Goal: Complete application form: Complete application form

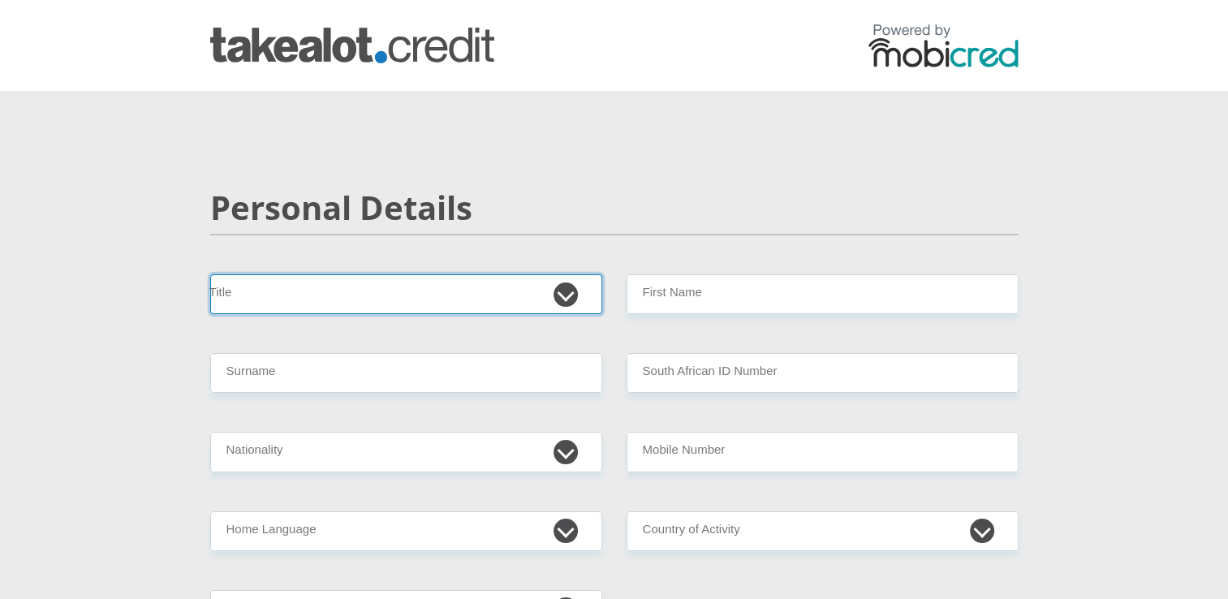
click at [350, 304] on select "Mr Ms Mrs Dr Other" at bounding box center [406, 294] width 392 height 40
select select "Ms"
click at [210, 274] on select "Mr Ms Mrs Dr Other" at bounding box center [406, 294] width 392 height 40
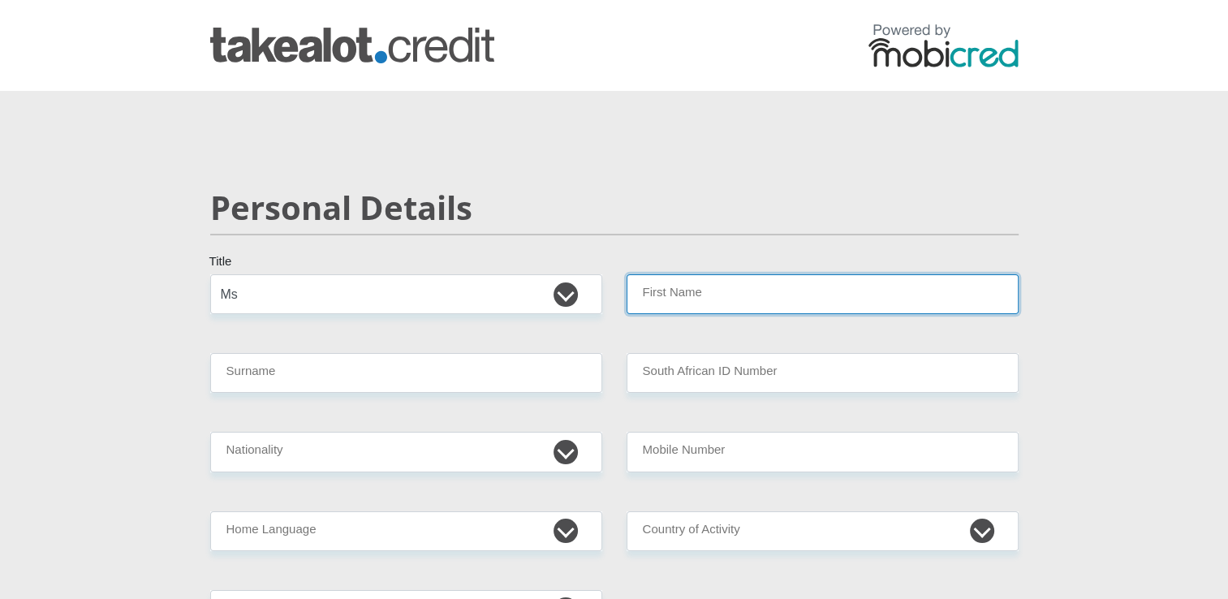
click at [669, 285] on input "First Name" at bounding box center [823, 294] width 392 height 40
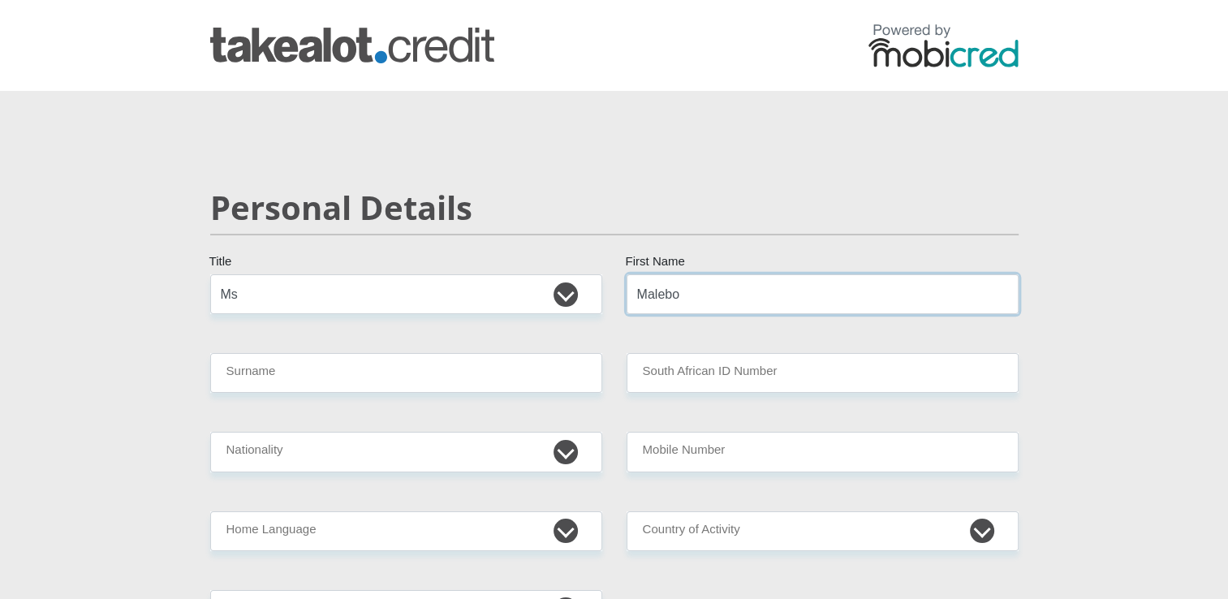
type input "Malebo"
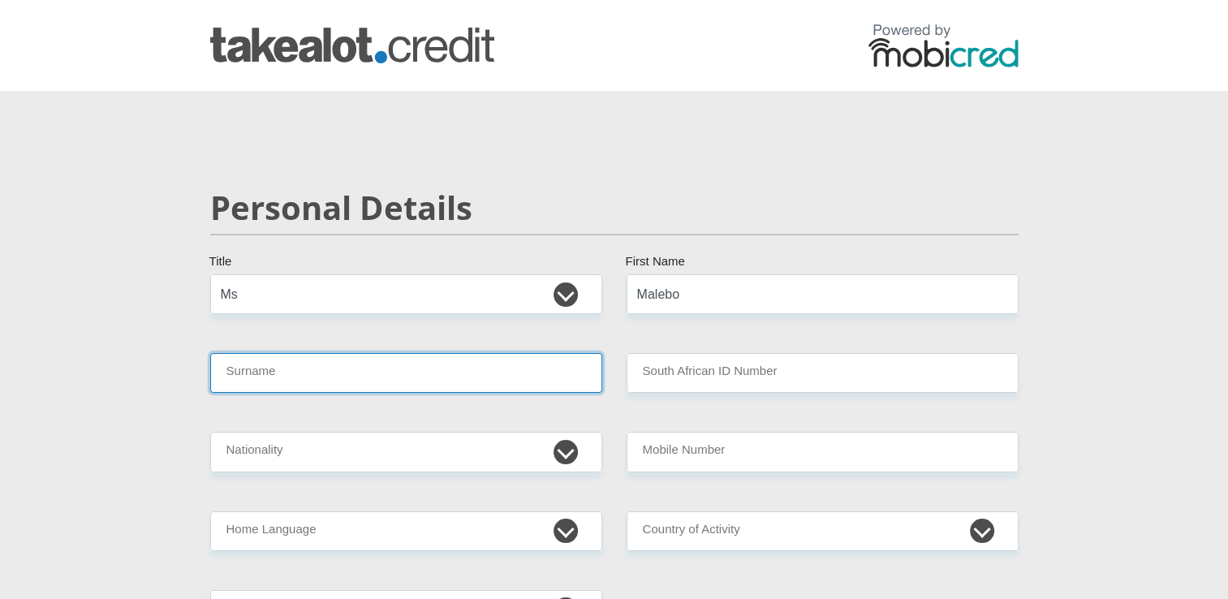
click at [524, 374] on input "Surname" at bounding box center [406, 373] width 392 height 40
type input "Mogomotsi"
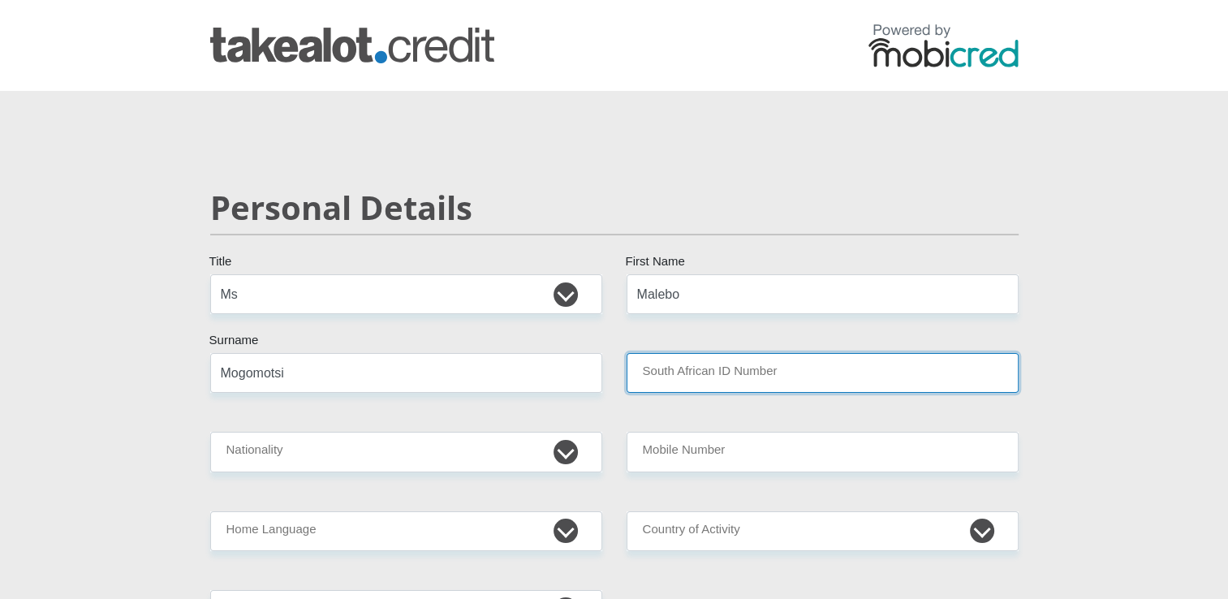
click at [927, 375] on input "South African ID Number" at bounding box center [823, 373] width 392 height 40
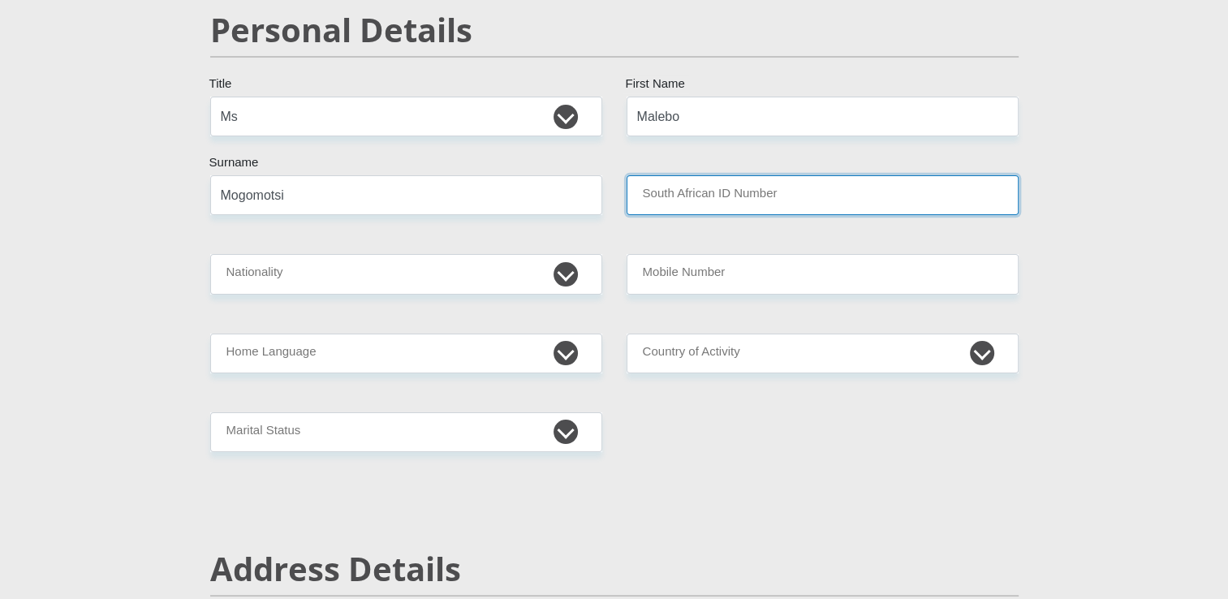
scroll to position [118, 0]
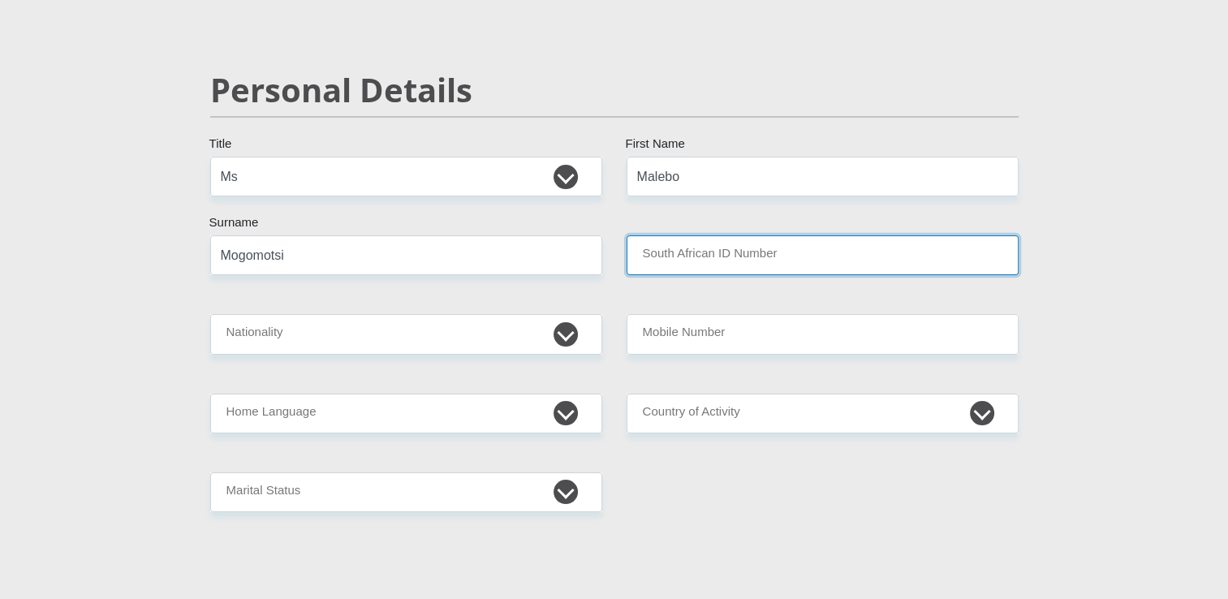
click at [724, 248] on input "South African ID Number" at bounding box center [823, 255] width 392 height 40
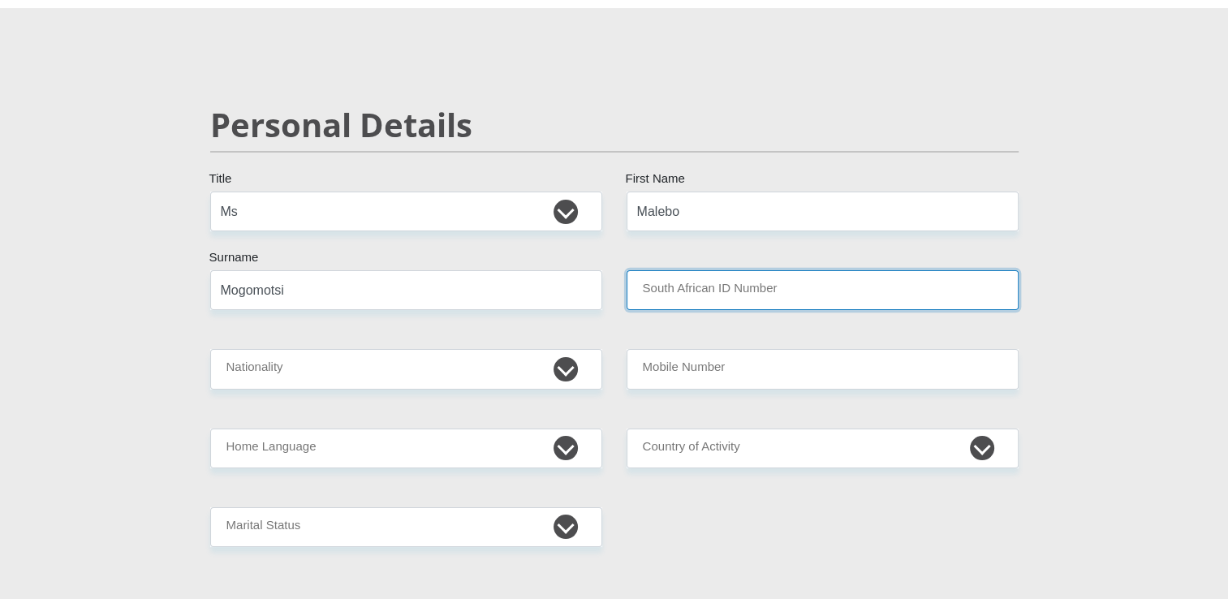
scroll to position [74, 0]
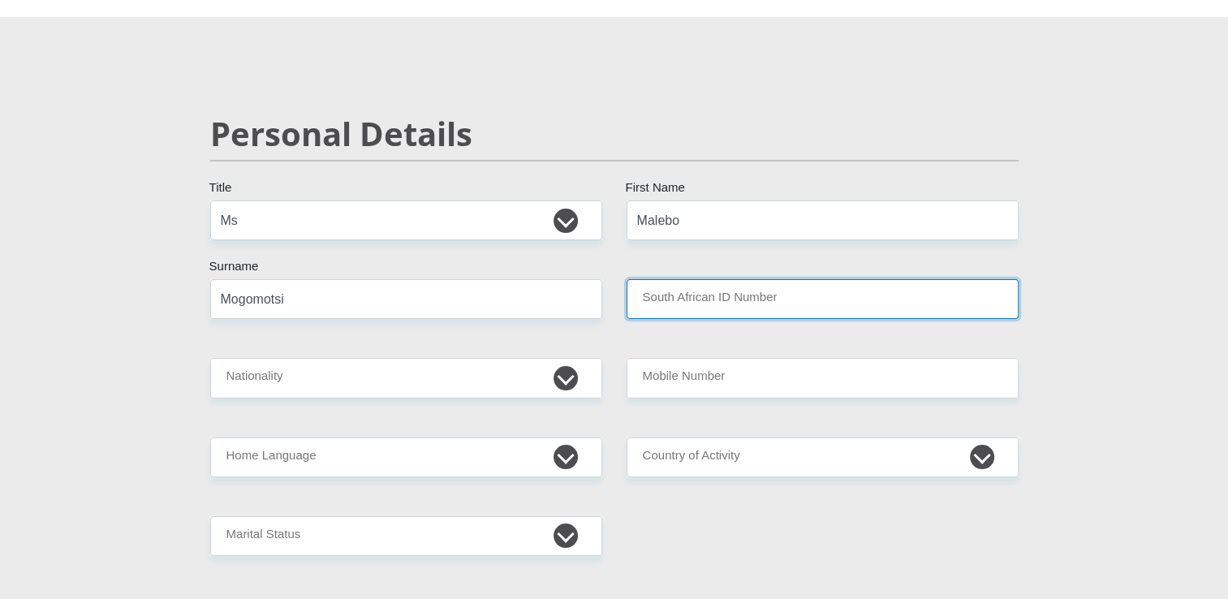
click at [740, 289] on input "South African ID Number" at bounding box center [823, 299] width 392 height 40
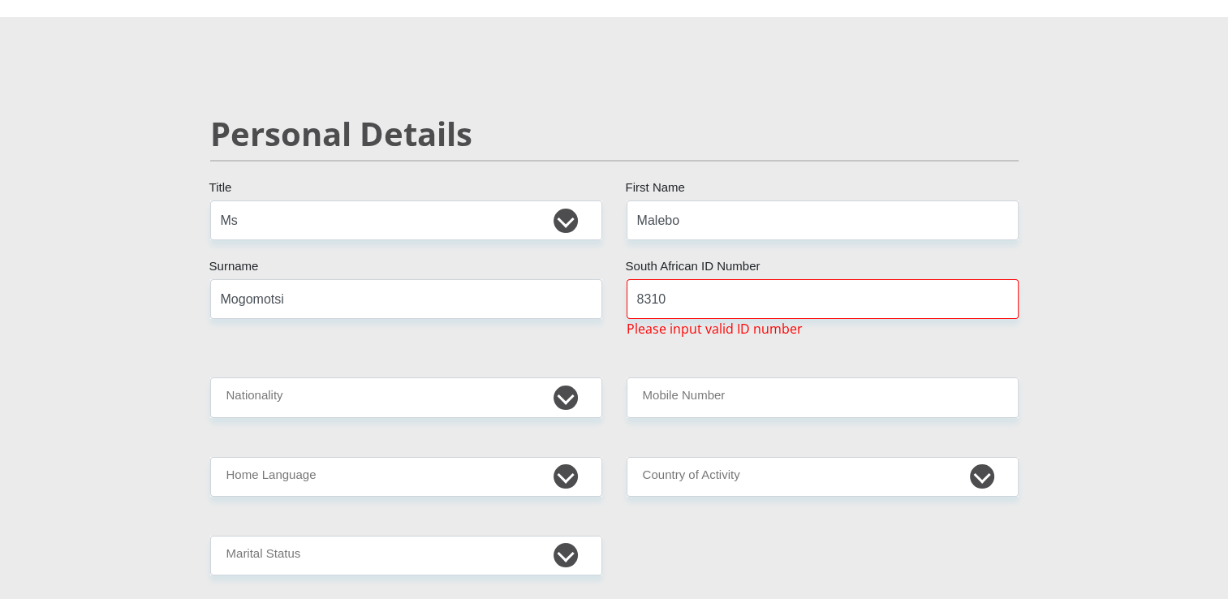
click at [721, 289] on input "8310" at bounding box center [823, 299] width 392 height 40
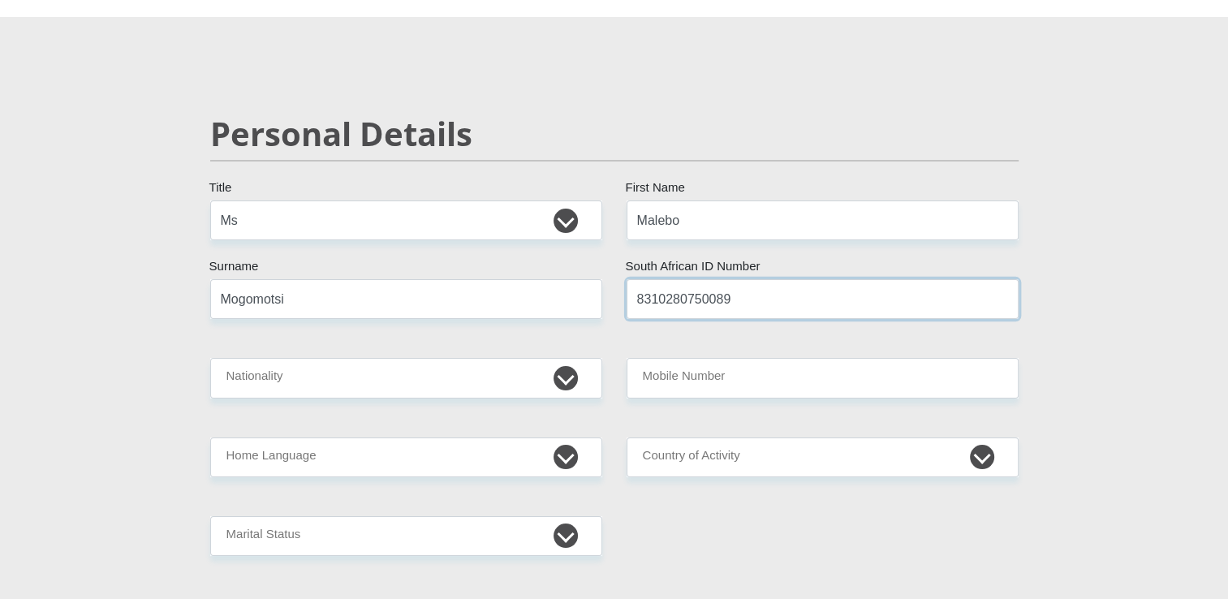
type input "8310280750089"
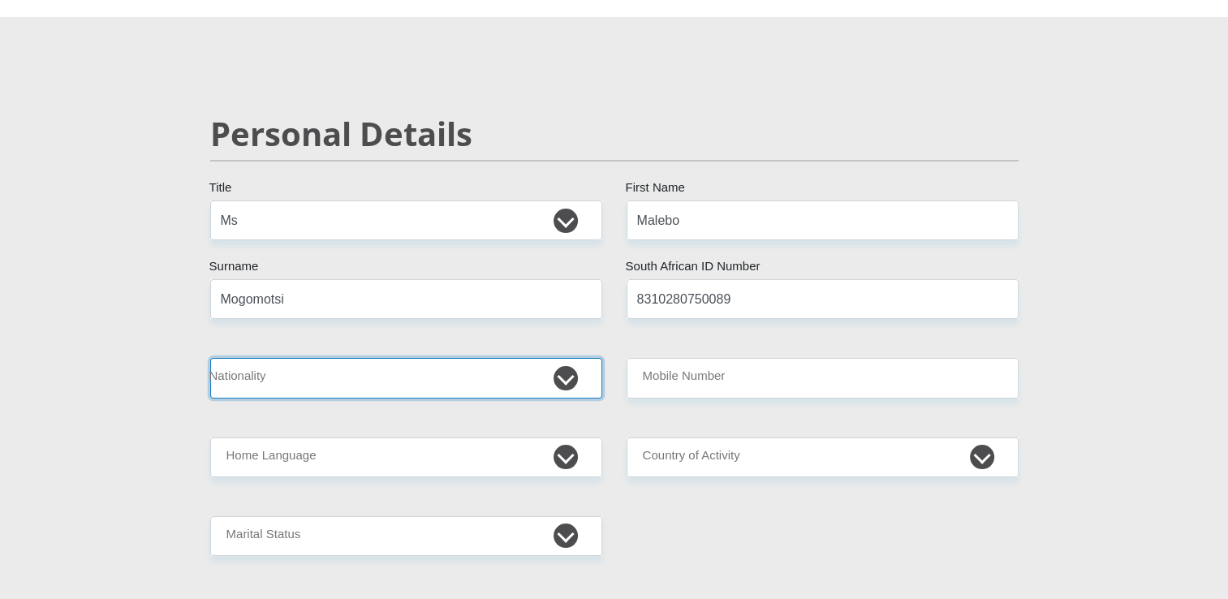
click at [559, 373] on select "South Africa Afghanistan Aland Islands Albania Algeria America Samoa American V…" at bounding box center [406, 378] width 392 height 40
select select "ZAF"
click at [210, 358] on select "South Africa Afghanistan Aland Islands Albania Algeria America Samoa American V…" at bounding box center [406, 378] width 392 height 40
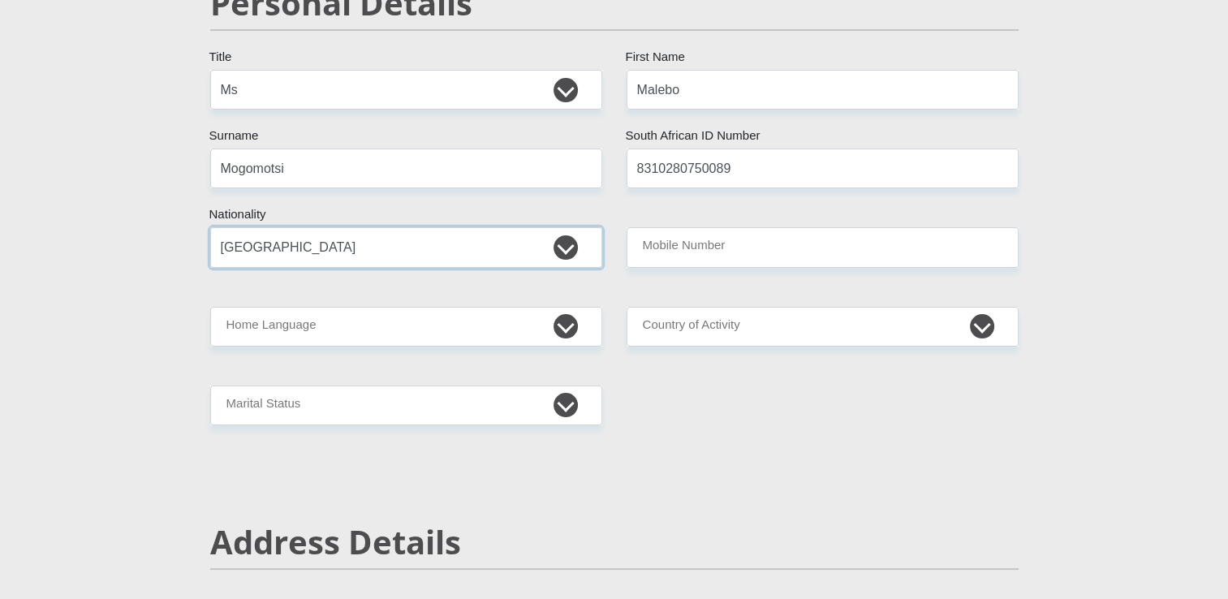
scroll to position [236, 0]
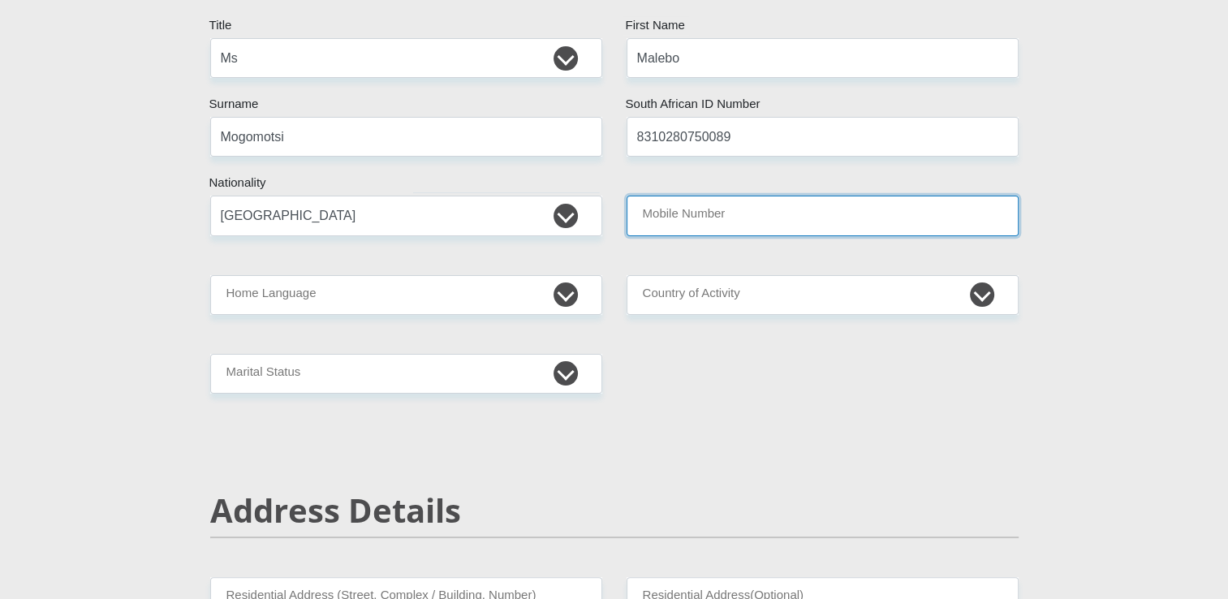
click at [707, 218] on input "Mobile Number" at bounding box center [823, 216] width 392 height 40
type input "0693919369"
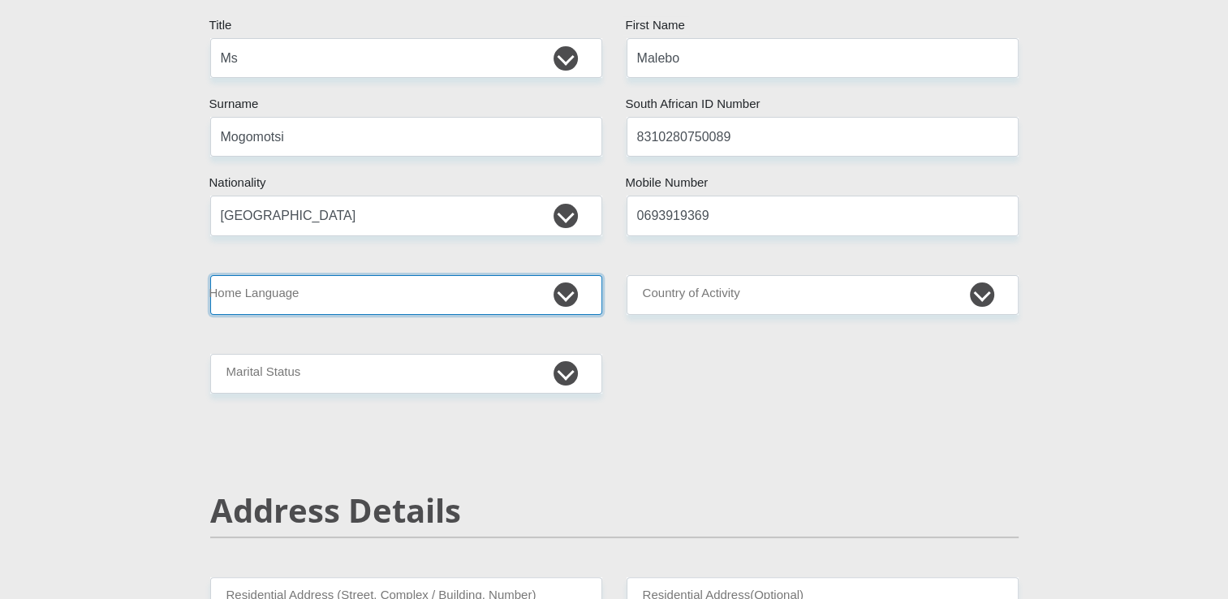
click at [559, 288] on select "Afrikaans English Sepedi South Ndebele Southern Sotho Swati Tsonga Tswana Venda…" at bounding box center [406, 295] width 392 height 40
select select "tsn"
click at [210, 275] on select "Afrikaans English Sepedi South Ndebele Southern Sotho Swati Tsonga Tswana Venda…" at bounding box center [406, 295] width 392 height 40
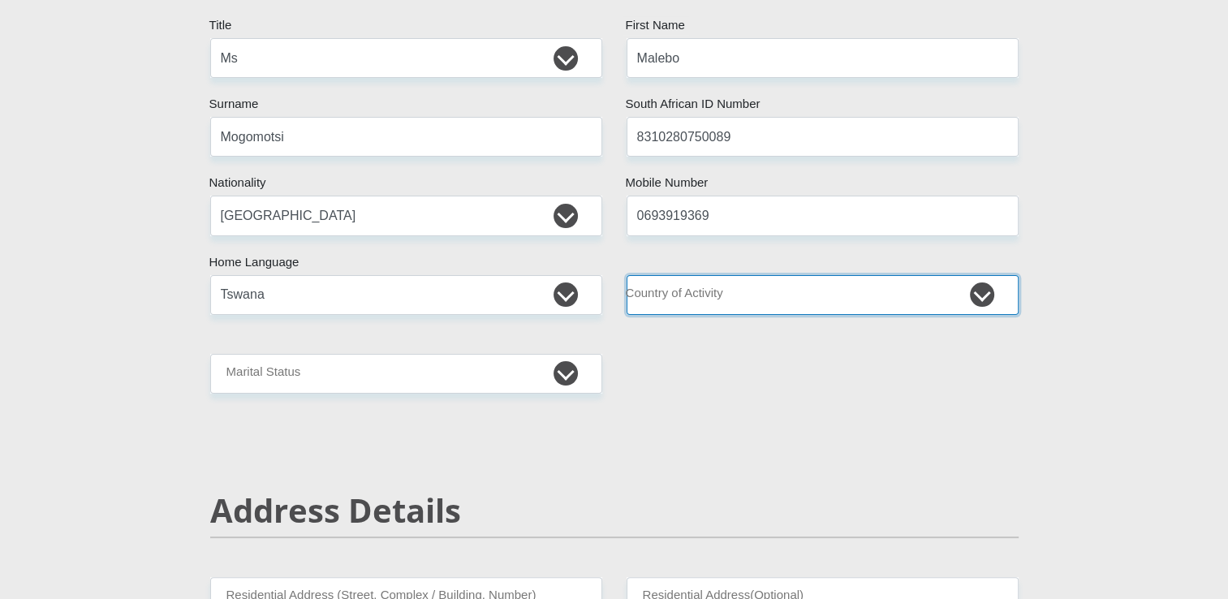
click at [988, 297] on select "South Africa Afghanistan Aland Islands Albania Algeria America Samoa American V…" at bounding box center [823, 295] width 392 height 40
select select "ZAF"
click at [627, 275] on select "South Africa Afghanistan Aland Islands Albania Algeria America Samoa American V…" at bounding box center [823, 295] width 392 height 40
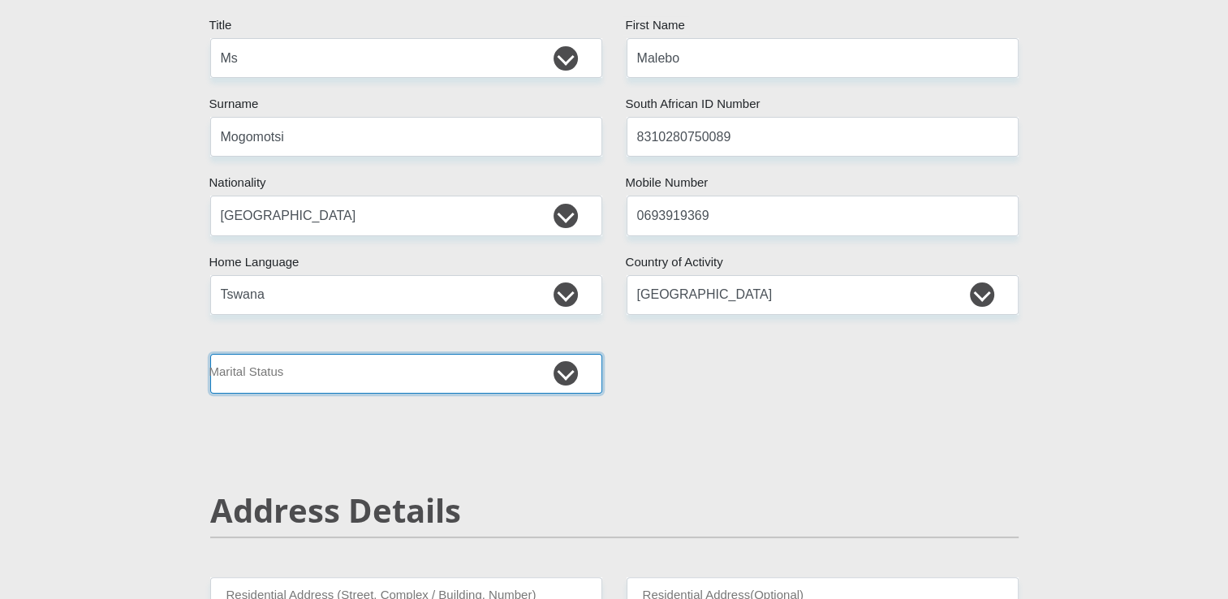
click at [559, 376] on select "Married ANC Single Divorced Widowed Married COP or Customary Law" at bounding box center [406, 374] width 392 height 40
select select "2"
click at [210, 354] on select "Married ANC Single Divorced Widowed Married COP or Customary Law" at bounding box center [406, 374] width 392 height 40
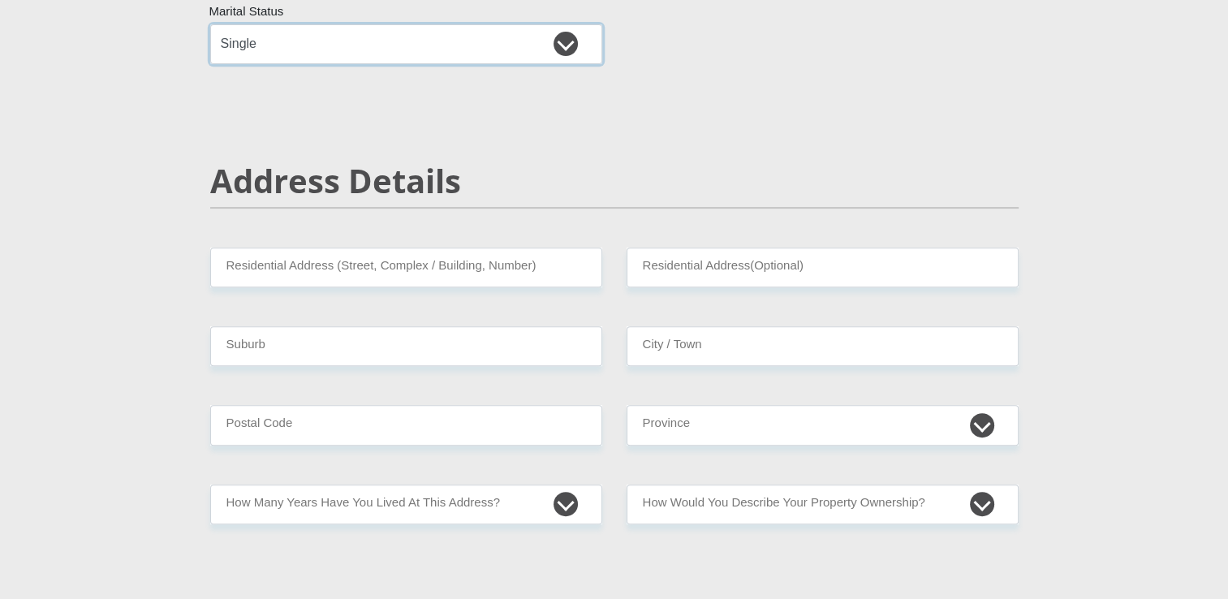
scroll to position [561, 0]
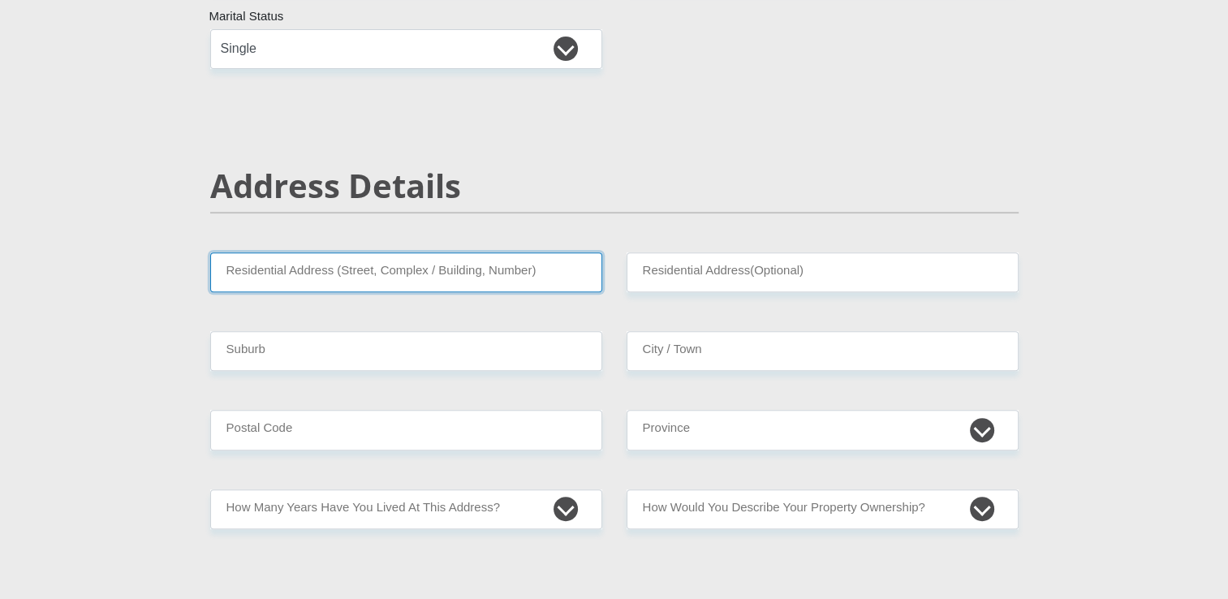
click at [399, 280] on input "Residential Address (Street, Complex / Building, Number)" at bounding box center [406, 272] width 392 height 40
click at [468, 270] on input "Residential Address (Street, Complex / Building, Number)" at bounding box center [406, 272] width 392 height 40
click at [491, 265] on input "Residential Address (Street, Complex / Building, Number)" at bounding box center [406, 272] width 392 height 40
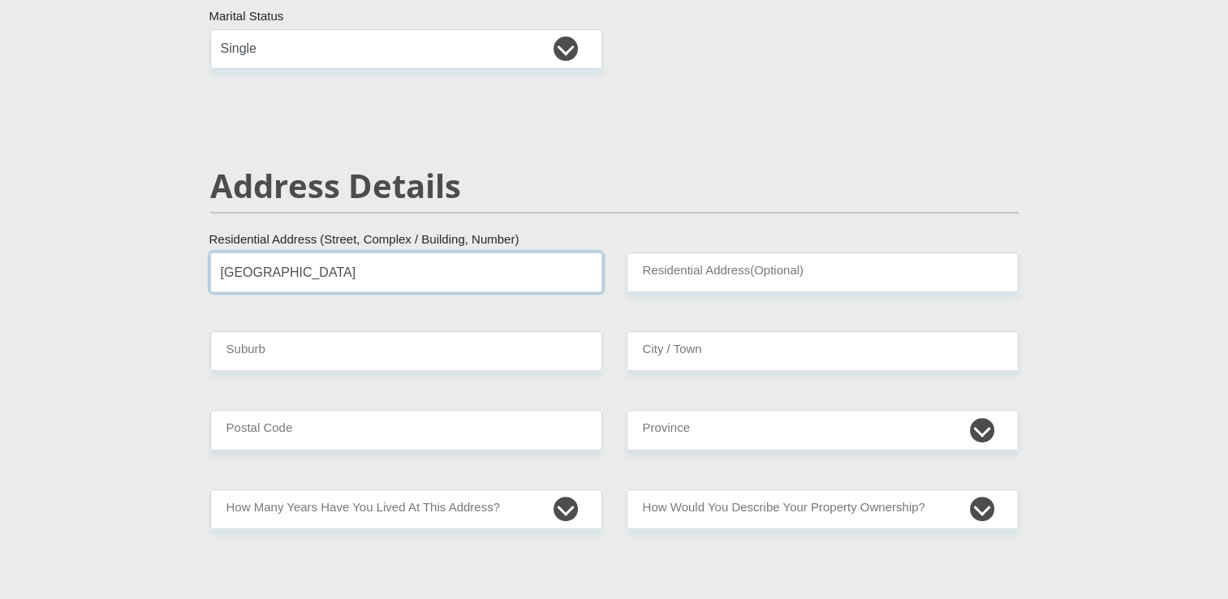
type input "Woodlands Place"
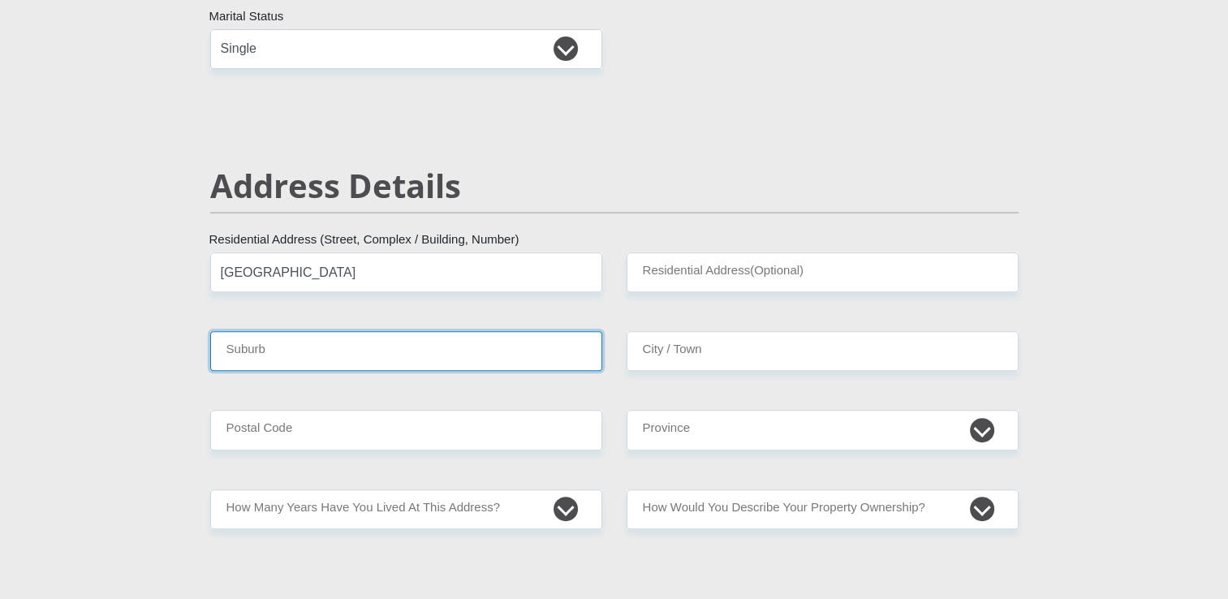
click at [404, 352] on input "Suburb" at bounding box center [406, 351] width 392 height 40
type input "Pretoria East"
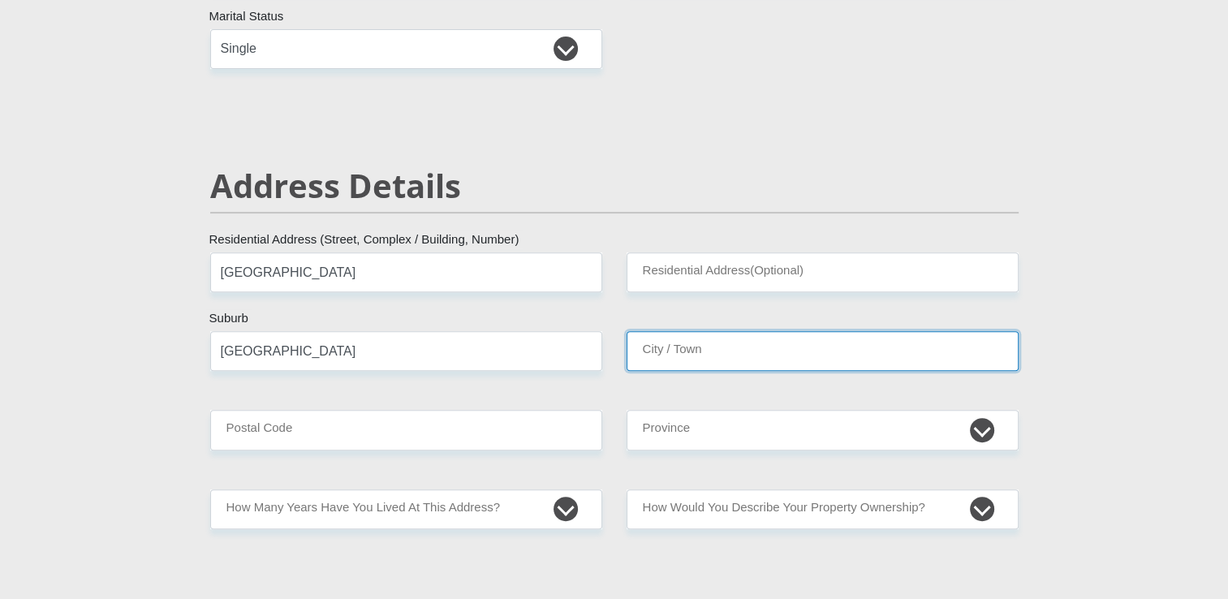
click at [703, 356] on input "City / Town" at bounding box center [823, 351] width 392 height 40
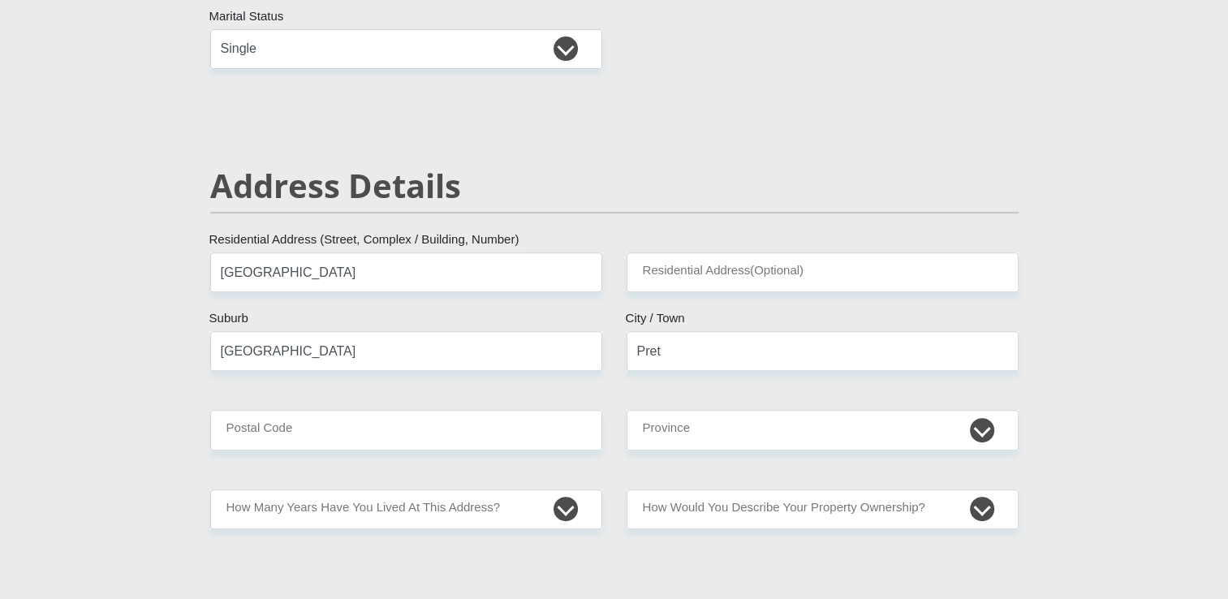
click at [684, 348] on input "Pret" at bounding box center [823, 351] width 392 height 40
type input "Pretoria"
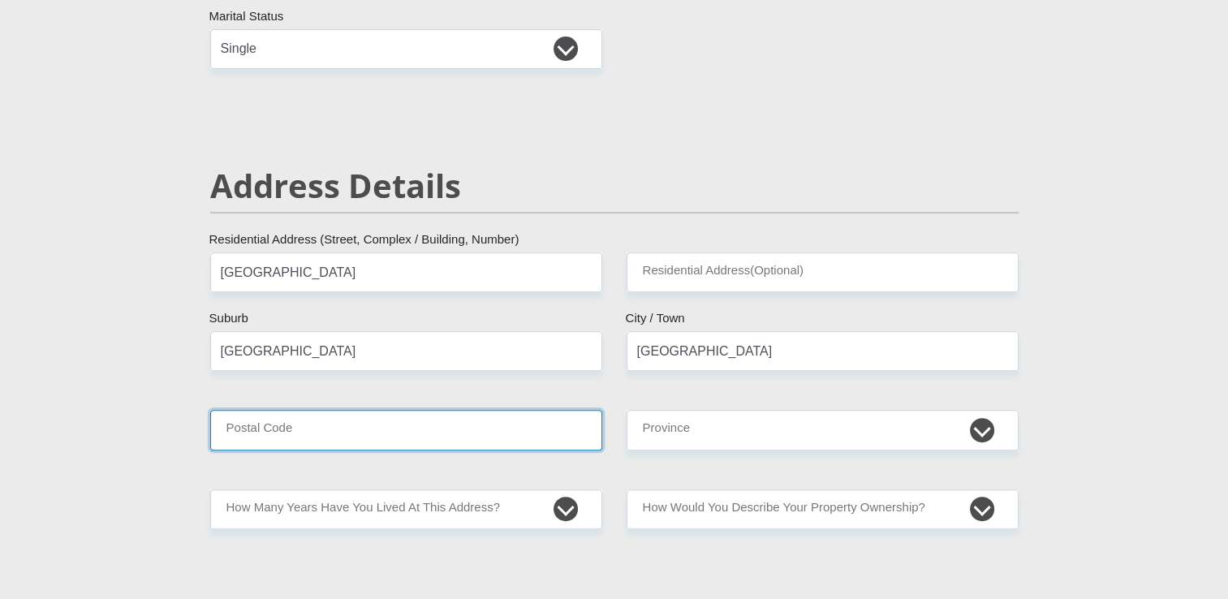
click at [474, 425] on input "Postal Code" at bounding box center [406, 430] width 392 height 40
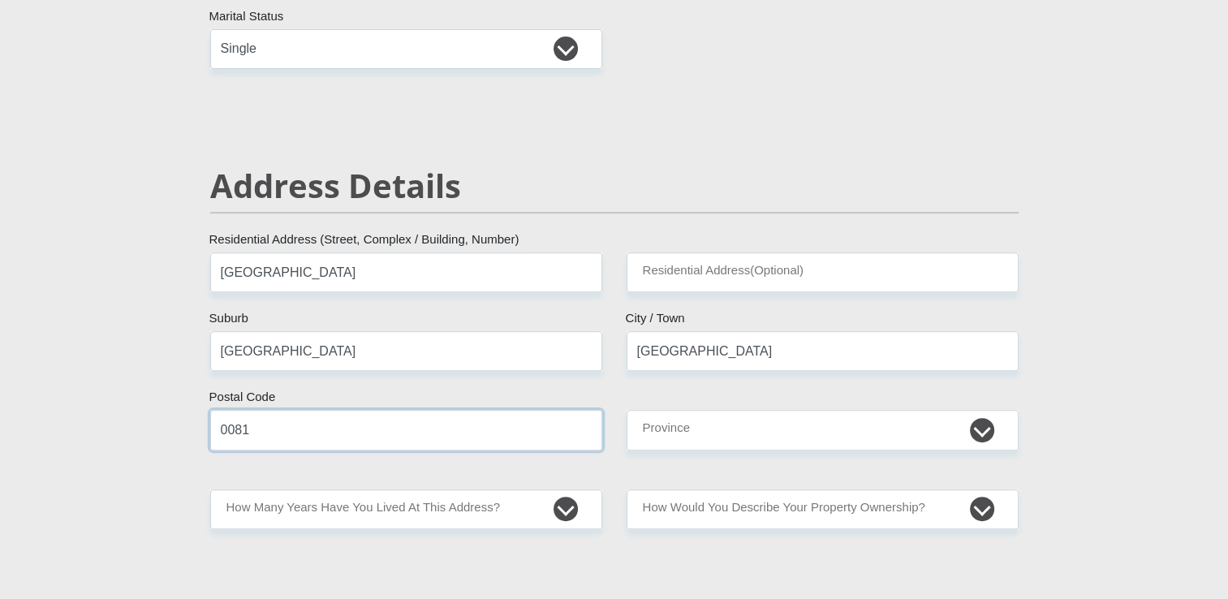
type input "0081"
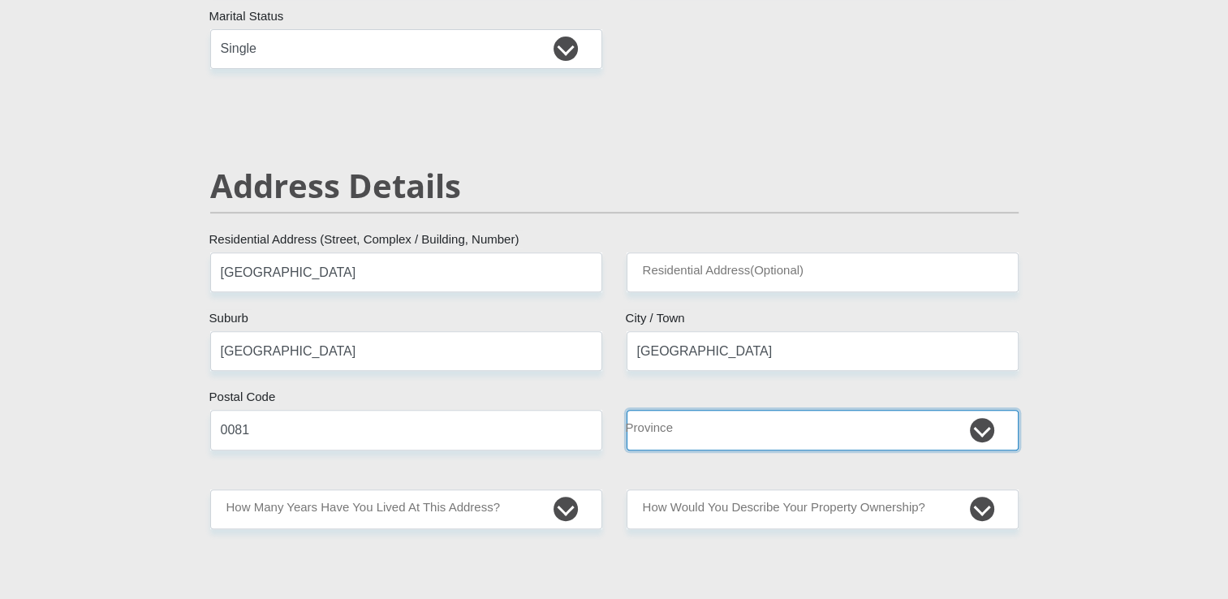
click at [997, 429] on select "Eastern Cape Free State Gauteng KwaZulu-Natal Limpopo Mpumalanga Northern Cape …" at bounding box center [823, 430] width 392 height 40
select select "Gauteng"
click at [627, 410] on select "Eastern Cape Free State Gauteng KwaZulu-Natal Limpopo Mpumalanga Northern Cape …" at bounding box center [823, 430] width 392 height 40
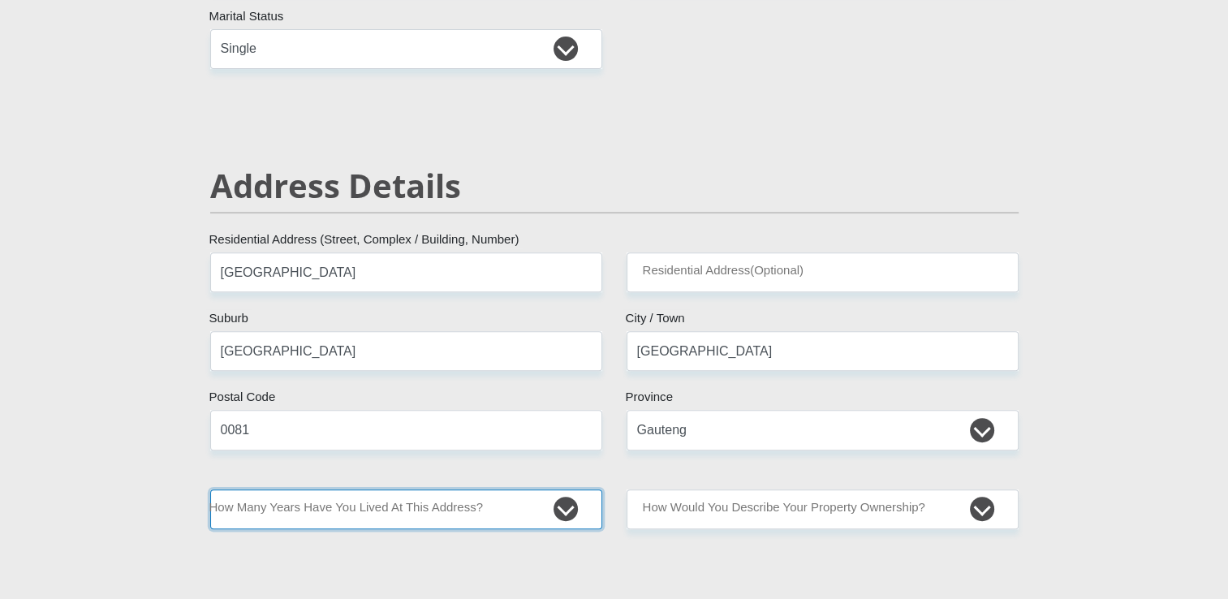
click at [562, 508] on select "less than 1 year 1-3 years 3-5 years 5+ years" at bounding box center [406, 510] width 392 height 40
select select "0"
click at [210, 490] on select "less than 1 year 1-3 years 3-5 years 5+ years" at bounding box center [406, 510] width 392 height 40
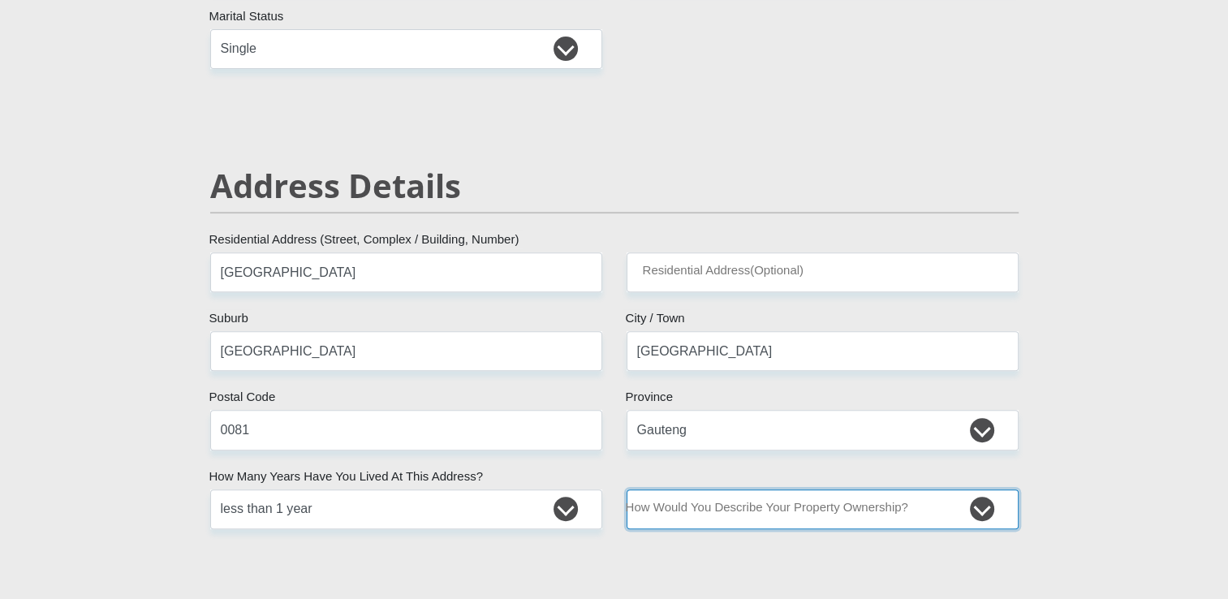
click at [982, 507] on select "Owned Rented Family Owned Company Dwelling" at bounding box center [823, 510] width 392 height 40
select select "Rented"
click at [627, 490] on select "Owned Rented Family Owned Company Dwelling" at bounding box center [823, 510] width 392 height 40
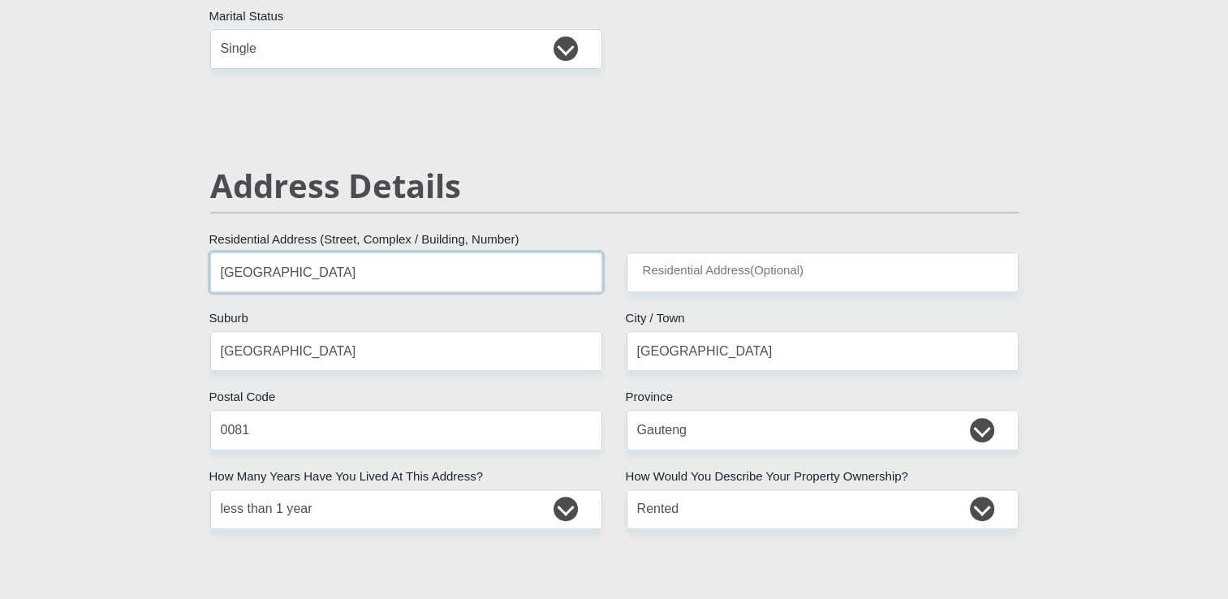
click at [343, 276] on input "Woodlands Place" at bounding box center [406, 272] width 392 height 40
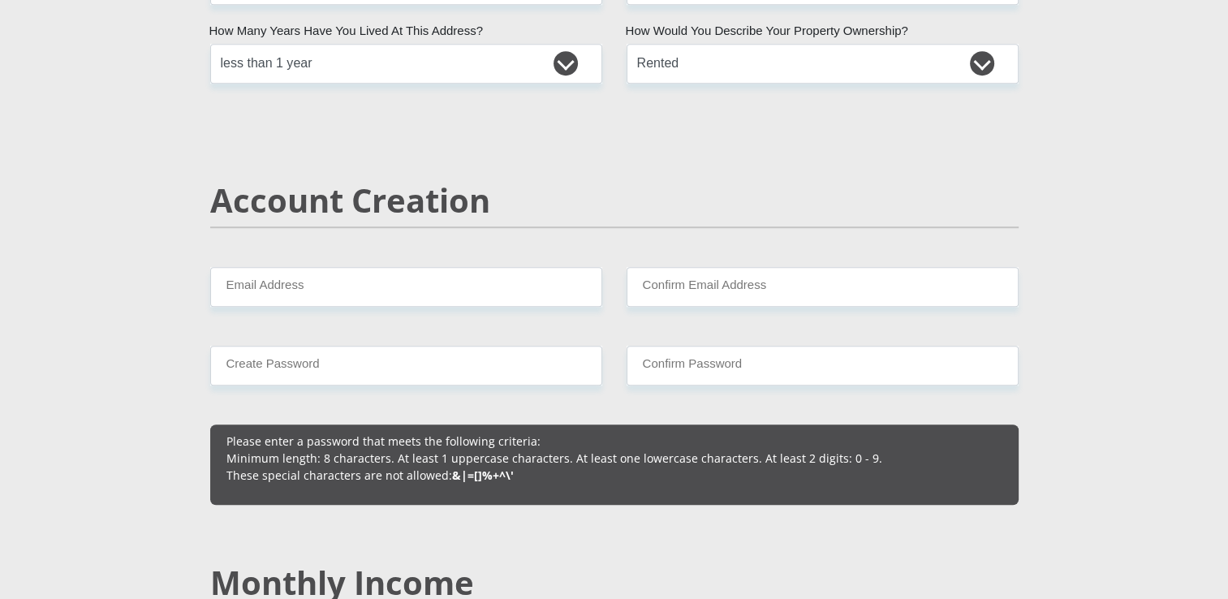
scroll to position [1048, 0]
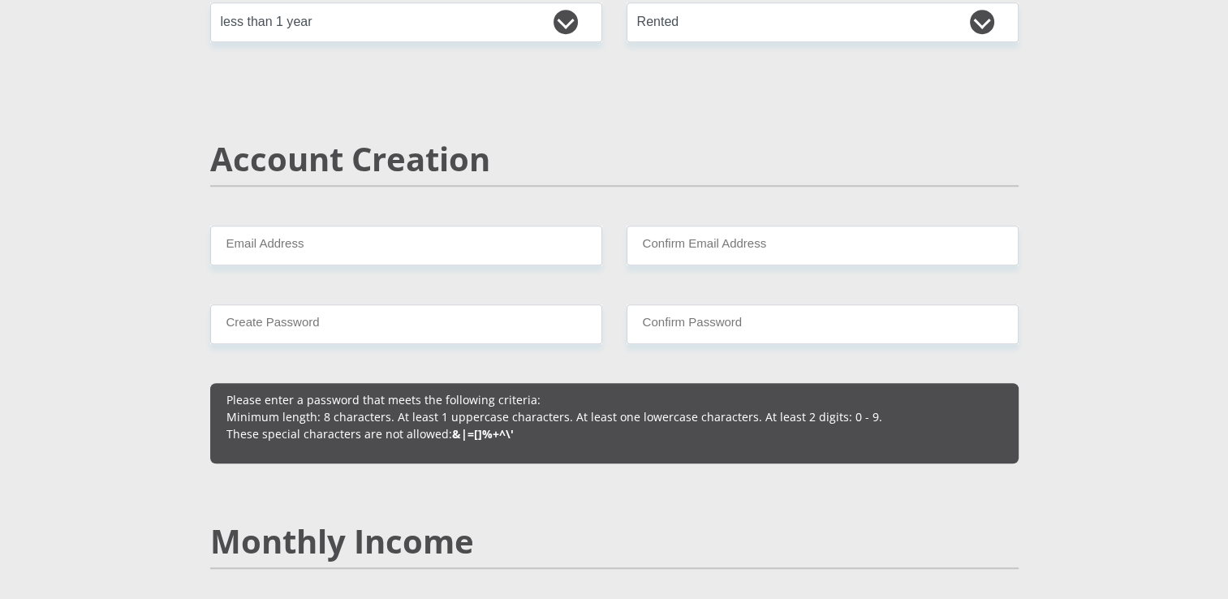
type input "Woodlands Place Unit 243"
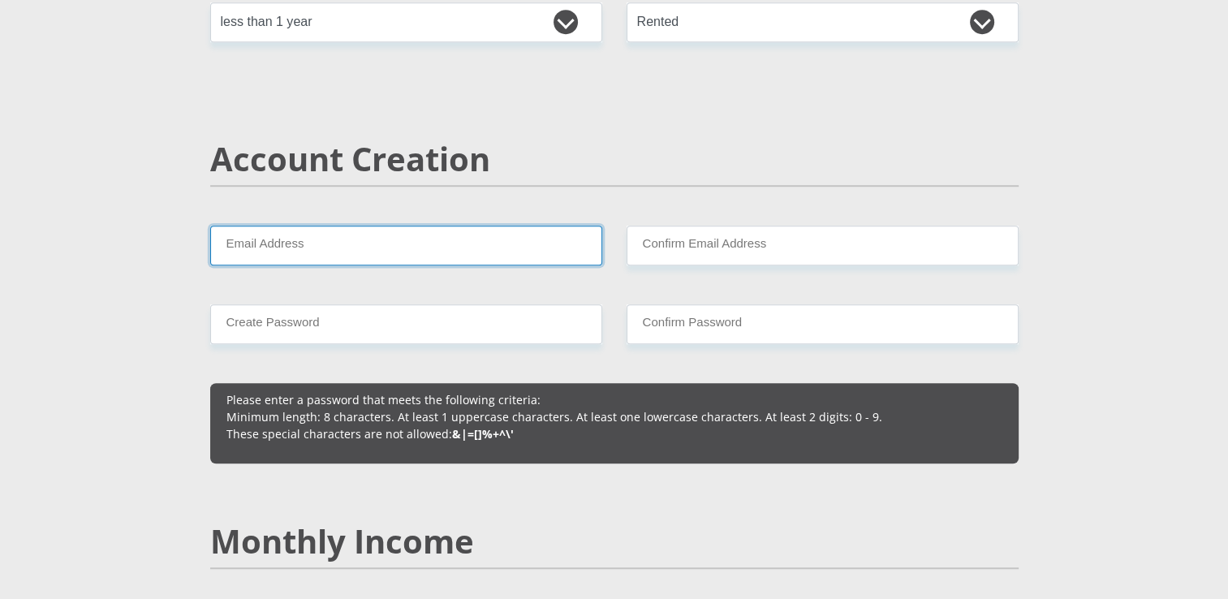
click at [360, 256] on input "Email Address" at bounding box center [406, 246] width 392 height 40
type input "malebo.mogomotsi@gmail.com"
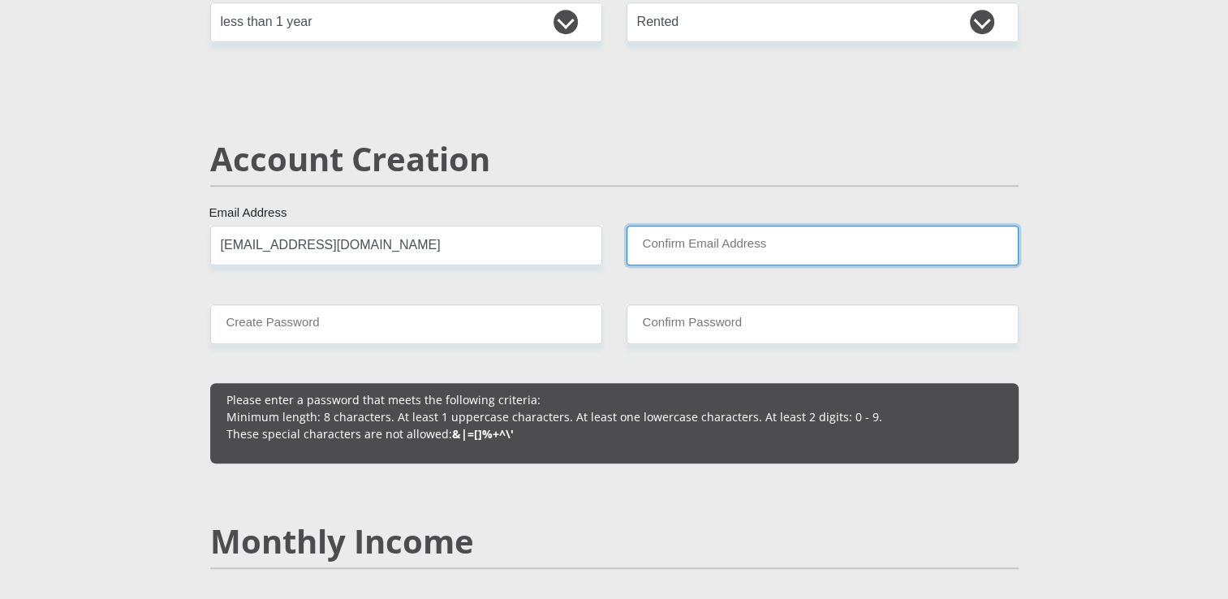
type input "malebo.mogomotsi@gmail.com"
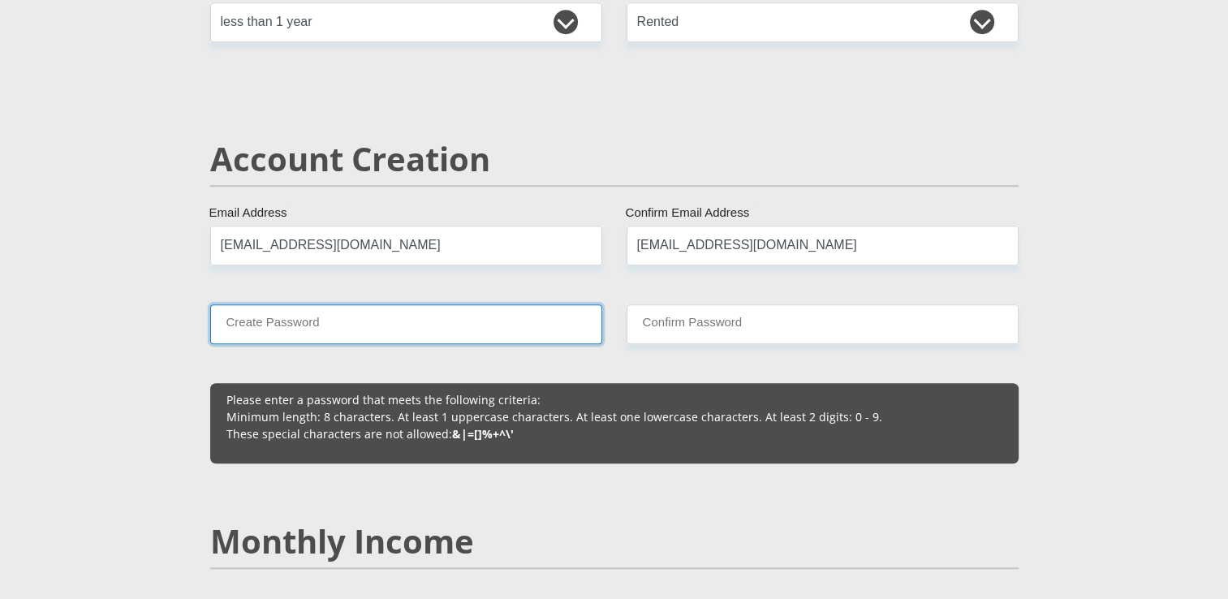
click at [441, 324] on input "Create Password" at bounding box center [406, 324] width 392 height 40
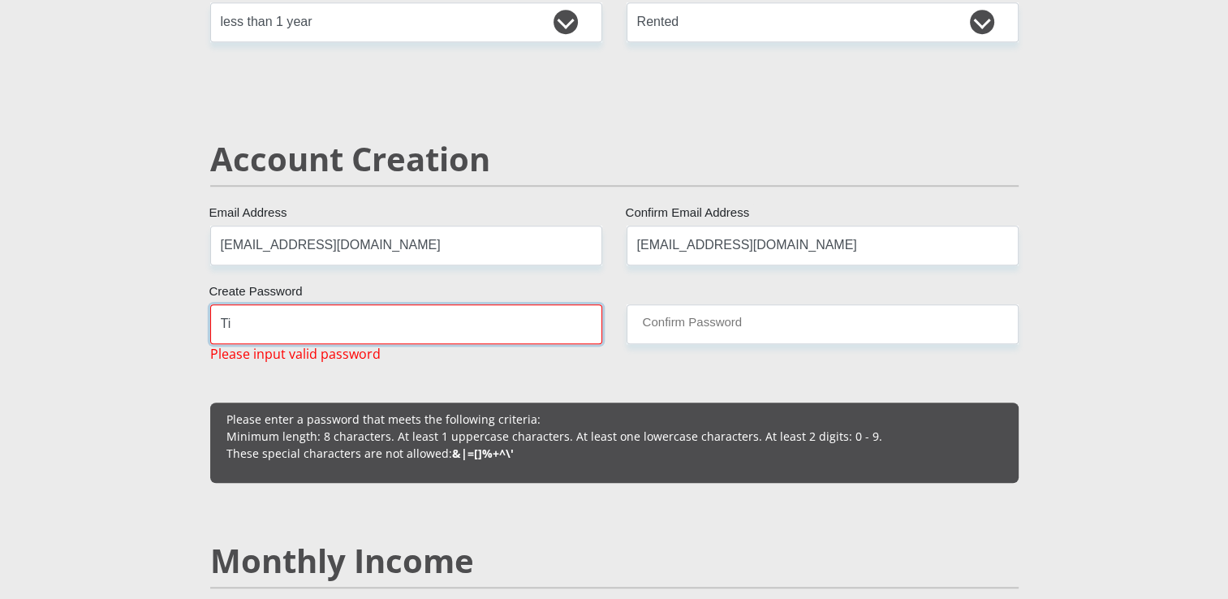
type input "T"
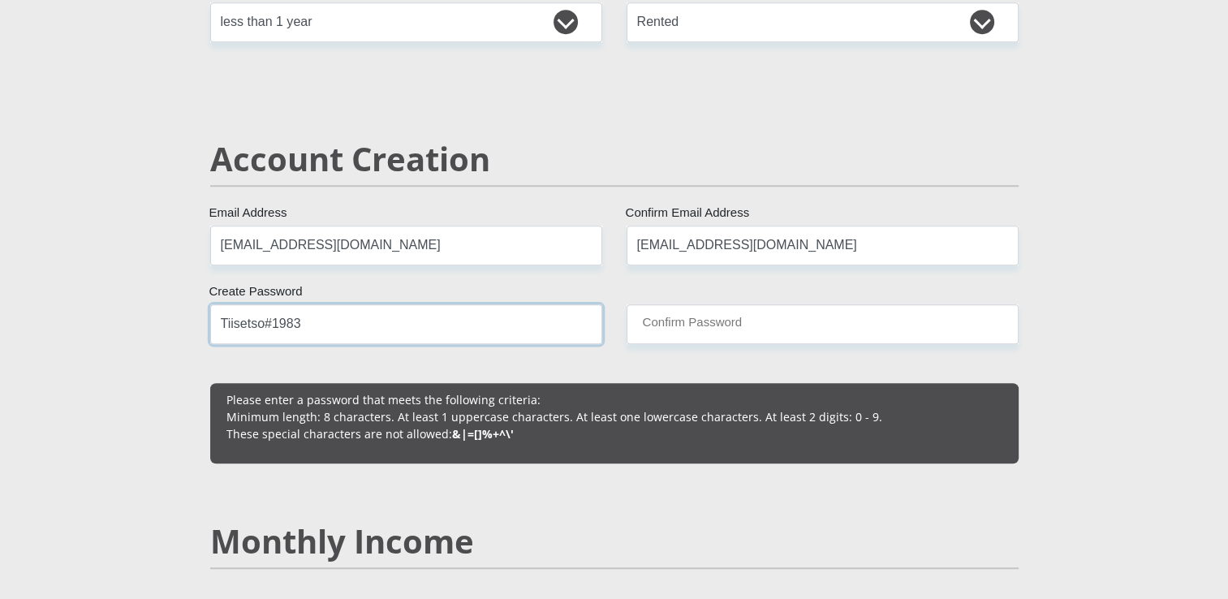
type input "Tiisetso#1983"
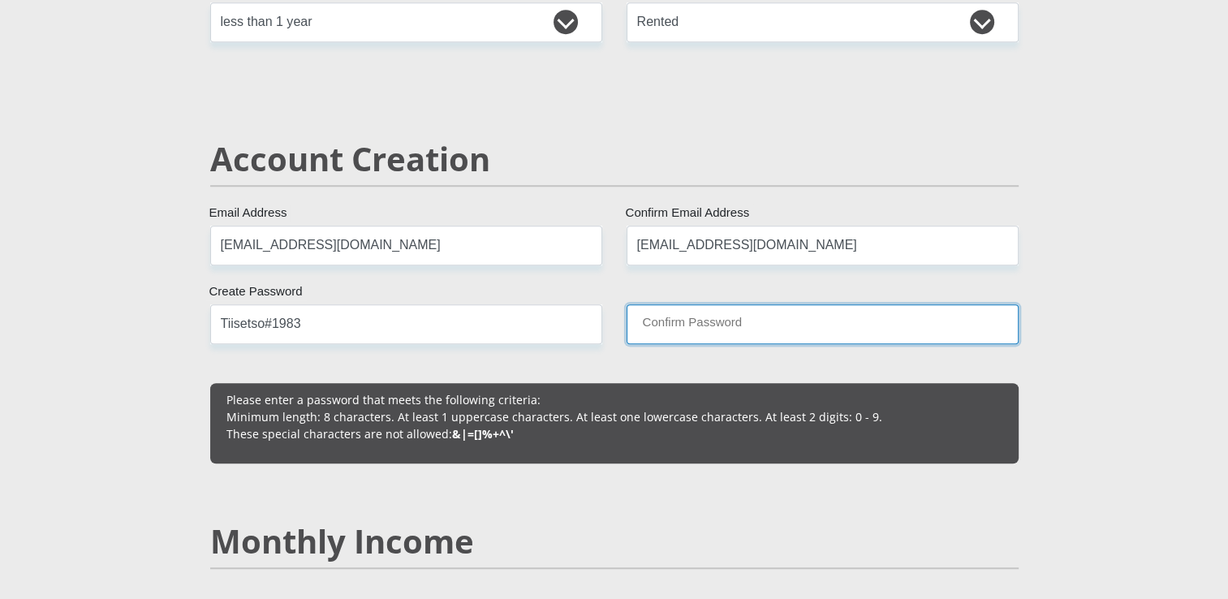
click at [647, 326] on input "Confirm Password" at bounding box center [823, 324] width 392 height 40
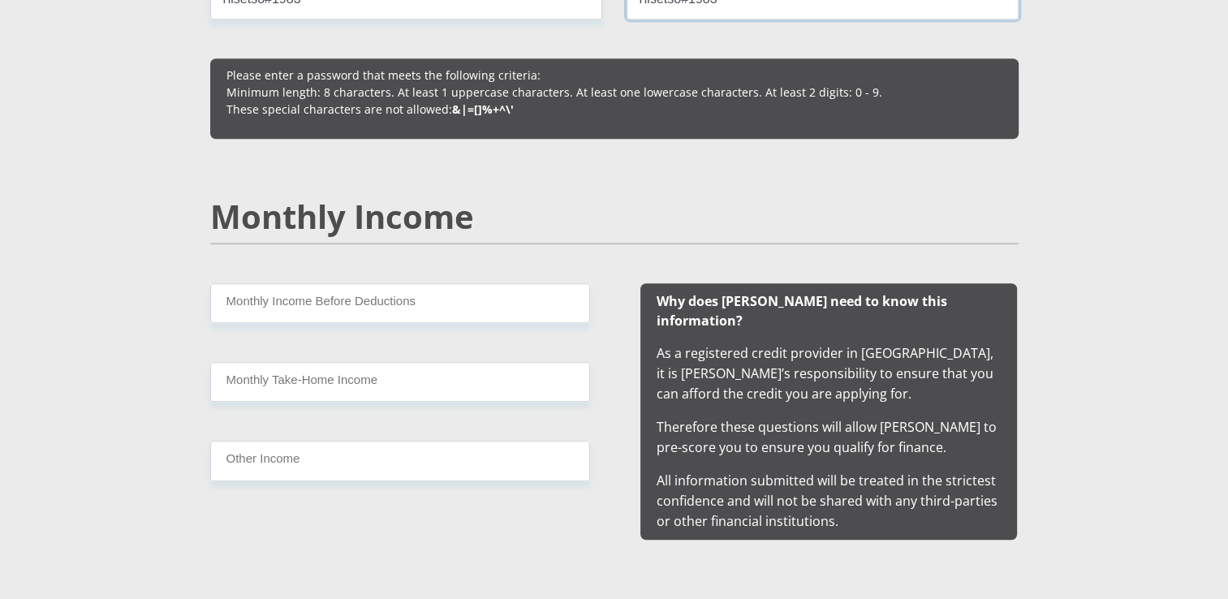
type input "Tiisetso#1983"
click at [284, 308] on input "Monthly Income Before Deductions" at bounding box center [400, 303] width 380 height 40
type input "46000"
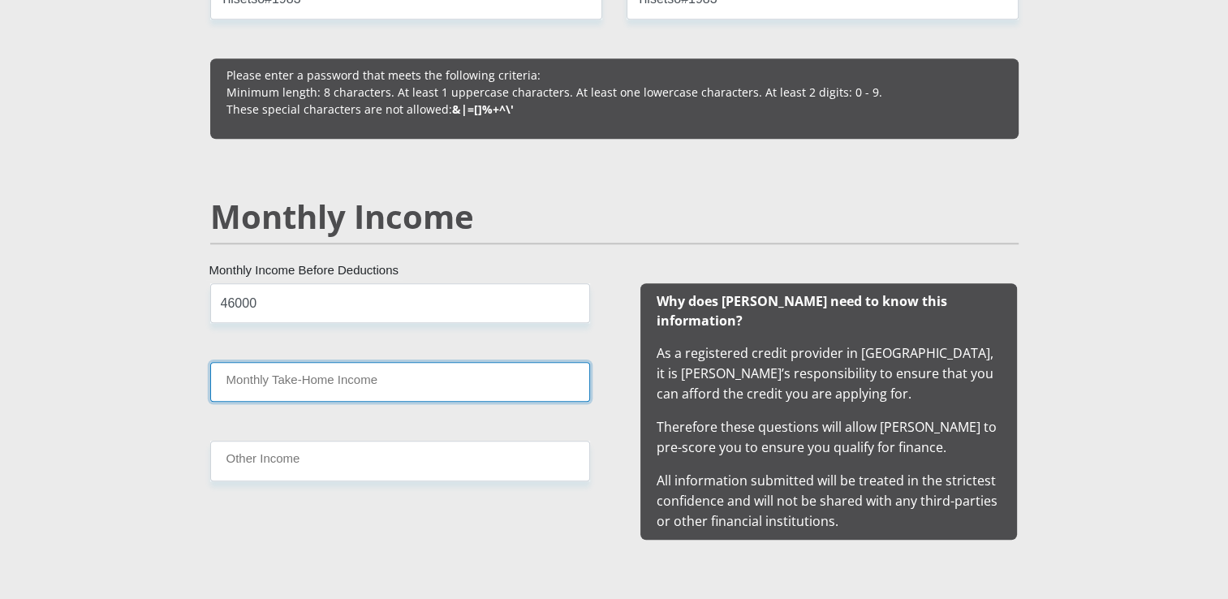
click at [289, 379] on input "Monthly Take-Home Income" at bounding box center [400, 382] width 380 height 40
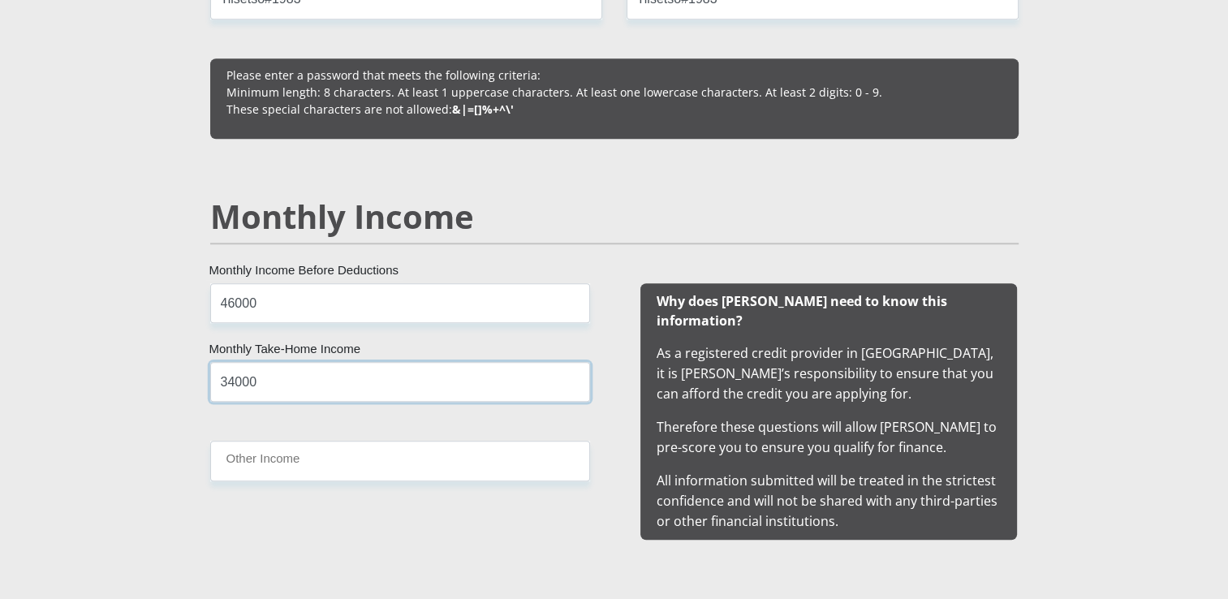
type input "34000"
click at [372, 516] on div "46000 Monthly Income Before Deductions 34000 Monthly Take-Home Income Other Inc…" at bounding box center [400, 411] width 429 height 257
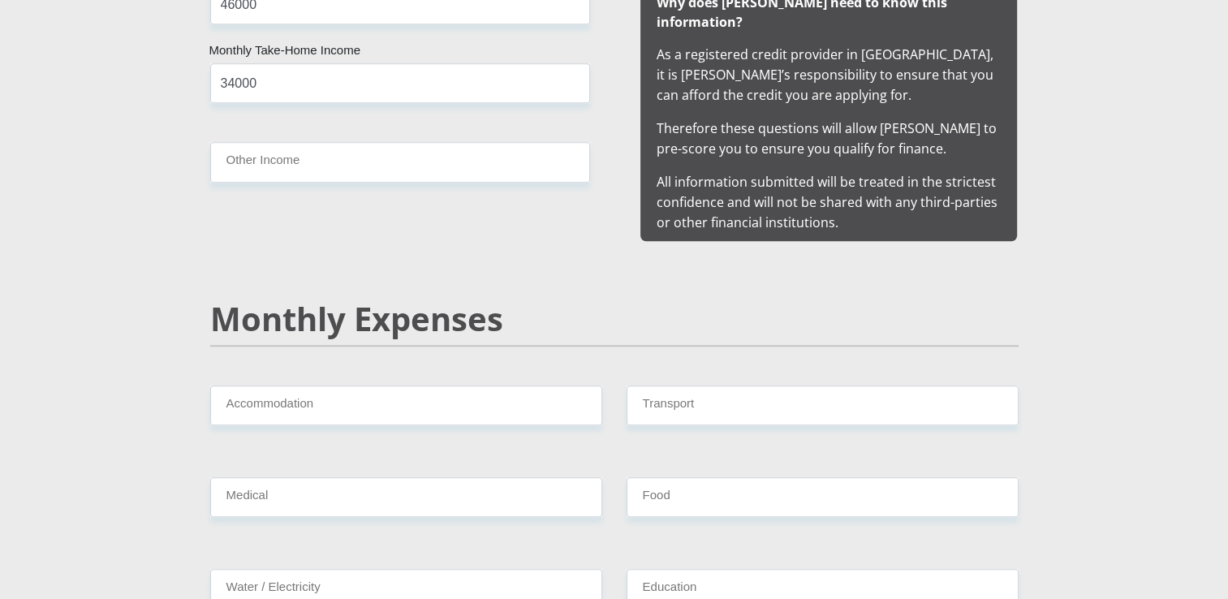
scroll to position [1779, 0]
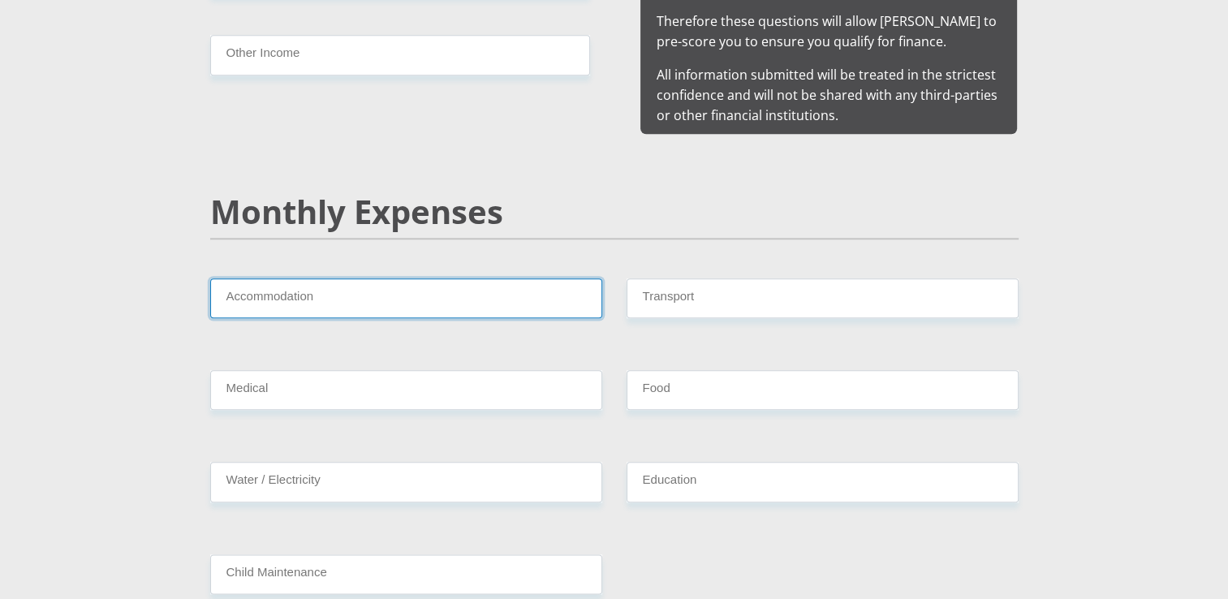
click at [291, 280] on input "Accommodation" at bounding box center [406, 298] width 392 height 40
type input "8000"
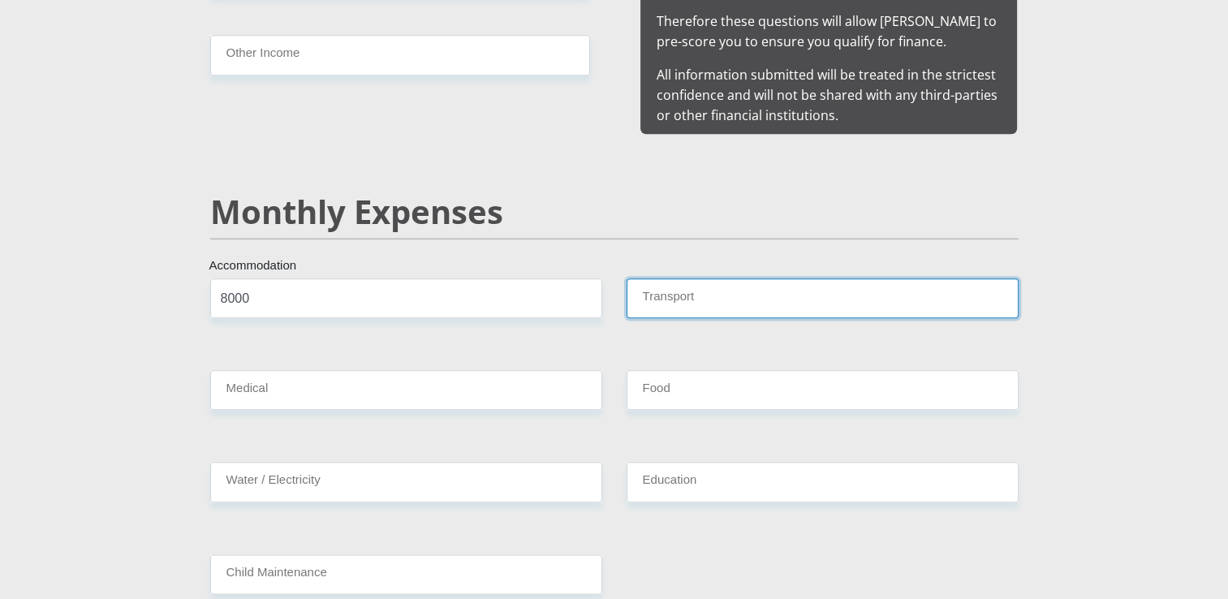
click at [710, 280] on input "Transport" at bounding box center [823, 298] width 392 height 40
type input "1000"
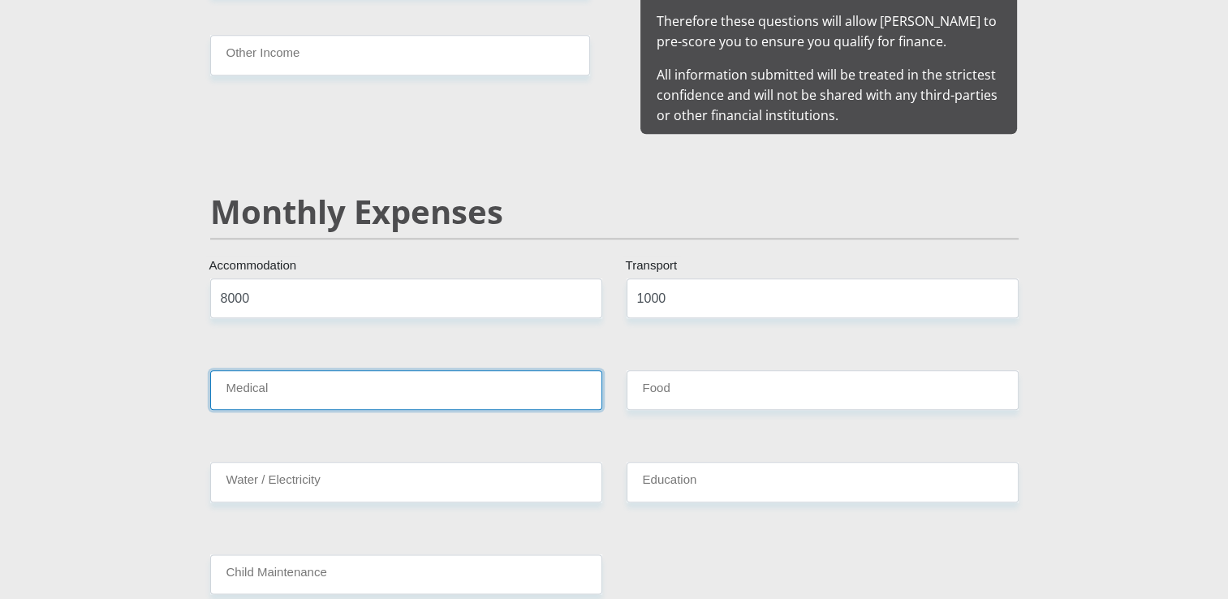
click at [500, 375] on input "Medical" at bounding box center [406, 390] width 392 height 40
type input "0"
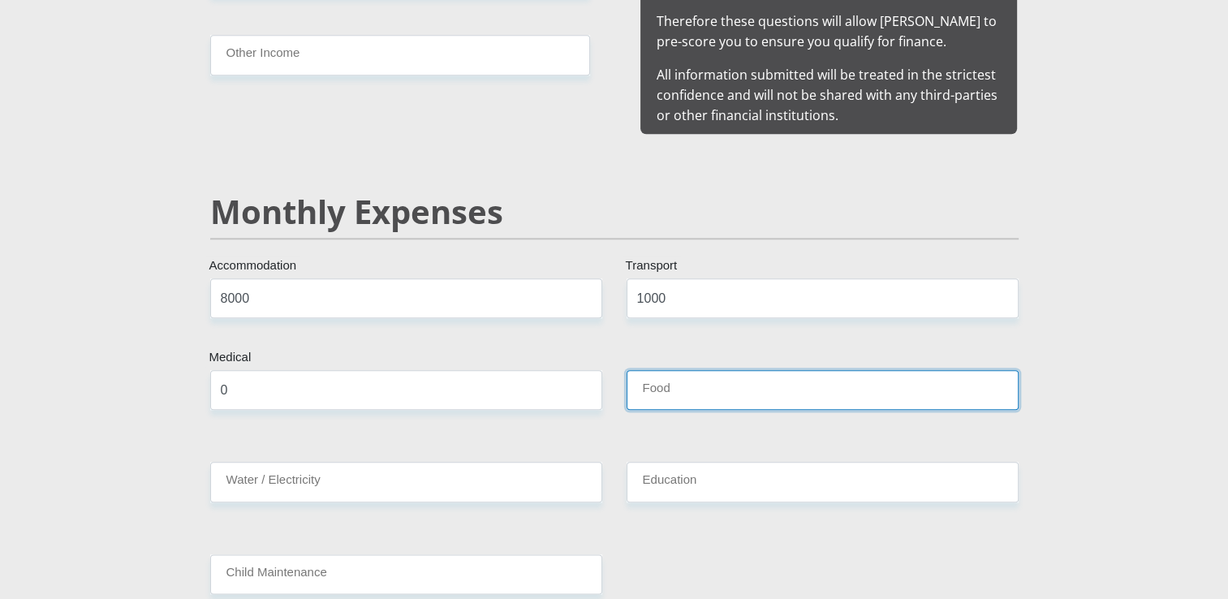
click at [820, 375] on input "Food" at bounding box center [823, 390] width 392 height 40
type input "1500"
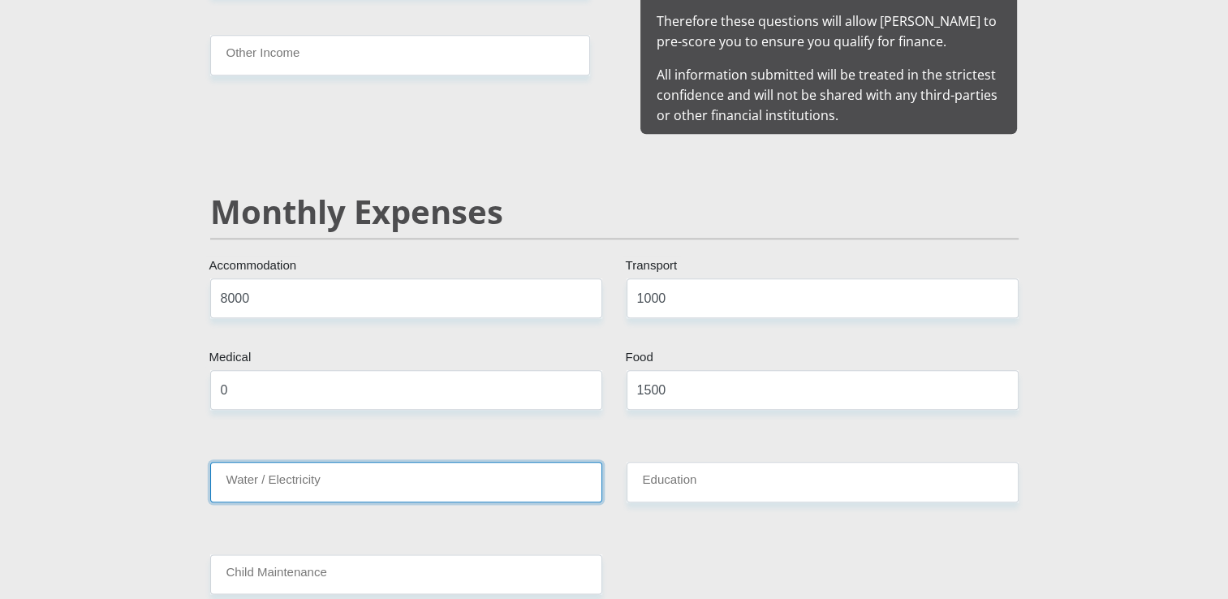
click at [497, 463] on input "Water / Electricity" at bounding box center [406, 482] width 392 height 40
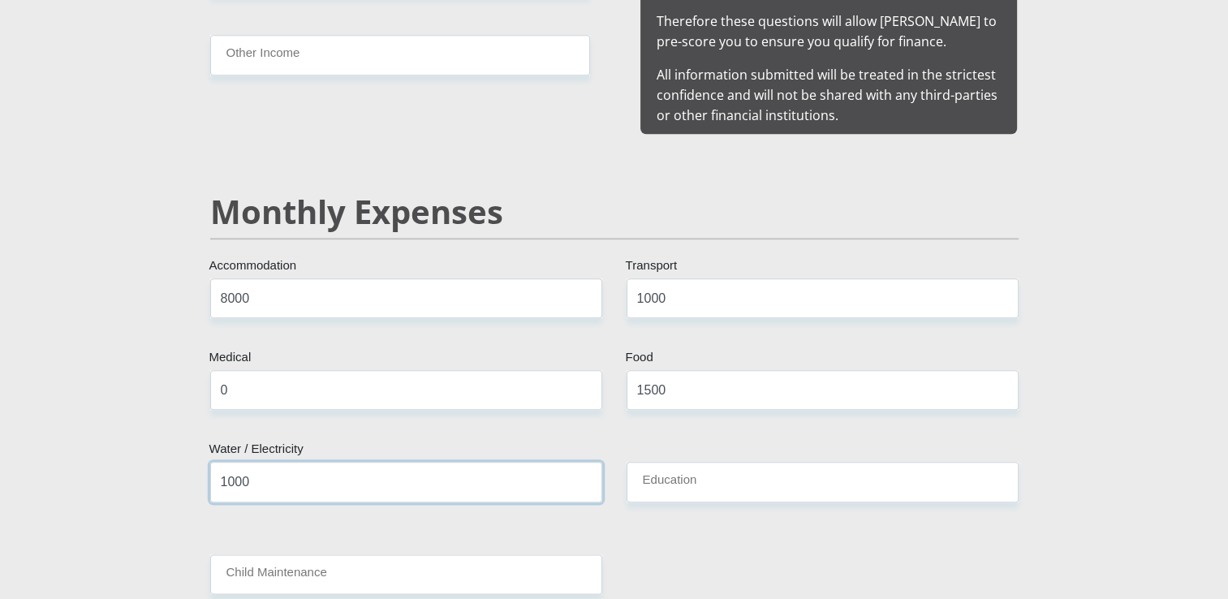
type input "1000"
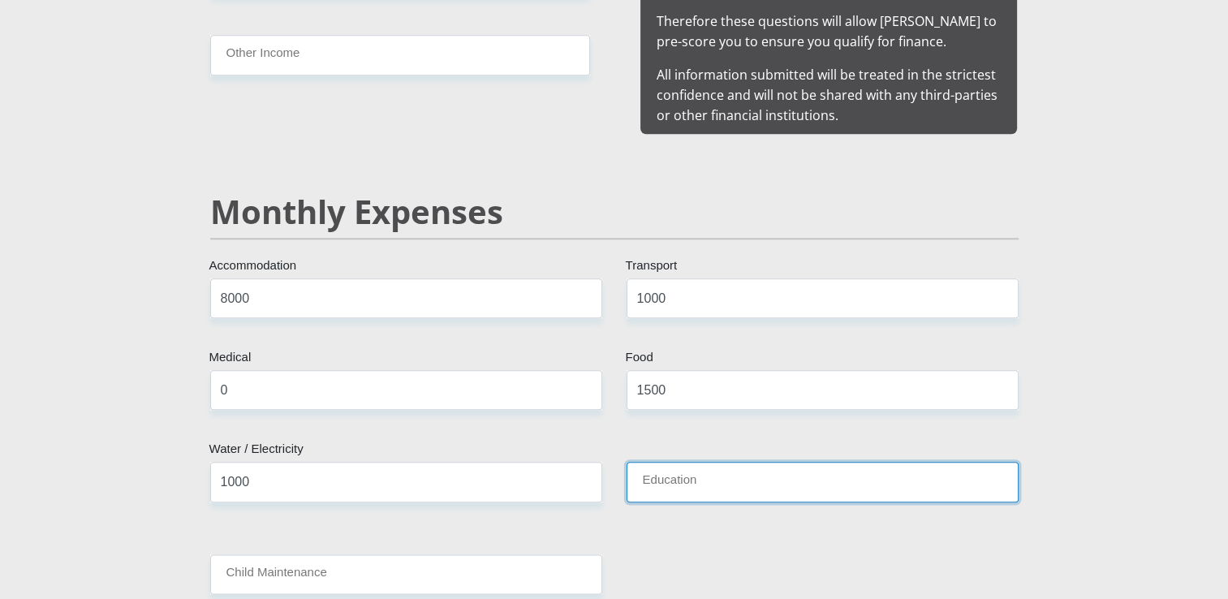
click at [718, 462] on input "Education" at bounding box center [823, 482] width 392 height 40
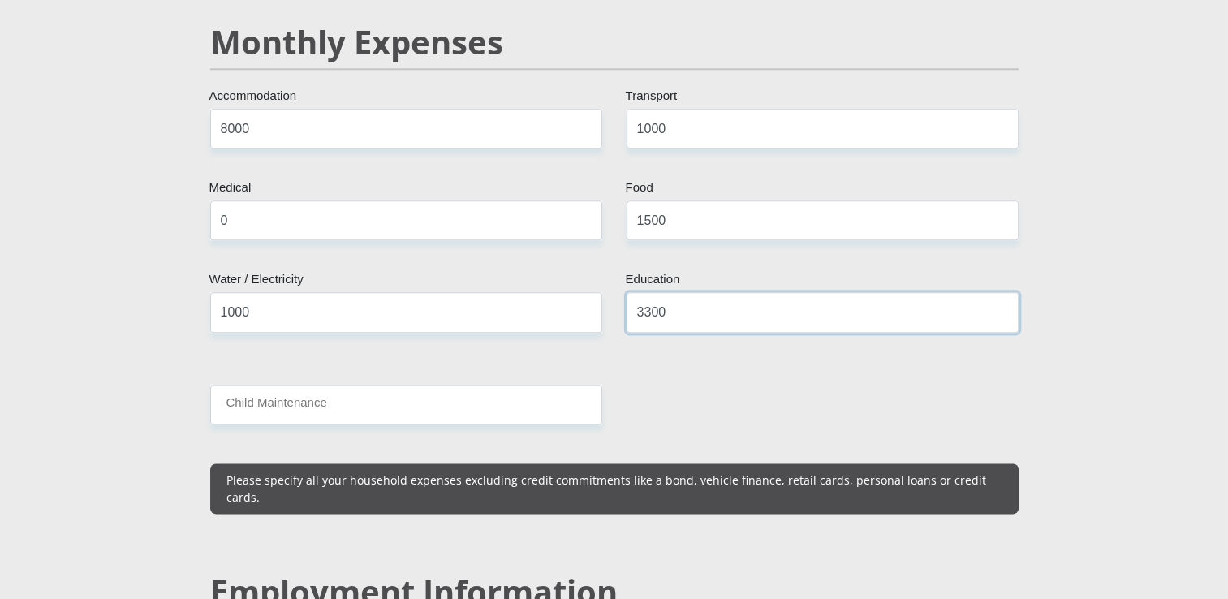
scroll to position [2185, 0]
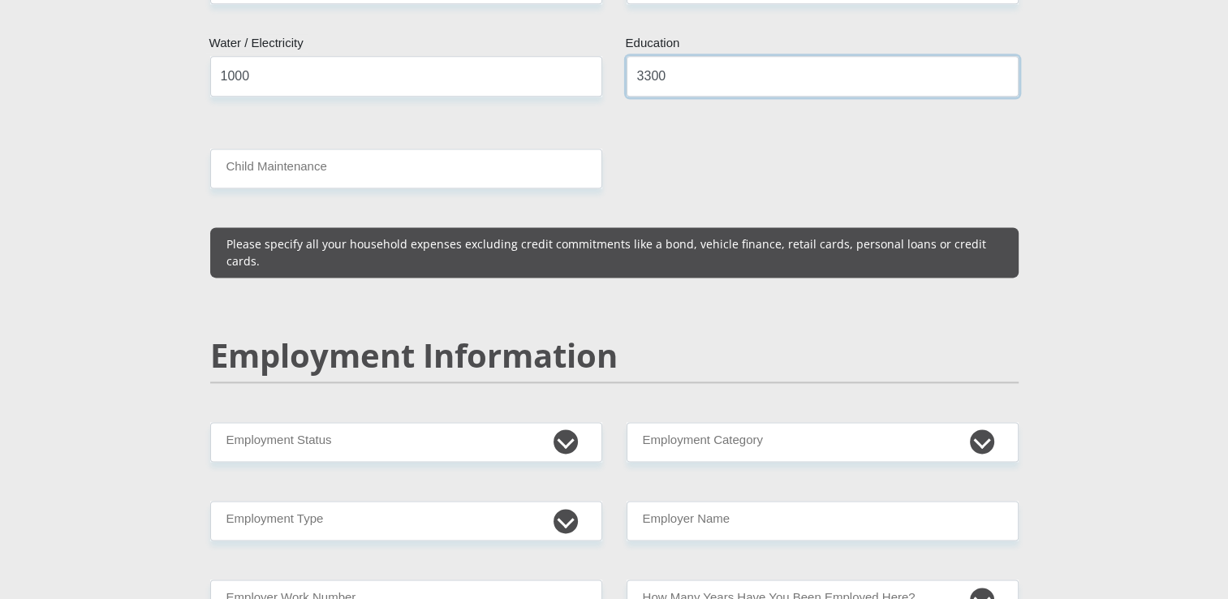
type input "3300"
click at [282, 149] on input "Child Maintenance" at bounding box center [406, 169] width 392 height 40
type input "2000"
click at [214, 336] on h2 "Employment Information" at bounding box center [614, 355] width 809 height 39
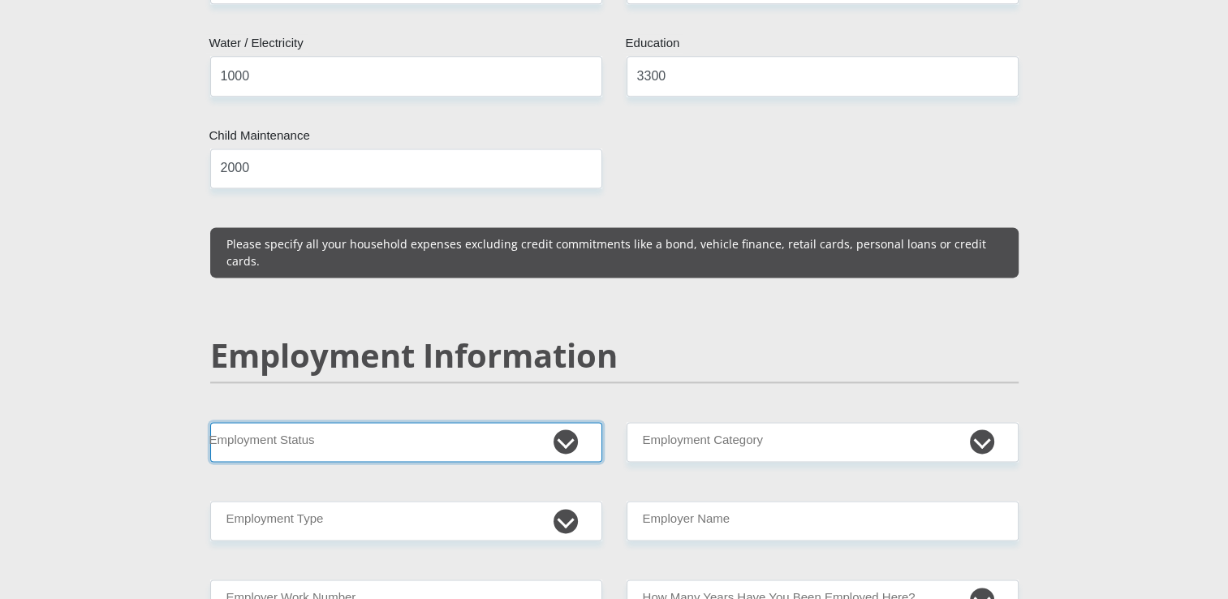
click at [572, 422] on select "Permanent/Full-time Part-time/Casual Contract Worker Self-Employed Housewife Re…" at bounding box center [406, 442] width 392 height 40
select select "3"
click at [210, 422] on select "Permanent/Full-time Part-time/Casual Contract Worker Self-Employed Housewife Re…" at bounding box center [406, 442] width 392 height 40
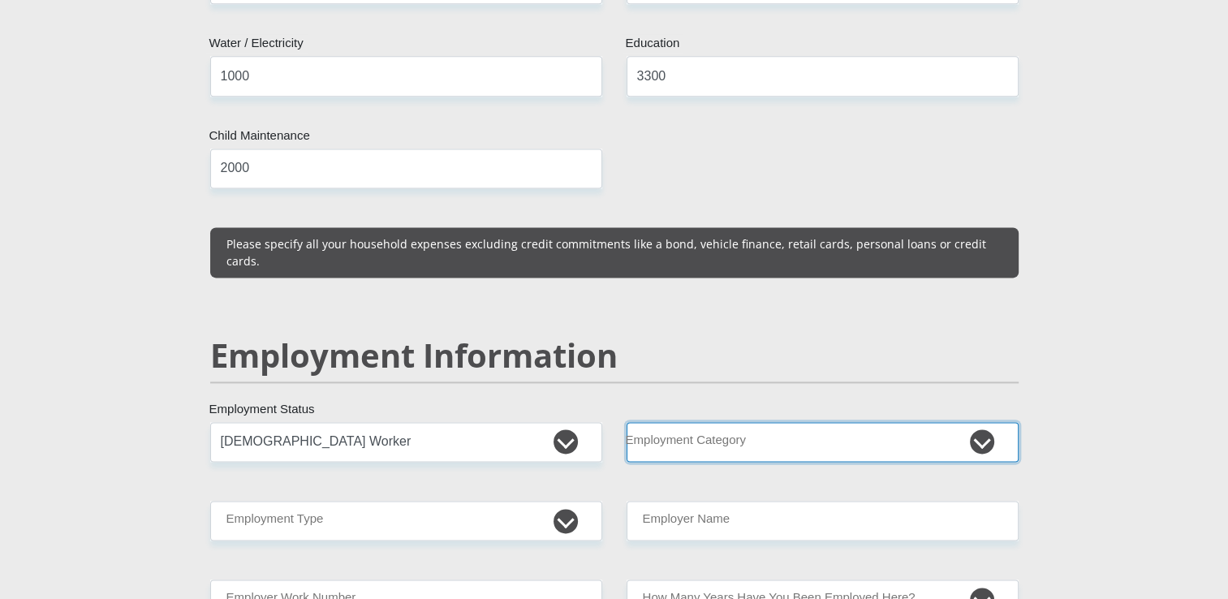
click at [984, 422] on select "AGRICULTURE ALCOHOL & TOBACCO CONSTRUCTION MATERIALS METALLURGY EQUIPMENT FOR R…" at bounding box center [823, 442] width 392 height 40
select select "33"
click at [627, 422] on select "AGRICULTURE ALCOHOL & TOBACCO CONSTRUCTION MATERIALS METALLURGY EQUIPMENT FOR R…" at bounding box center [823, 442] width 392 height 40
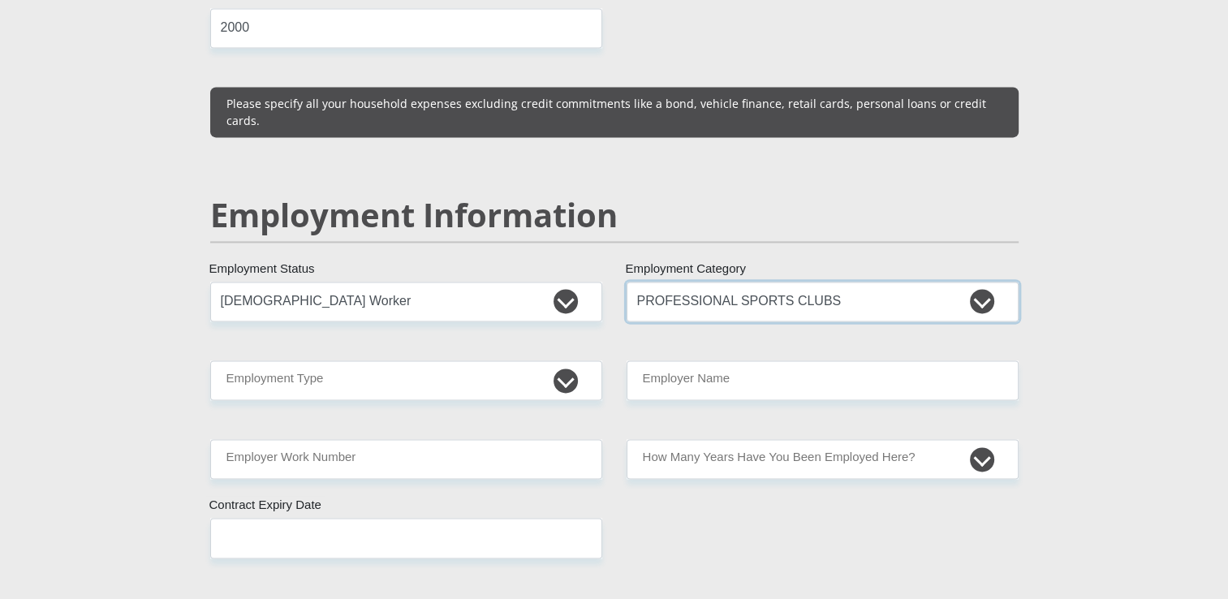
scroll to position [2347, 0]
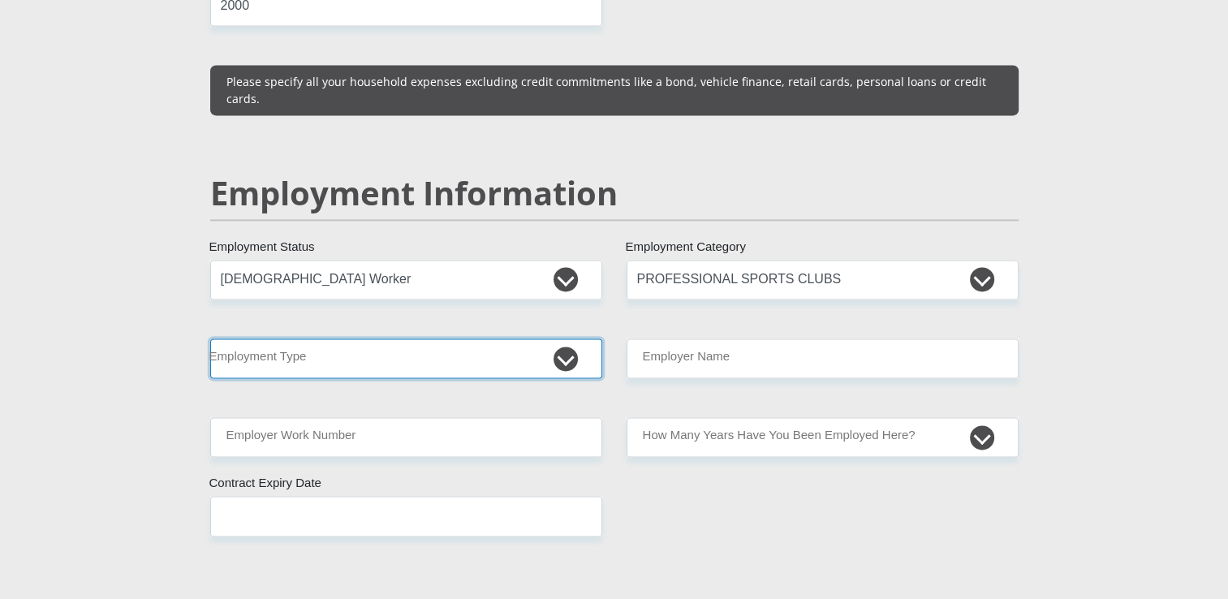
click at [567, 339] on select "College/Lecturer Craft Seller Creative Driver Executive Farmer Forces - Non Com…" at bounding box center [406, 359] width 392 height 40
select select "Manager"
click at [210, 339] on select "College/Lecturer Craft Seller Creative Driver Executive Farmer Forces - Non Com…" at bounding box center [406, 359] width 392 height 40
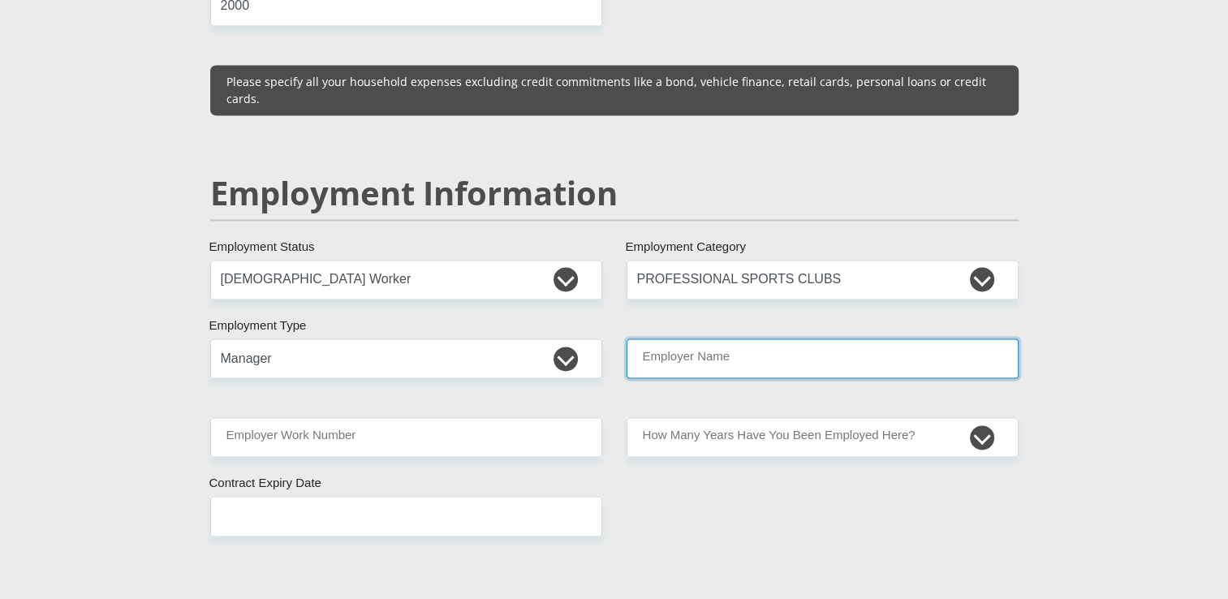
click at [861, 339] on input "Employer Name" at bounding box center [823, 359] width 392 height 40
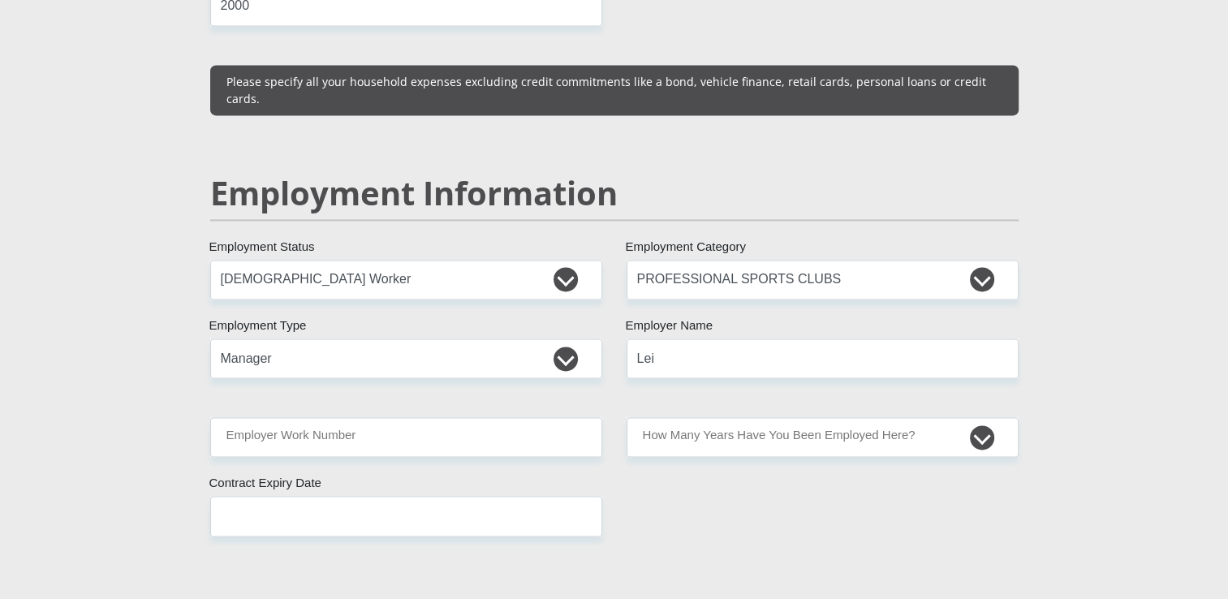
click at [601, 358] on div "Mr Ms Mrs Dr Other Title Malebo First Name Mogomotsi Surname 8310280750089 Sout…" at bounding box center [614, 282] width 833 height 4710
click at [672, 339] on input "Lei" at bounding box center [823, 359] width 392 height 40
type input "LeicesterfordCityFC"
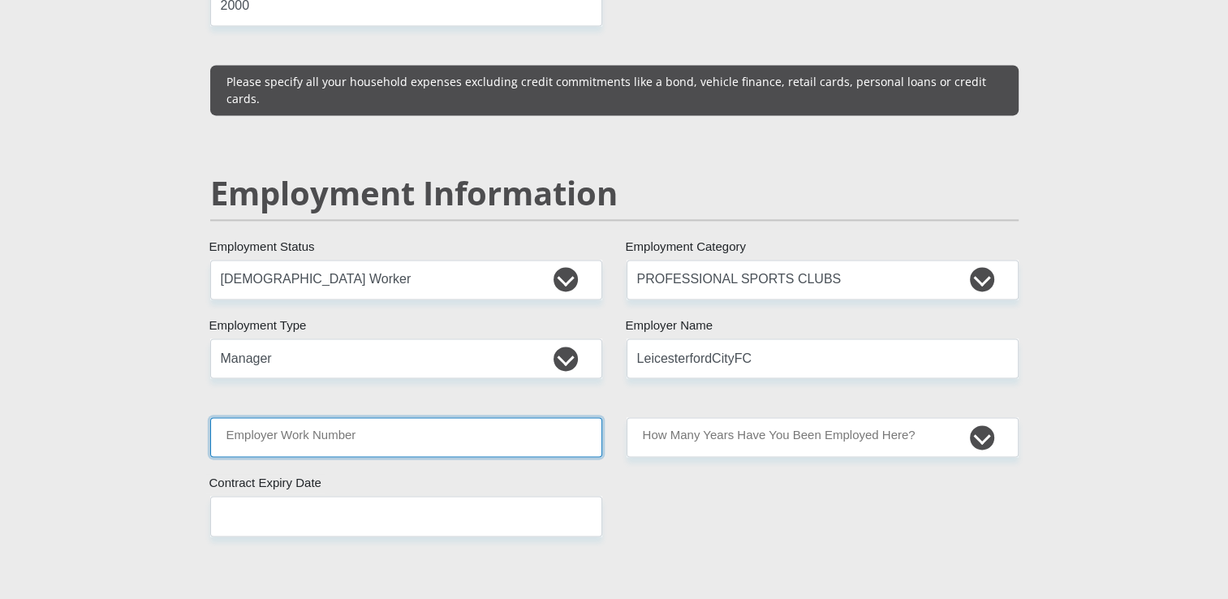
type input "0693919369"
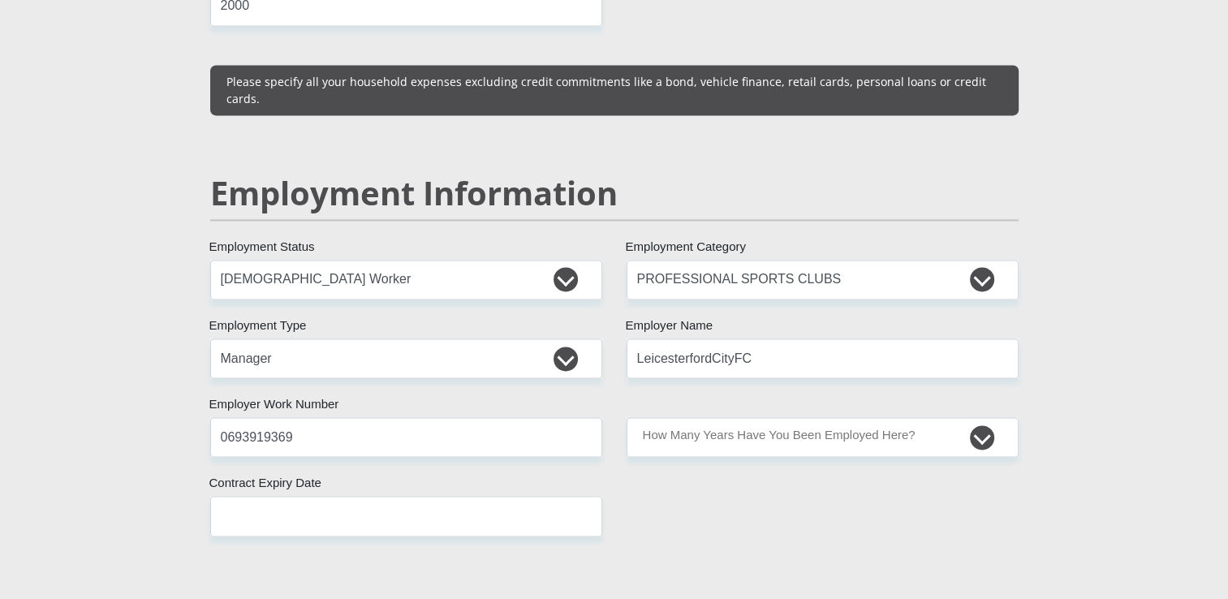
type input "Malebo"
type input "Mogomotsi"
click at [746, 339] on input "LeicesterfordCityFC" at bounding box center [823, 359] width 392 height 40
click at [691, 458] on div "Mr Ms Mrs Dr Other Title Malebo First Name Mogomotsi Surname 8310280750089 Sout…" at bounding box center [614, 282] width 833 height 4710
click at [717, 339] on input "LeicesterfordCityFC" at bounding box center [823, 359] width 392 height 40
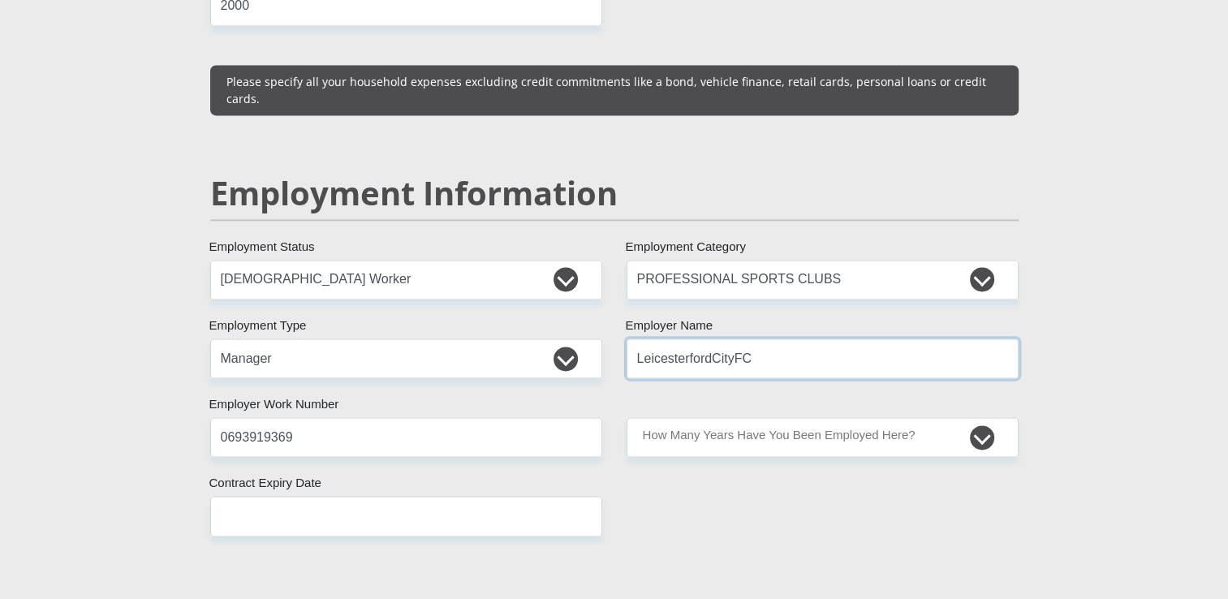
click at [712, 339] on input "LeicesterfordCityFC" at bounding box center [823, 359] width 392 height 40
type input "LeicesterfordCityFC"
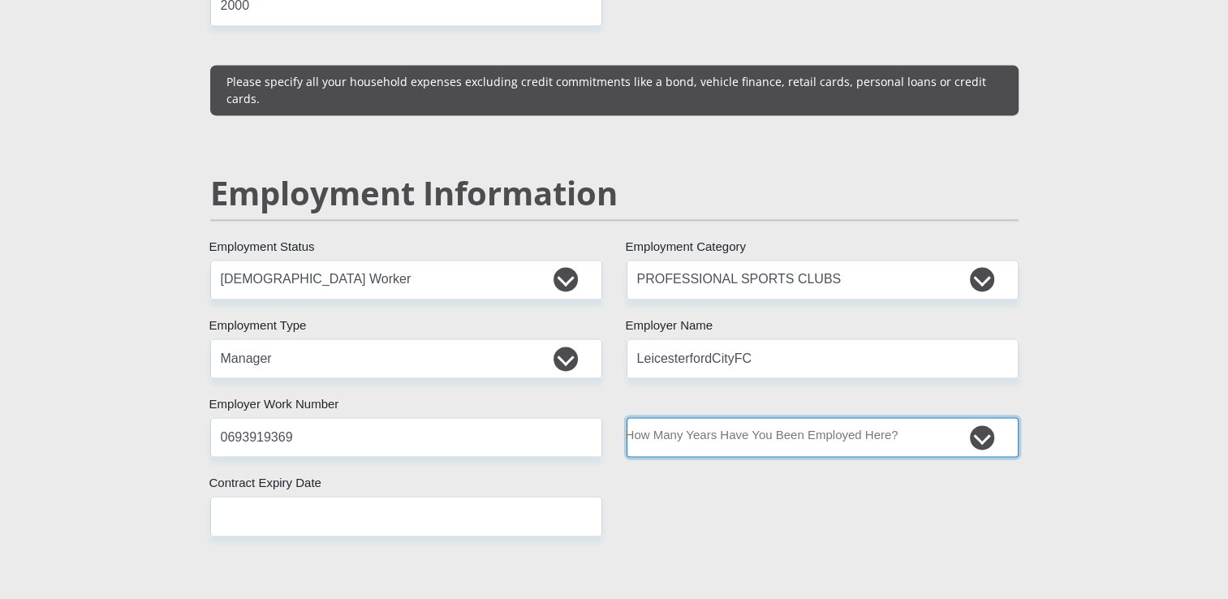
click at [729, 417] on select "less than 1 year 1-3 years 3-5 years 5+ years" at bounding box center [823, 437] width 392 height 40
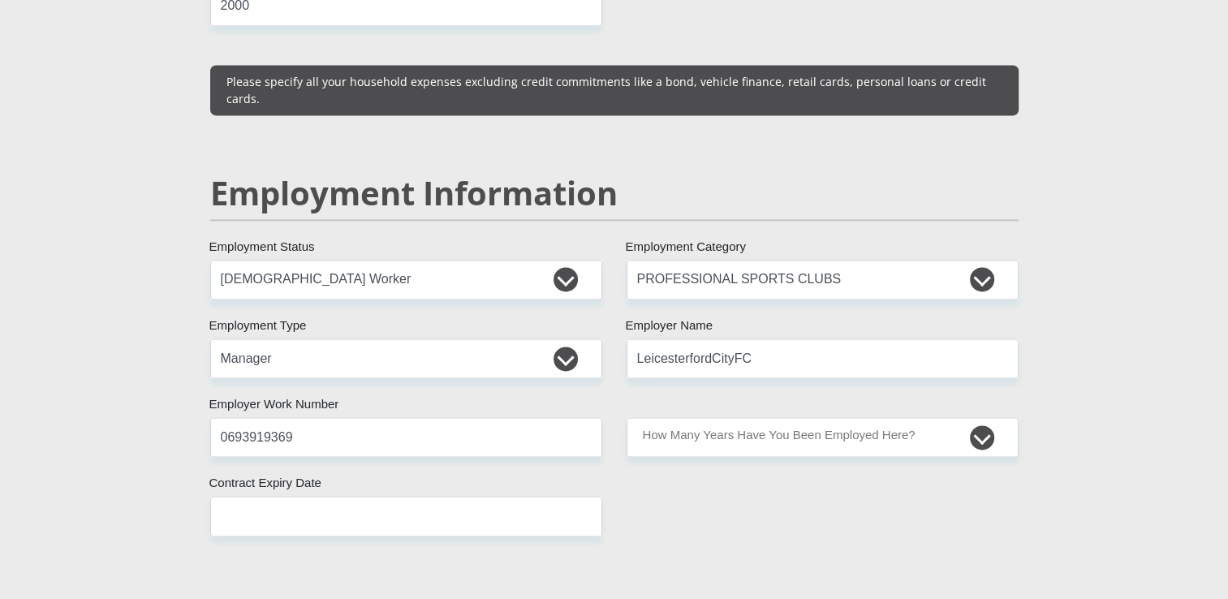
click at [586, 376] on div "Mr Ms Mrs Dr Other Title Malebo First Name Mogomotsi Surname 8310280750089 Sout…" at bounding box center [614, 282] width 833 height 4710
click at [306, 417] on input "0693919369" at bounding box center [406, 437] width 392 height 40
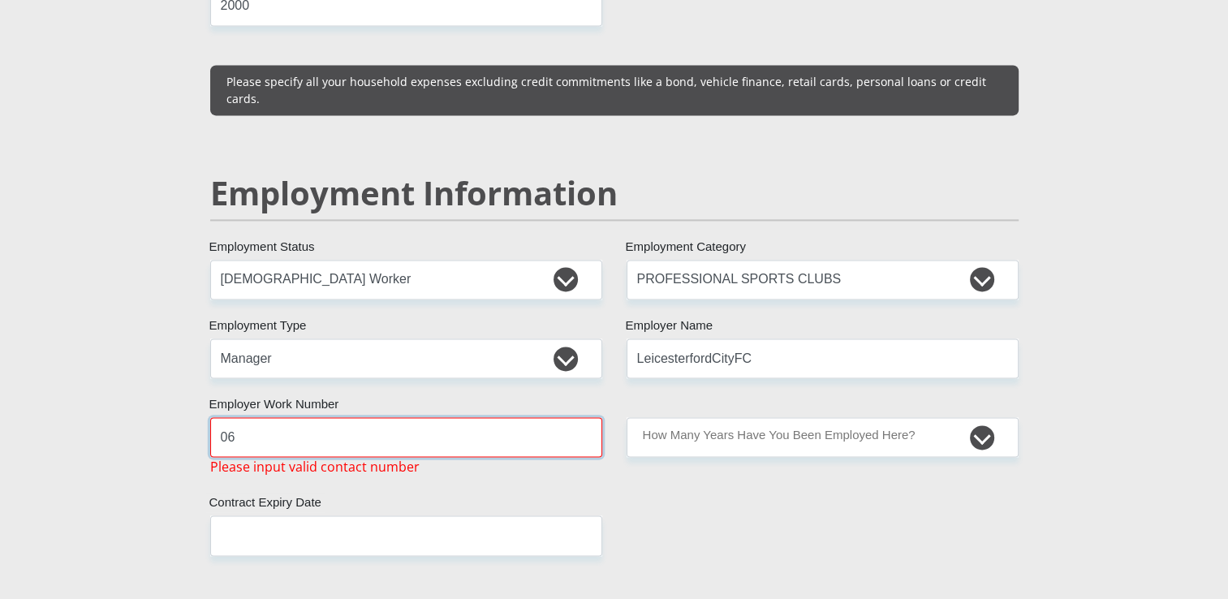
type input "0"
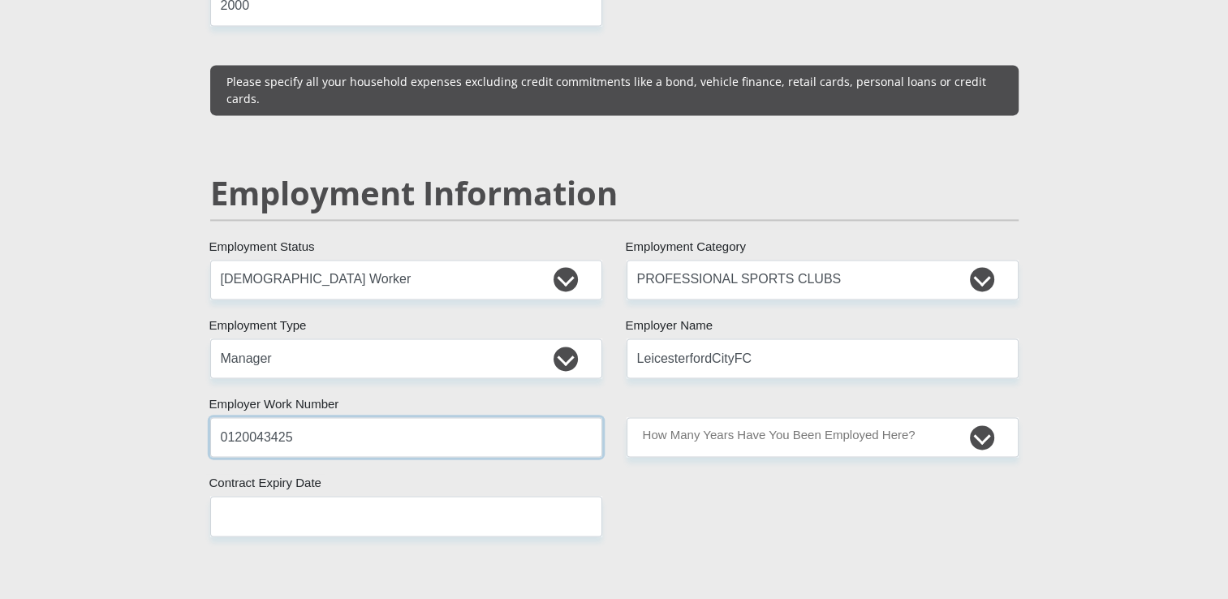
type input "0120043425"
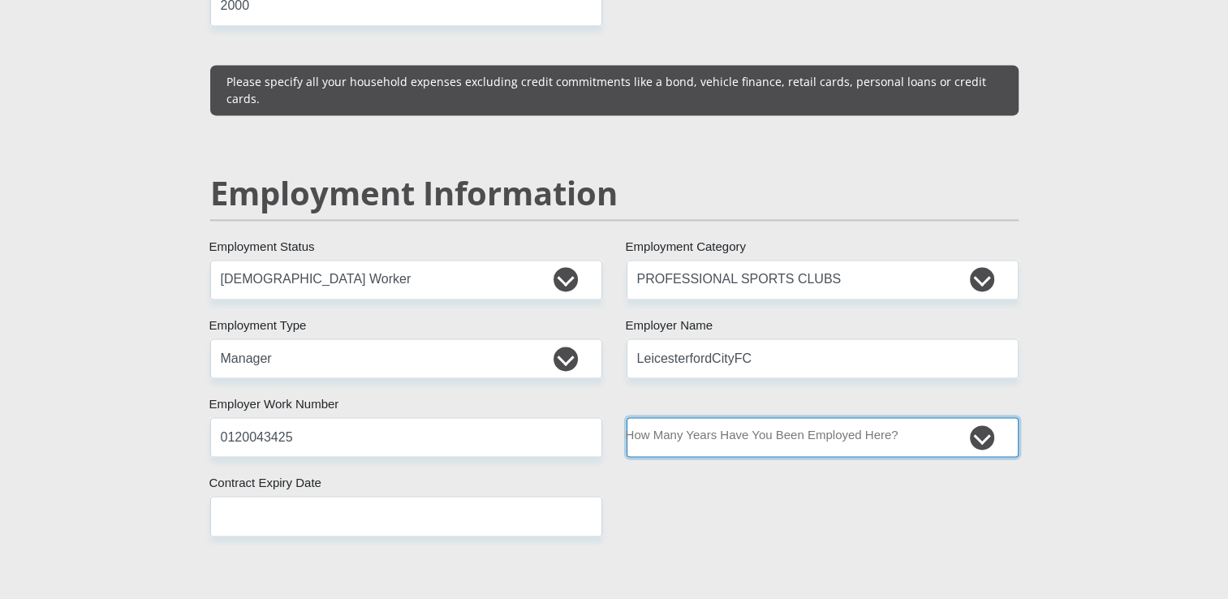
click at [978, 417] on select "less than 1 year 1-3 years 3-5 years 5+ years" at bounding box center [823, 437] width 392 height 40
select select "6"
click at [627, 417] on select "less than 1 year 1-3 years 3-5 years 5+ years" at bounding box center [823, 437] width 392 height 40
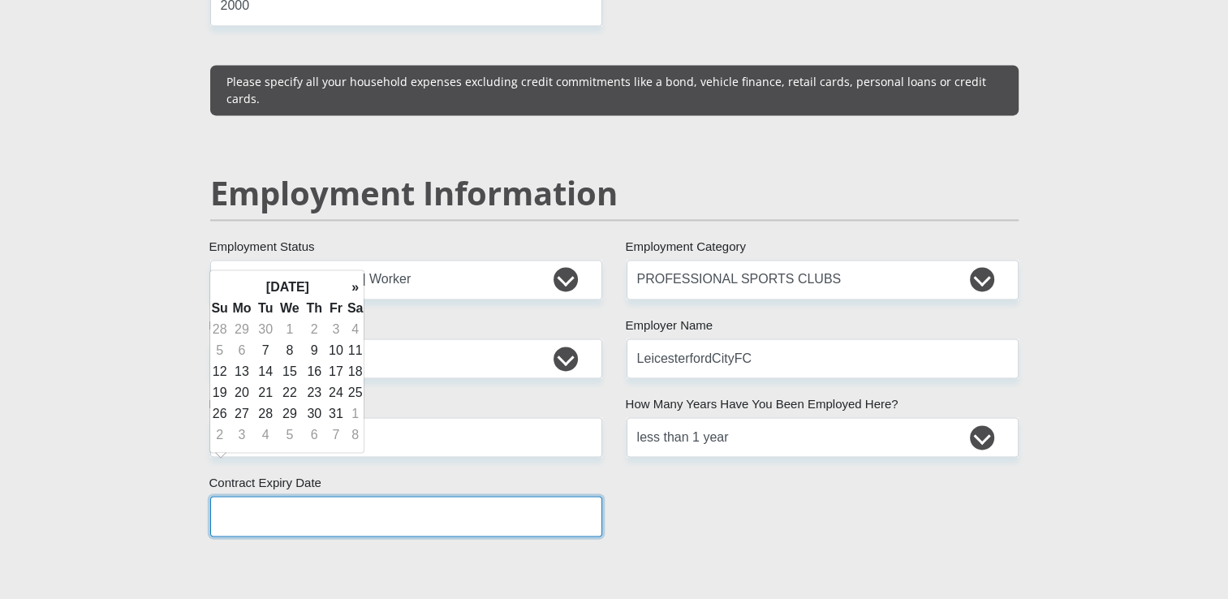
click at [450, 496] on input "text" at bounding box center [406, 516] width 392 height 40
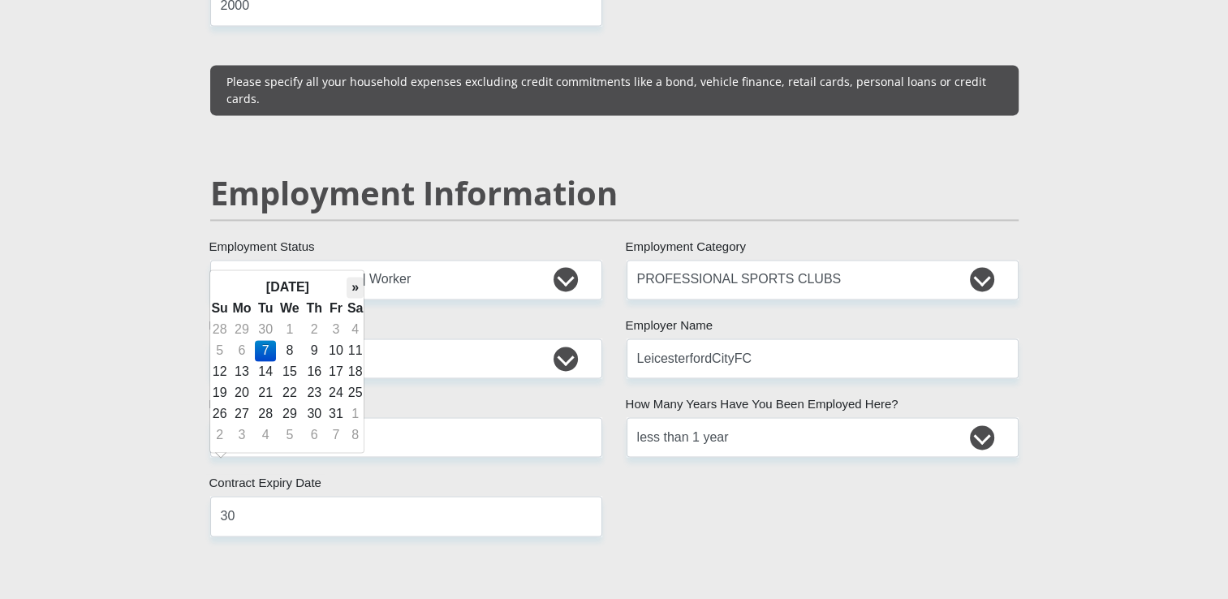
click at [355, 287] on th "»" at bounding box center [356, 287] width 18 height 21
click at [355, 288] on th "»" at bounding box center [356, 287] width 18 height 21
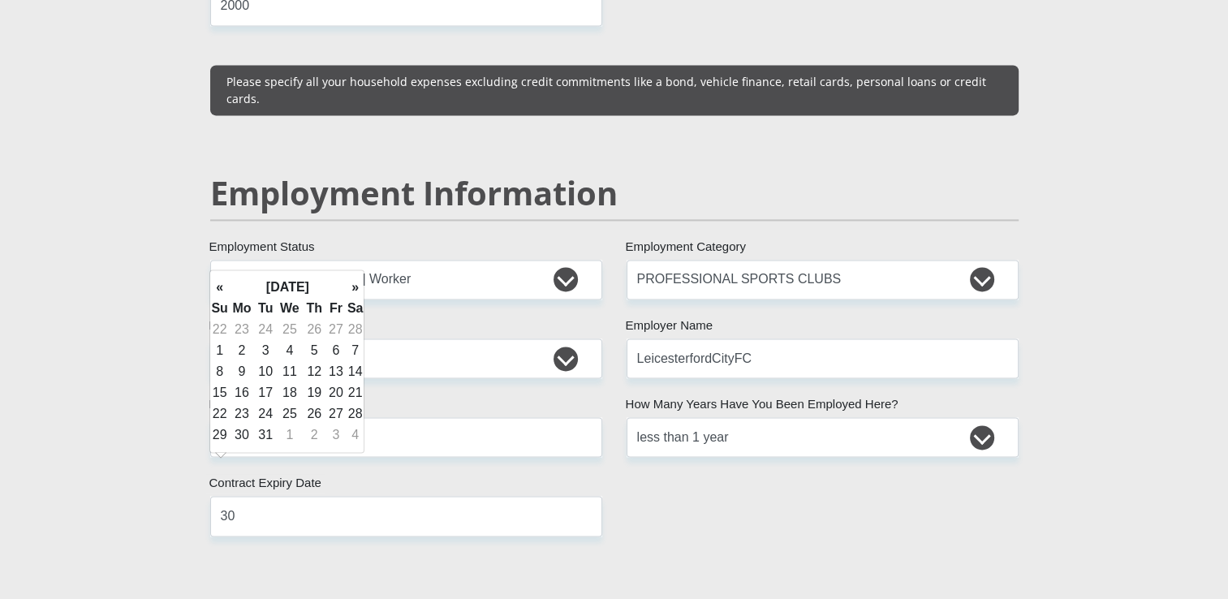
click at [355, 288] on th "»" at bounding box center [356, 287] width 18 height 21
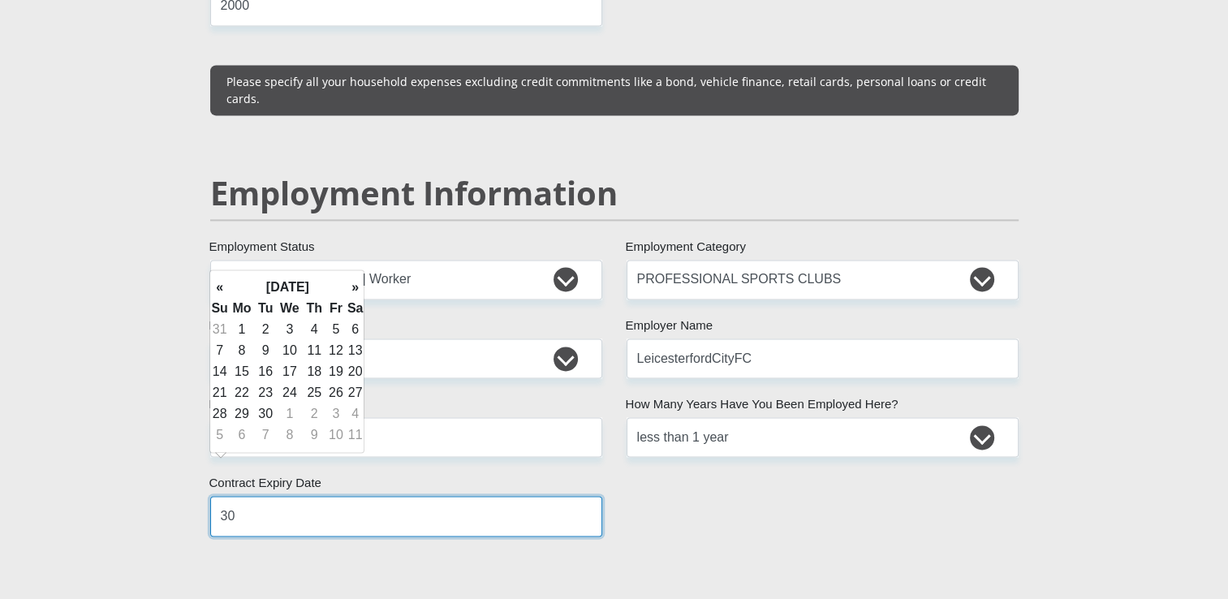
click at [227, 496] on input "30" at bounding box center [406, 516] width 392 height 40
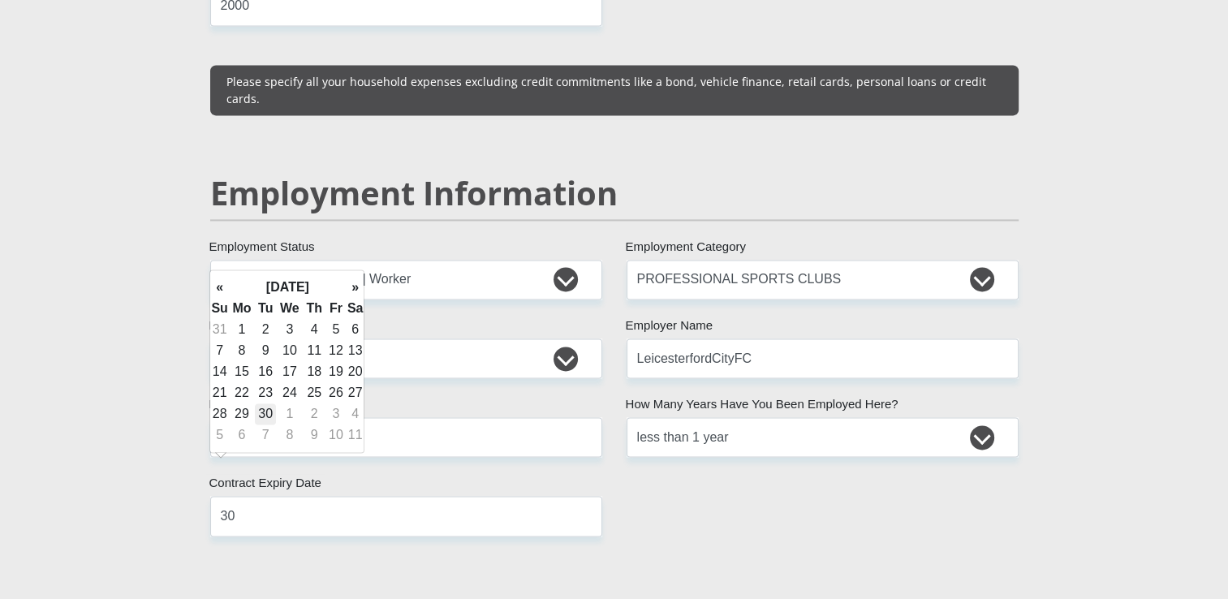
click at [263, 413] on td "30" at bounding box center [265, 413] width 21 height 21
type input "2026/06/30"
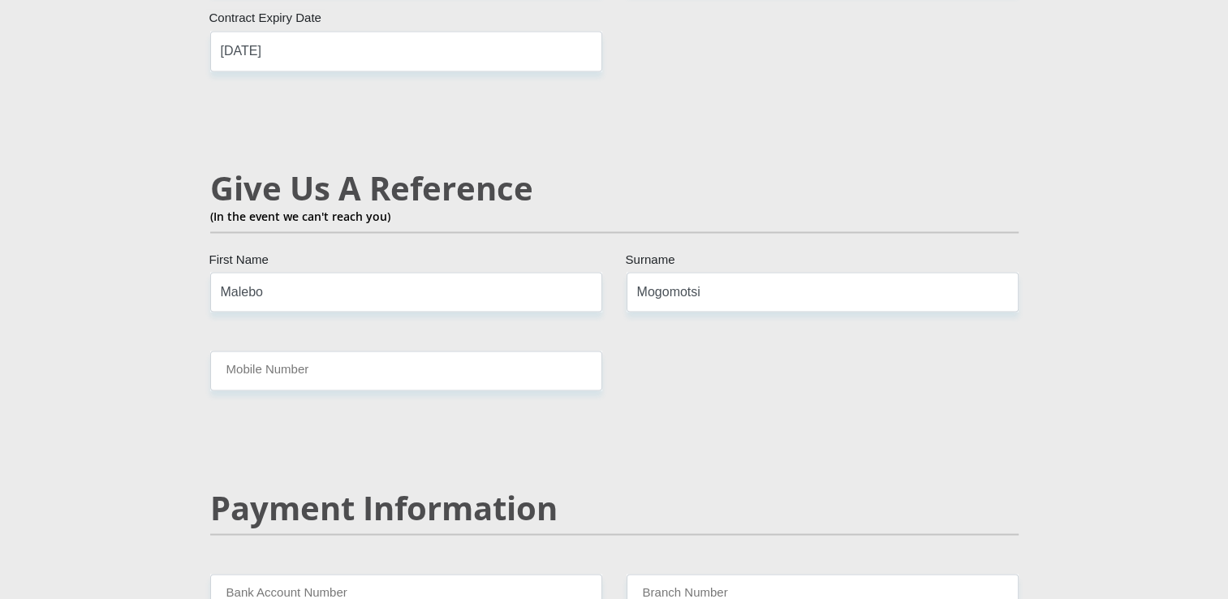
scroll to position [2834, 0]
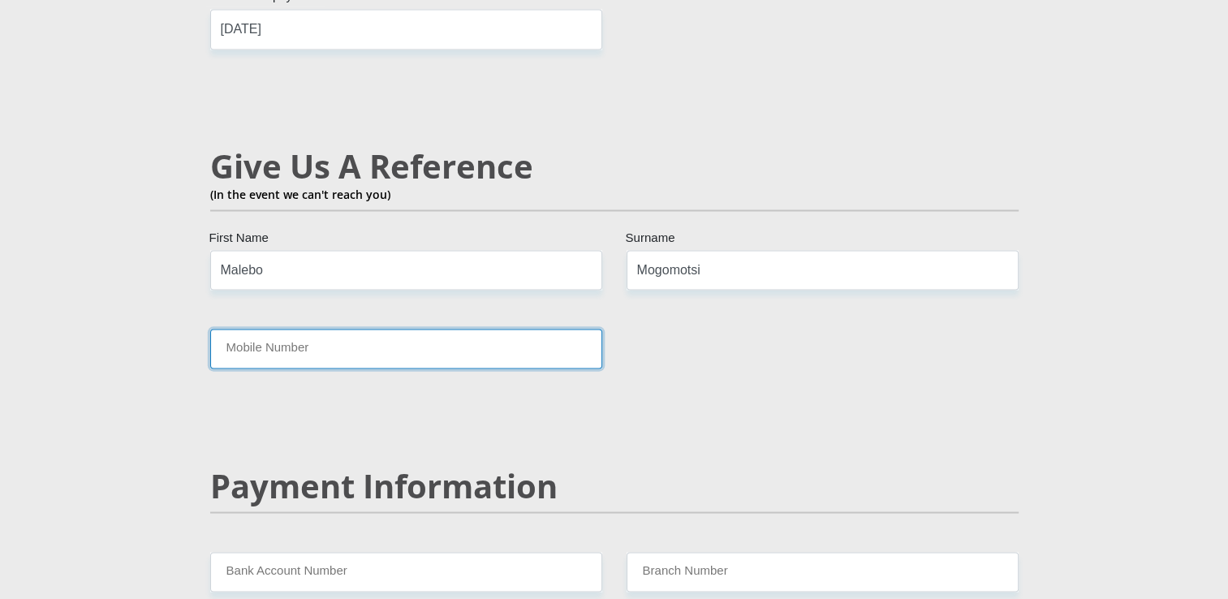
click at [510, 329] on input "Mobile Number" at bounding box center [406, 349] width 392 height 40
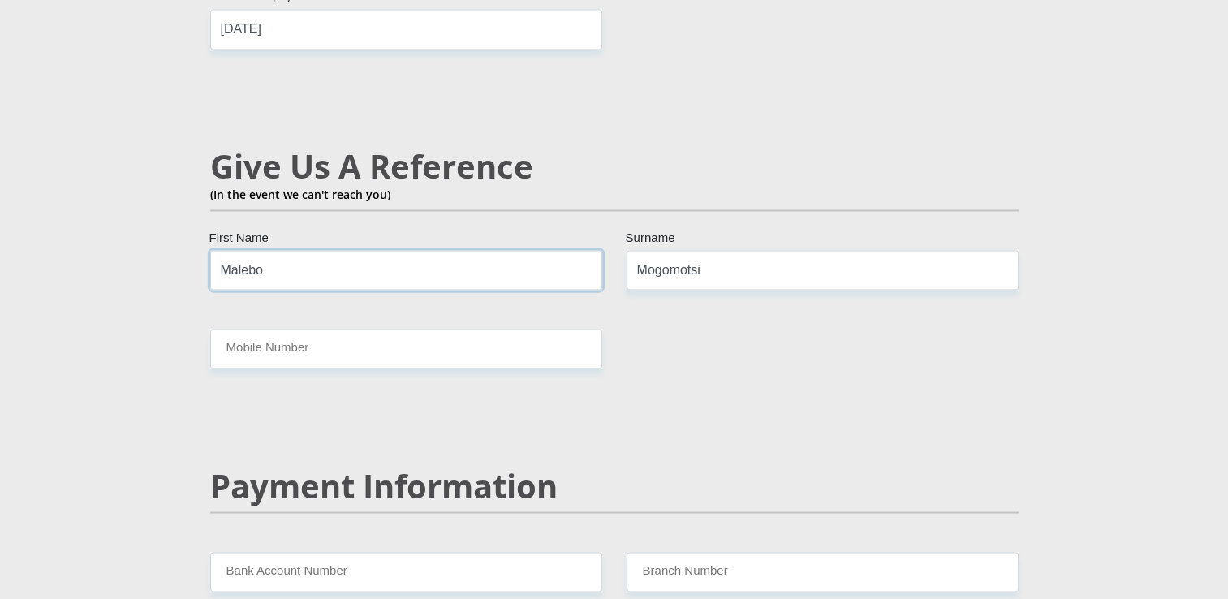
drag, startPoint x: 307, startPoint y: 245, endPoint x: 215, endPoint y: 235, distance: 92.3
click at [215, 250] on input "Malebo" at bounding box center [406, 270] width 392 height 40
type input "Tumisang"
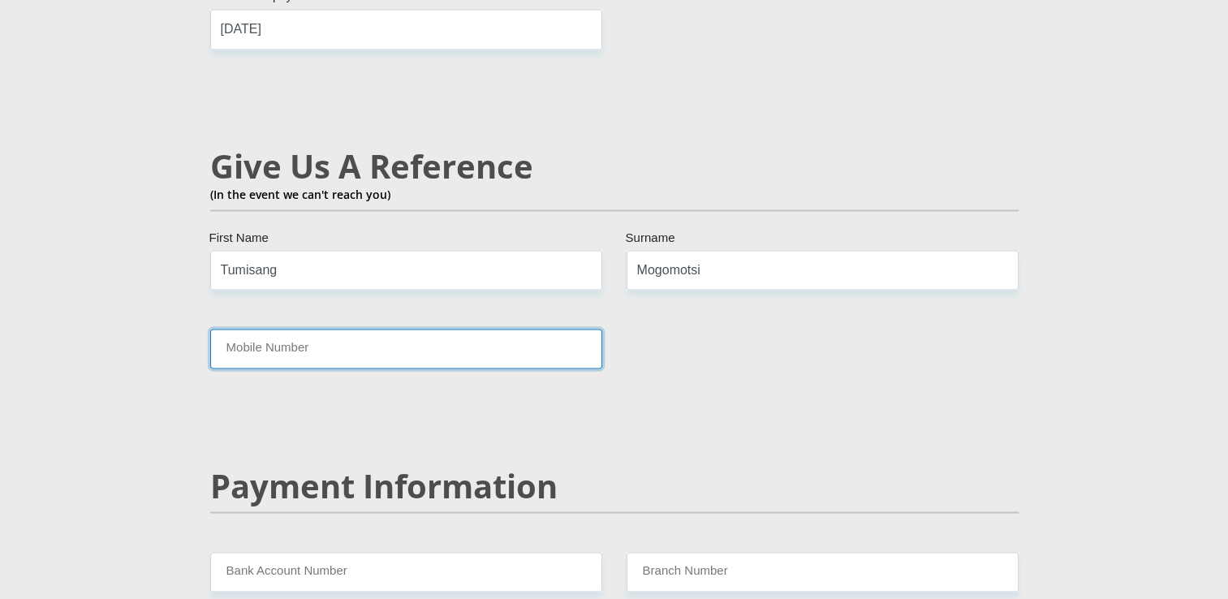
click at [244, 329] on input "Mobile Number" at bounding box center [406, 349] width 392 height 40
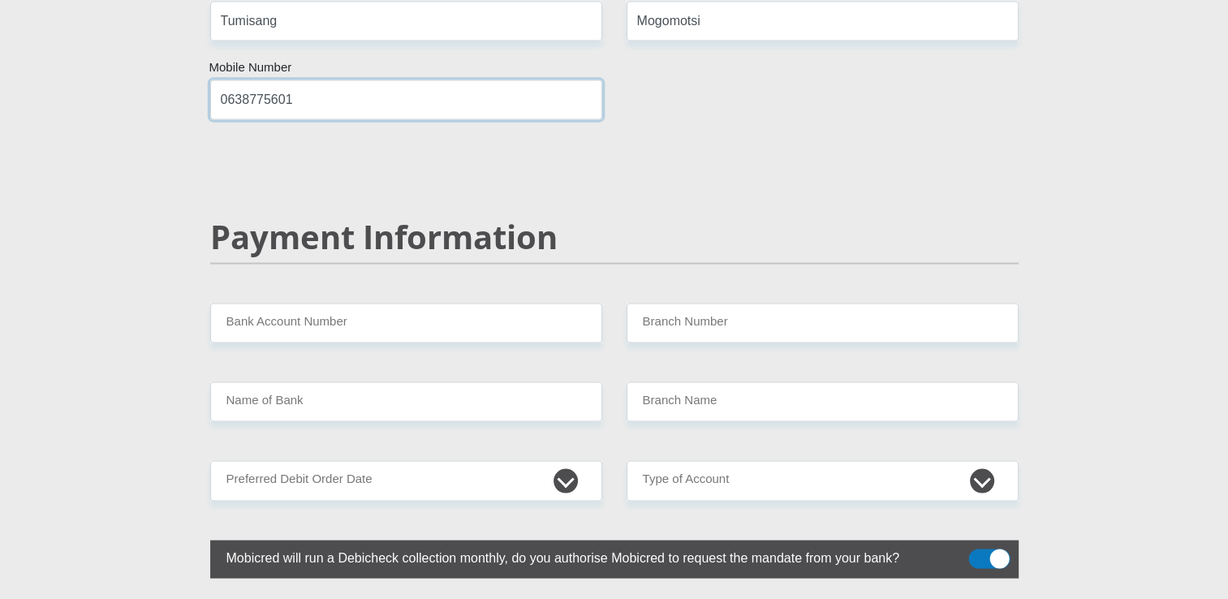
scroll to position [3240, 0]
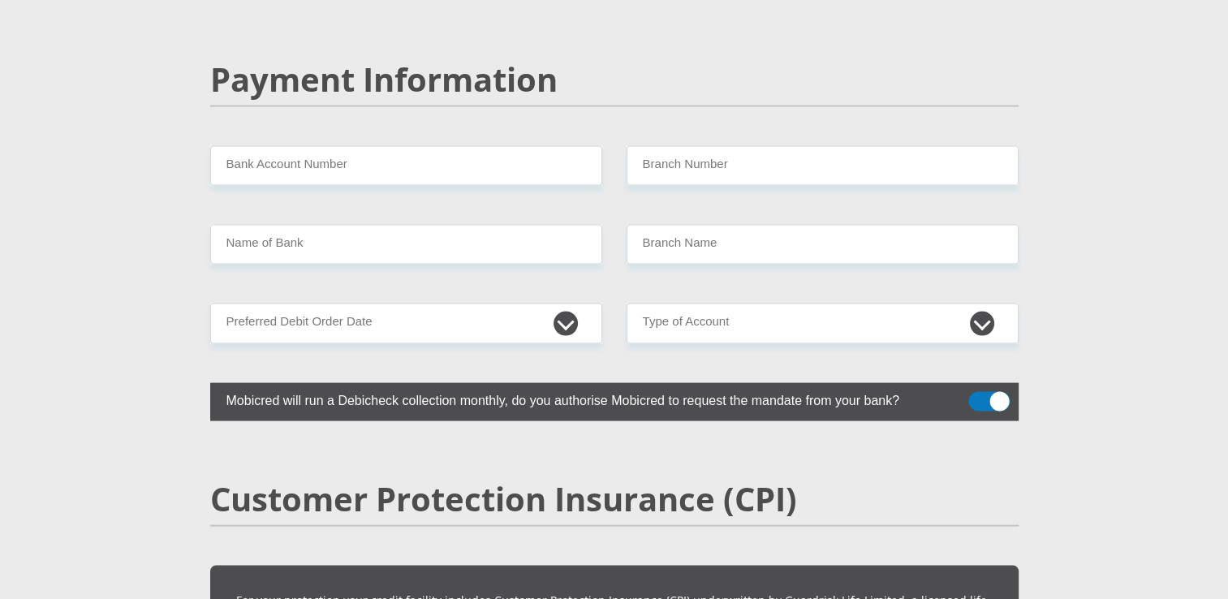
type input "0638775601"
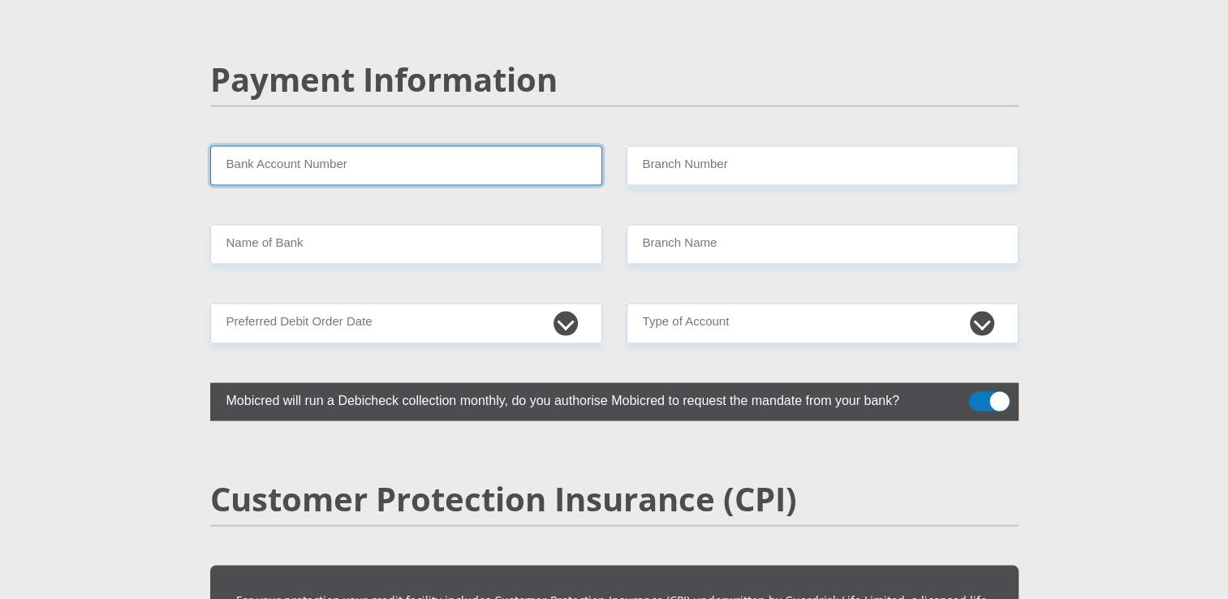
click at [292, 146] on input "Bank Account Number" at bounding box center [406, 166] width 392 height 40
click at [440, 146] on input "Bank Account Number" at bounding box center [406, 166] width 392 height 40
click at [438, 146] on input "Bank Account Number" at bounding box center [406, 166] width 392 height 40
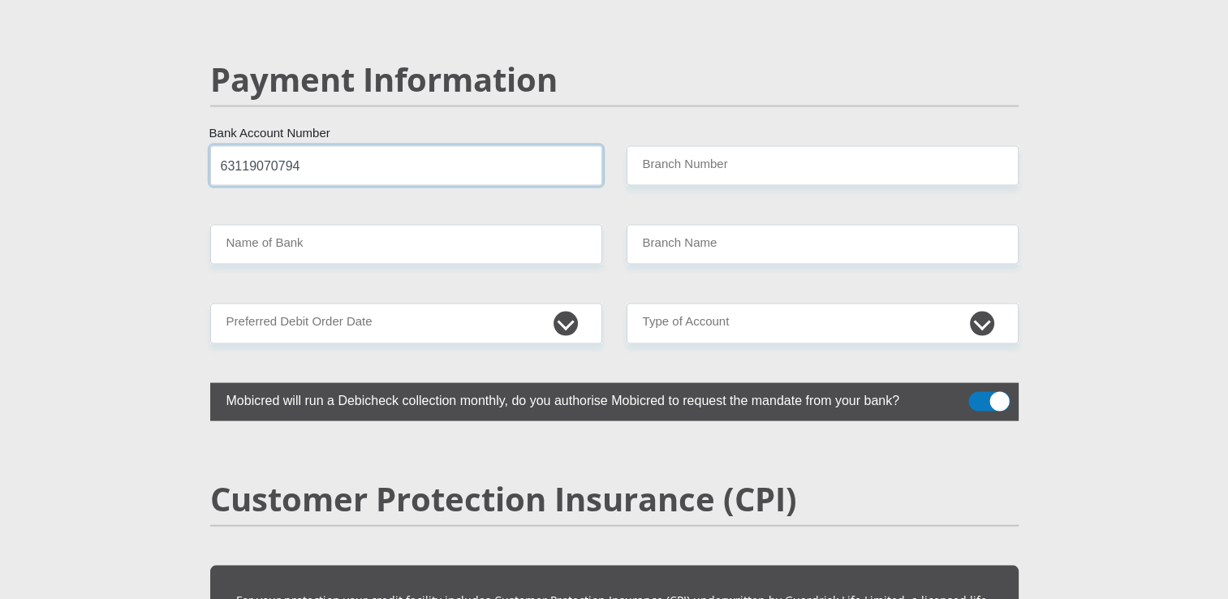
type input "63119070794"
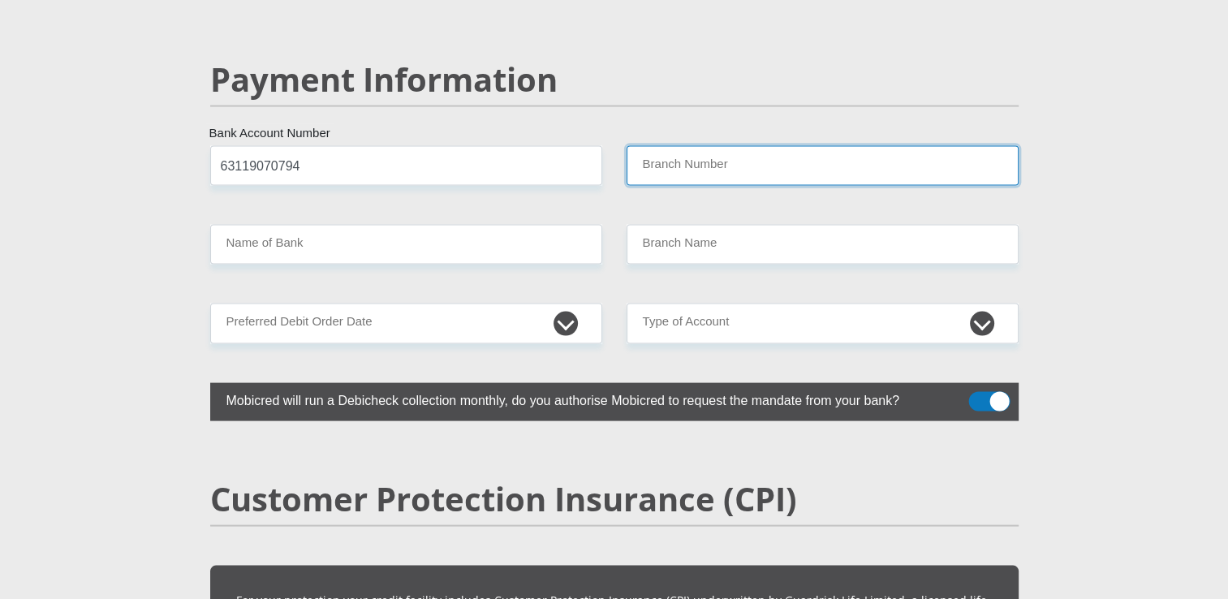
click at [710, 146] on input "Branch Number" at bounding box center [823, 166] width 392 height 40
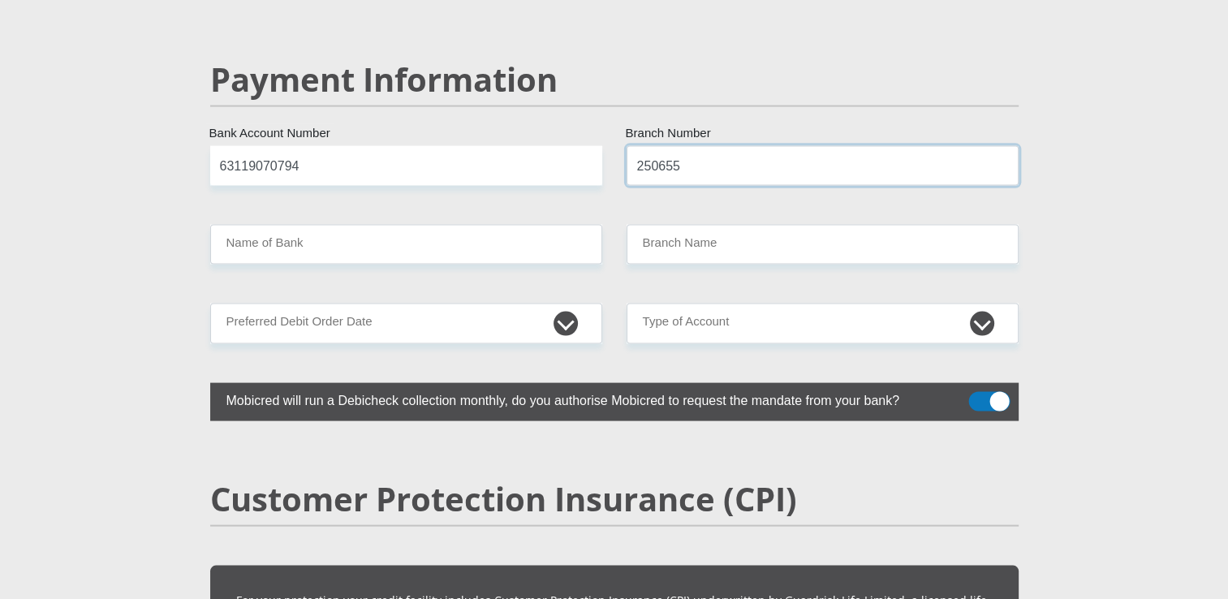
type input "250655"
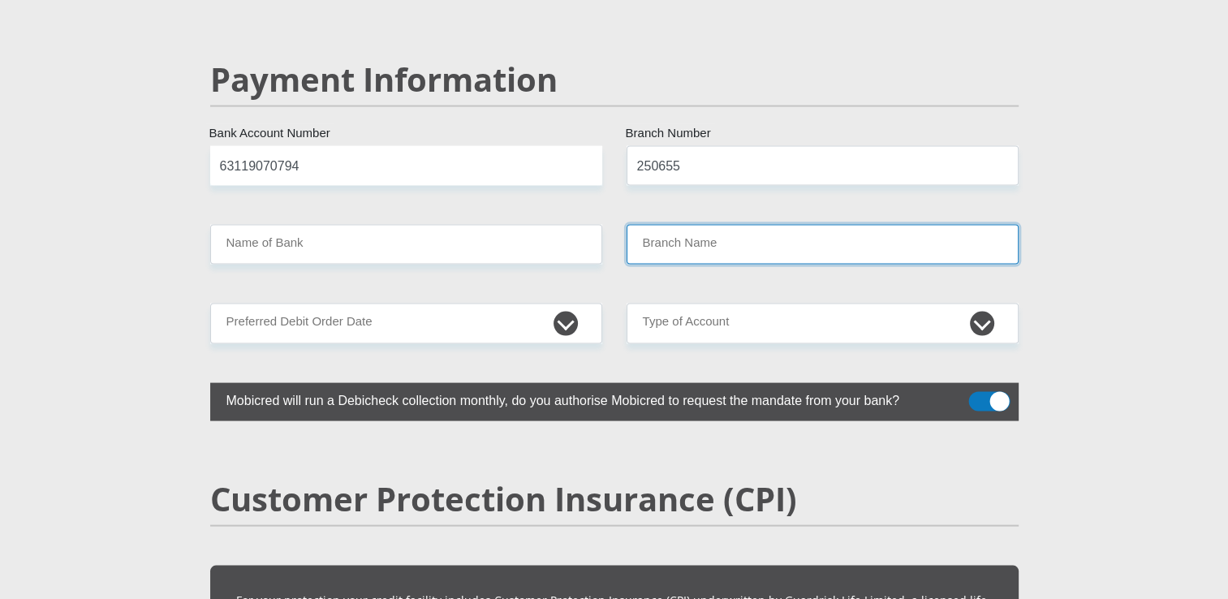
click at [697, 225] on input "Branch Name" at bounding box center [823, 245] width 392 height 40
type input "FIRSTRAND BANK"
type input "BRANCH 560"
click at [725, 225] on input "BRANCH 560" at bounding box center [823, 245] width 392 height 40
drag, startPoint x: 725, startPoint y: 205, endPoint x: 637, endPoint y: 209, distance: 87.8
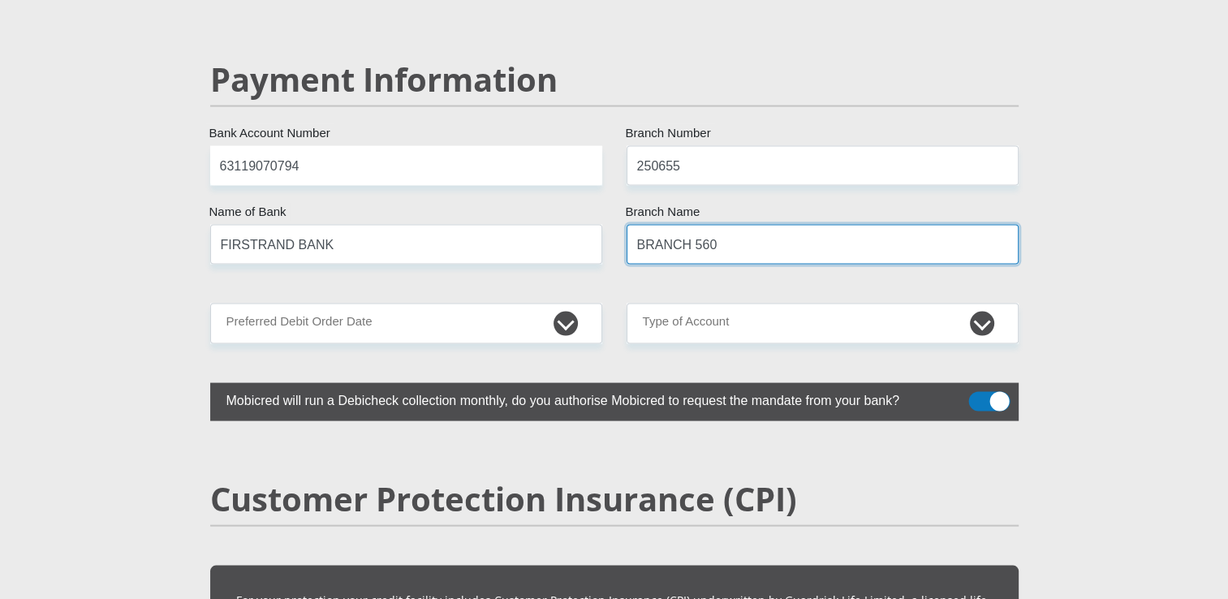
click at [637, 225] on input "BRANCH 560" at bounding box center [823, 245] width 392 height 40
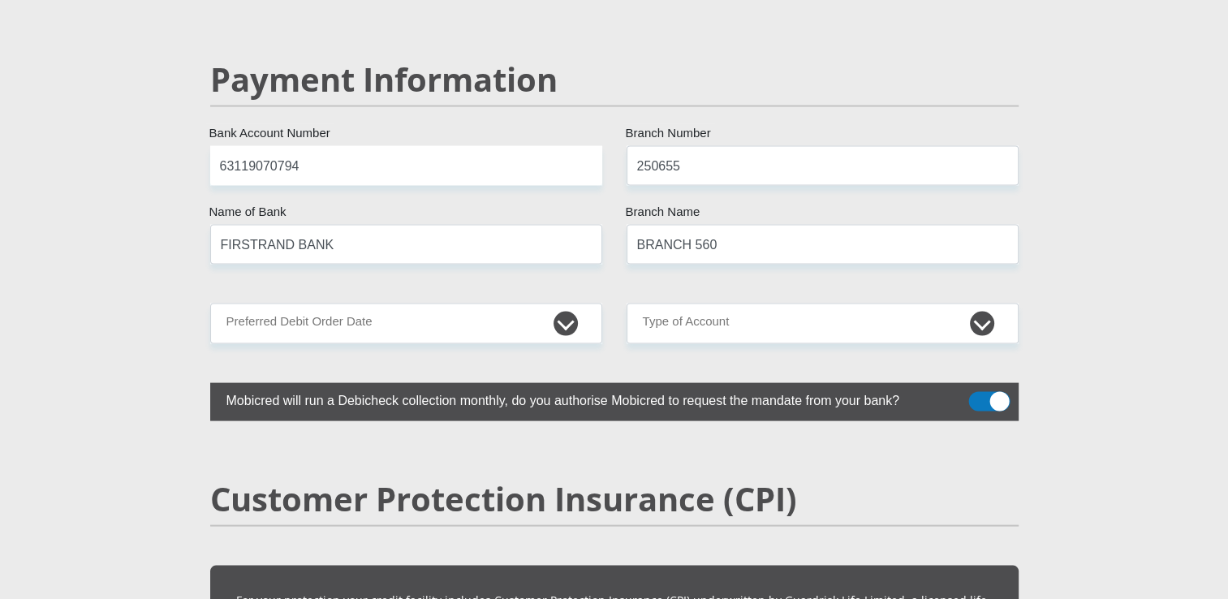
drag, startPoint x: 637, startPoint y: 209, endPoint x: 698, endPoint y: 234, distance: 65.6
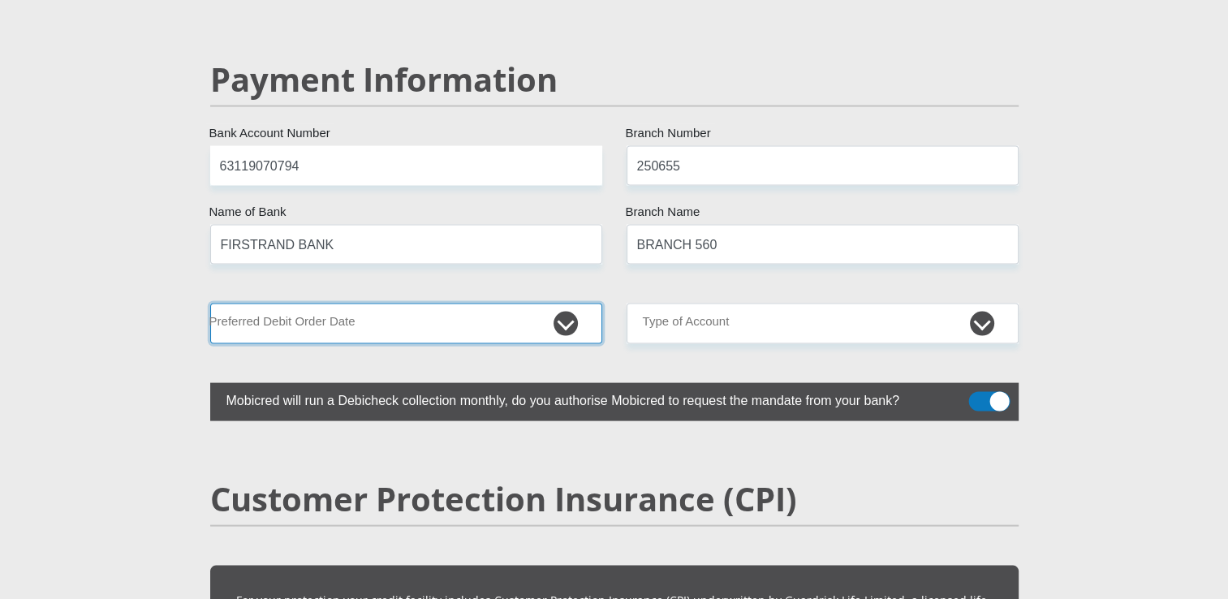
click at [552, 304] on select "1st 2nd 3rd 4th 5th 7th 18th 19th 20th 21st 22nd 23rd 24th 25th 26th 27th 28th …" at bounding box center [406, 324] width 392 height 40
click at [479, 304] on select "1st 2nd 3rd 4th 5th 7th 18th 19th 20th 21st 22nd 23rd 24th 25th 26th 27th 28th …" at bounding box center [406, 324] width 392 height 40
click at [573, 304] on select "1st 2nd 3rd 4th 5th 7th 18th 19th 20th 21st 22nd 23rd 24th 25th 26th 27th 28th …" at bounding box center [406, 324] width 392 height 40
select select "7"
click at [210, 304] on select "1st 2nd 3rd 4th 5th 7th 18th 19th 20th 21st 22nd 23rd 24th 25th 26th 27th 28th …" at bounding box center [406, 324] width 392 height 40
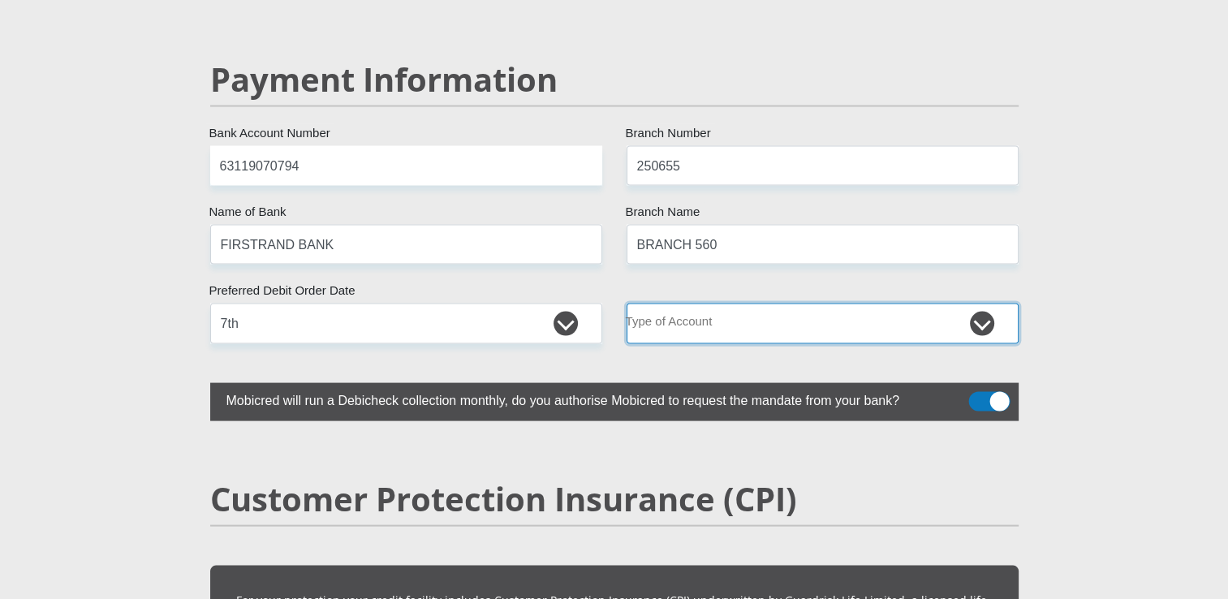
click at [977, 304] on select "Cheque Savings" at bounding box center [823, 324] width 392 height 40
select select "CUR"
click at [627, 304] on select "Cheque Savings" at bounding box center [823, 324] width 392 height 40
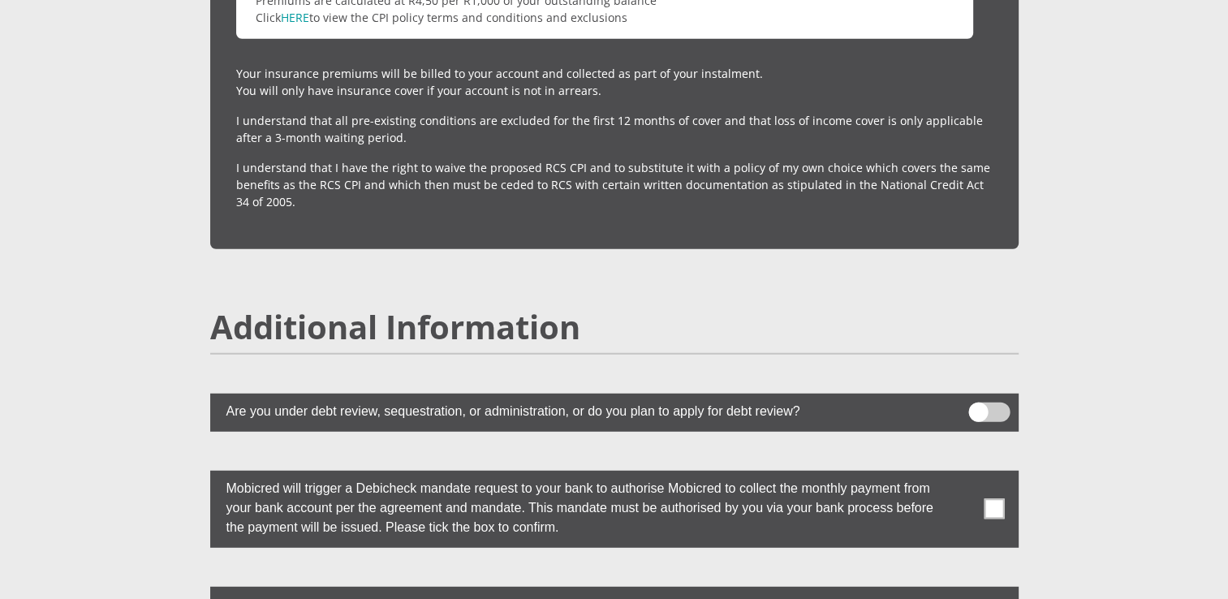
scroll to position [4377, 0]
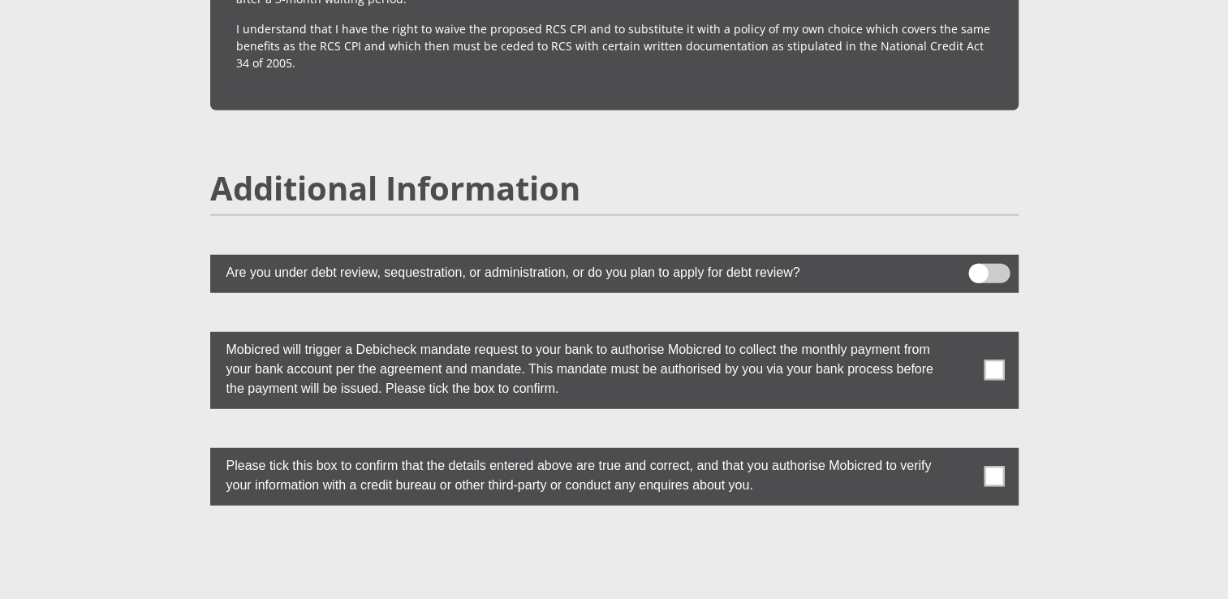
click at [995, 360] on span at bounding box center [994, 370] width 20 height 20
click at [962, 335] on input "checkbox" at bounding box center [962, 335] width 0 height 0
click at [996, 467] on span at bounding box center [994, 477] width 20 height 20
click at [962, 451] on input "checkbox" at bounding box center [962, 451] width 0 height 0
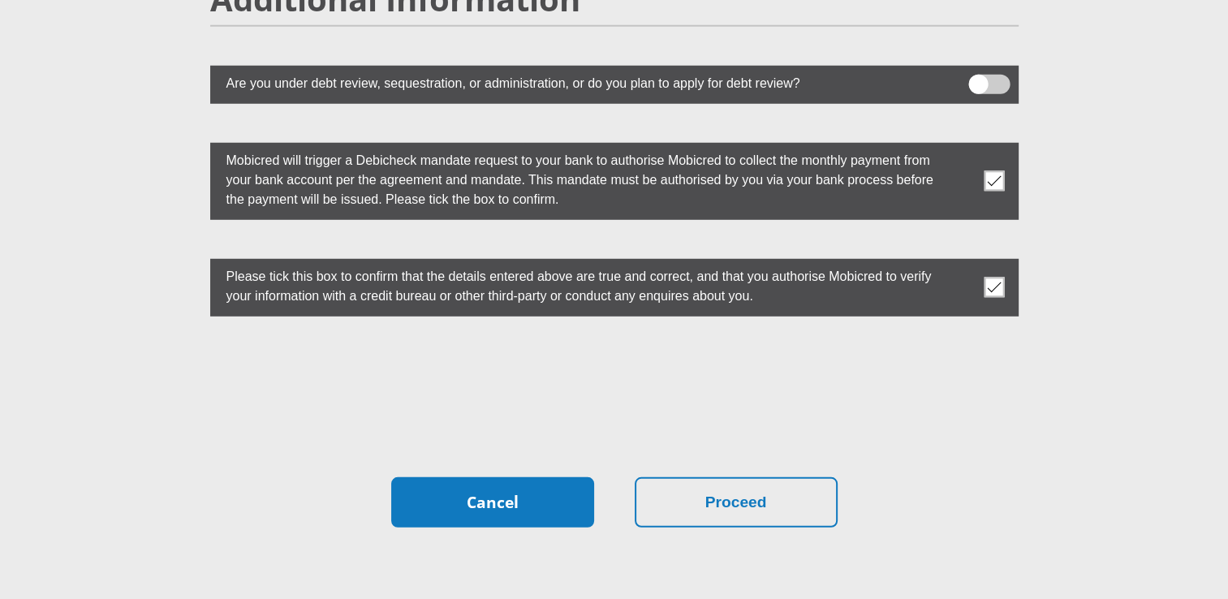
scroll to position [4620, 0]
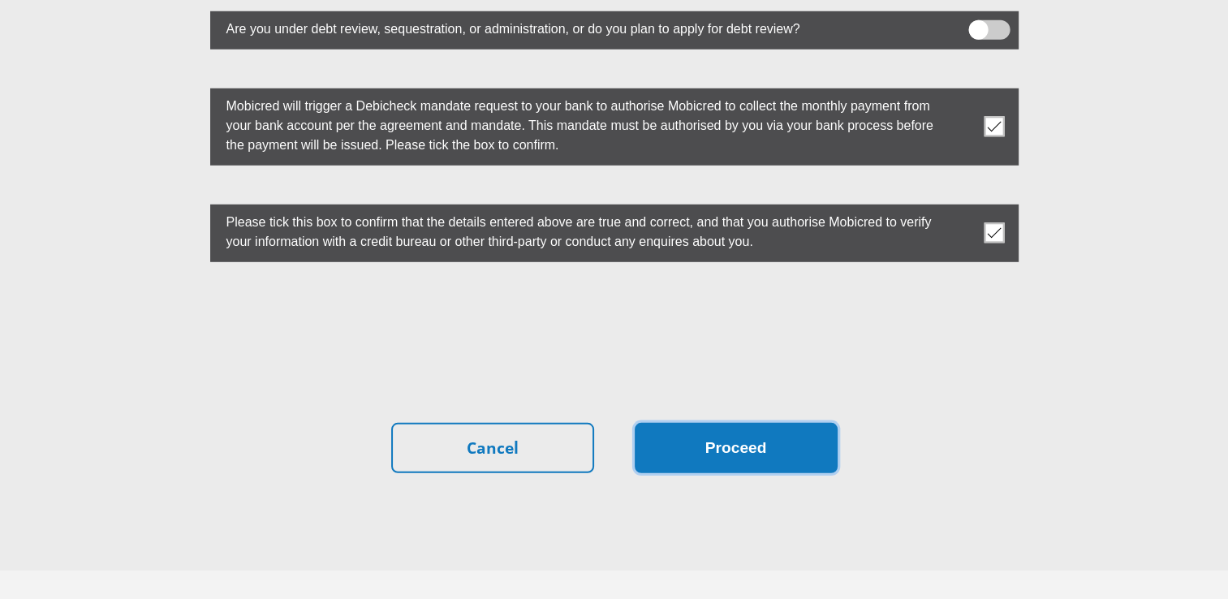
click at [747, 423] on button "Proceed" at bounding box center [736, 448] width 203 height 51
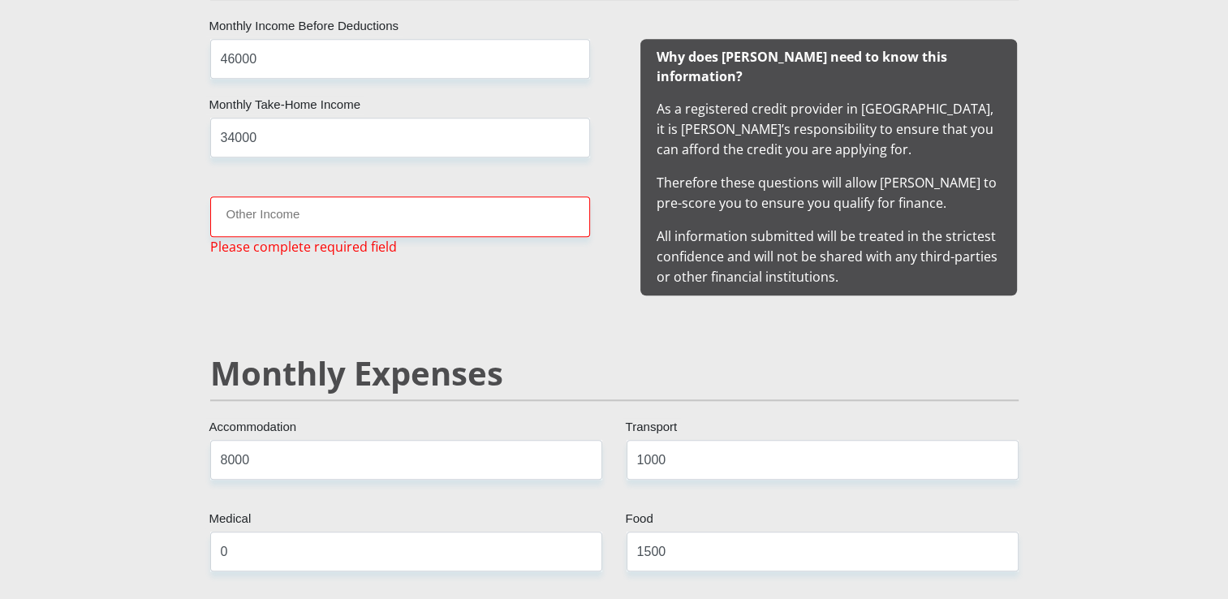
scroll to position [1609, 0]
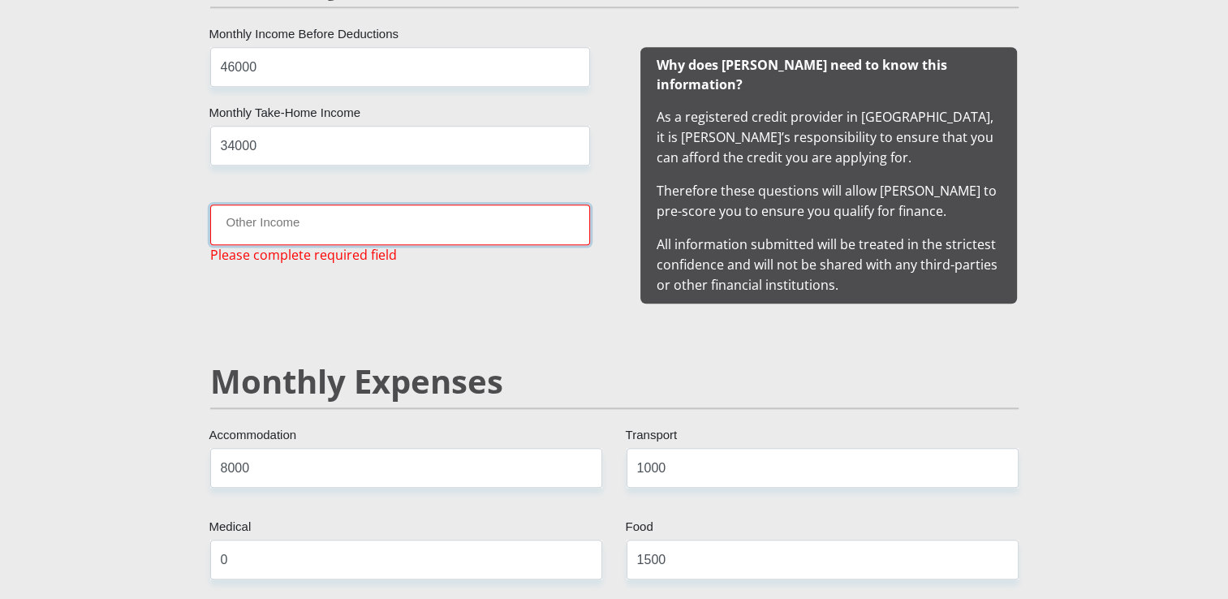
click at [352, 226] on input "Other Income" at bounding box center [400, 225] width 380 height 40
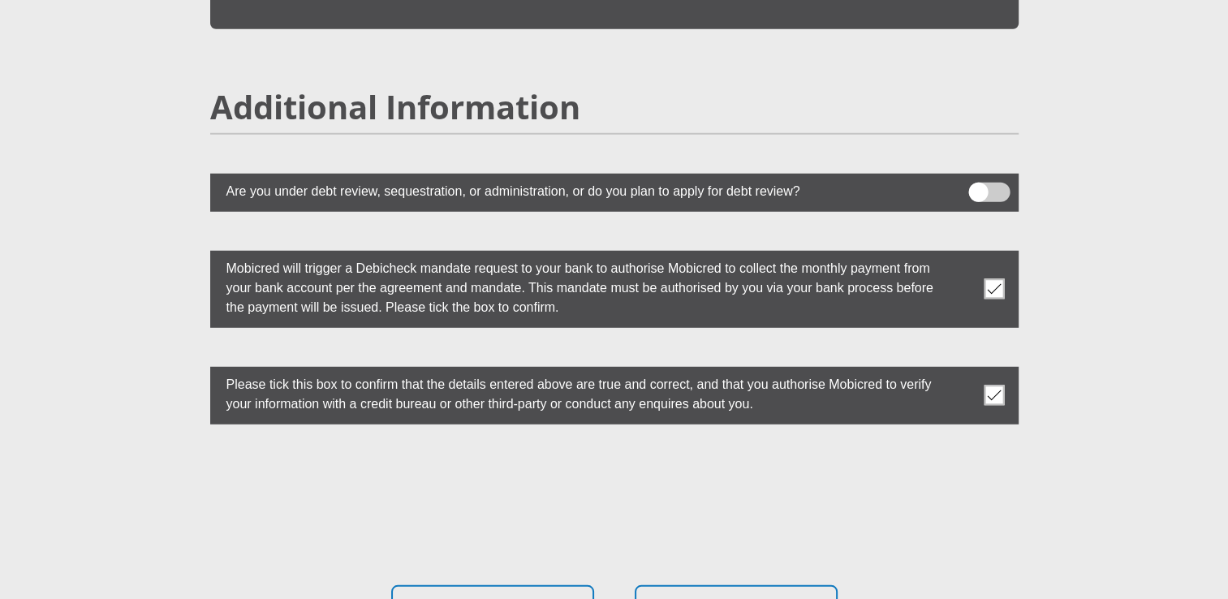
scroll to position [4644, 0]
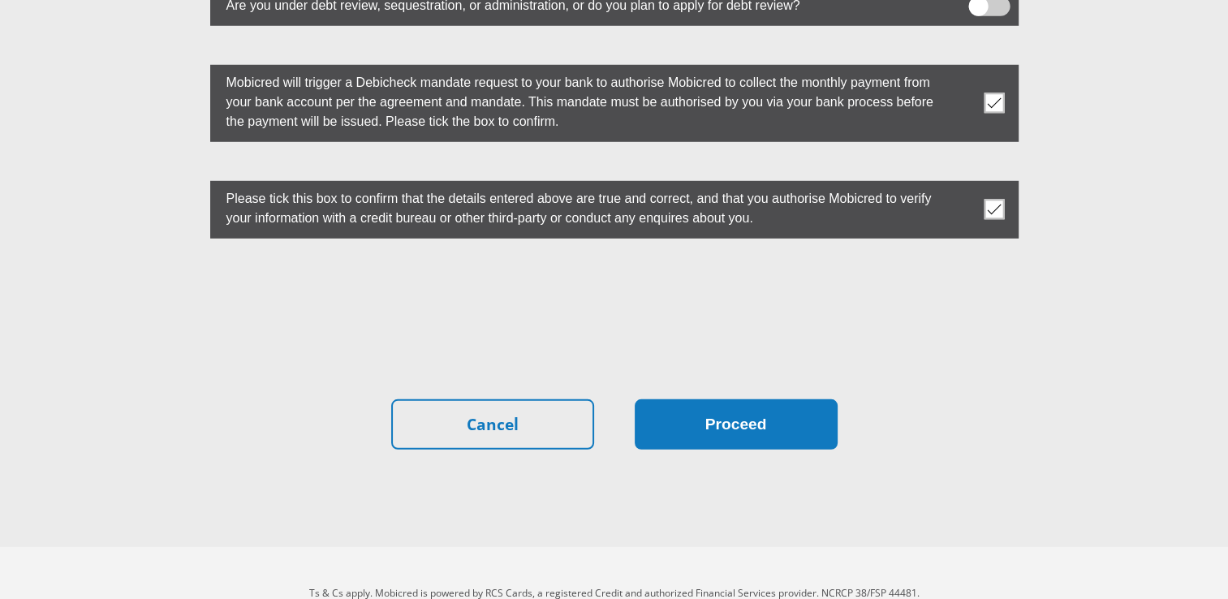
type input "0"
click at [728, 399] on button "Proceed" at bounding box center [736, 424] width 203 height 51
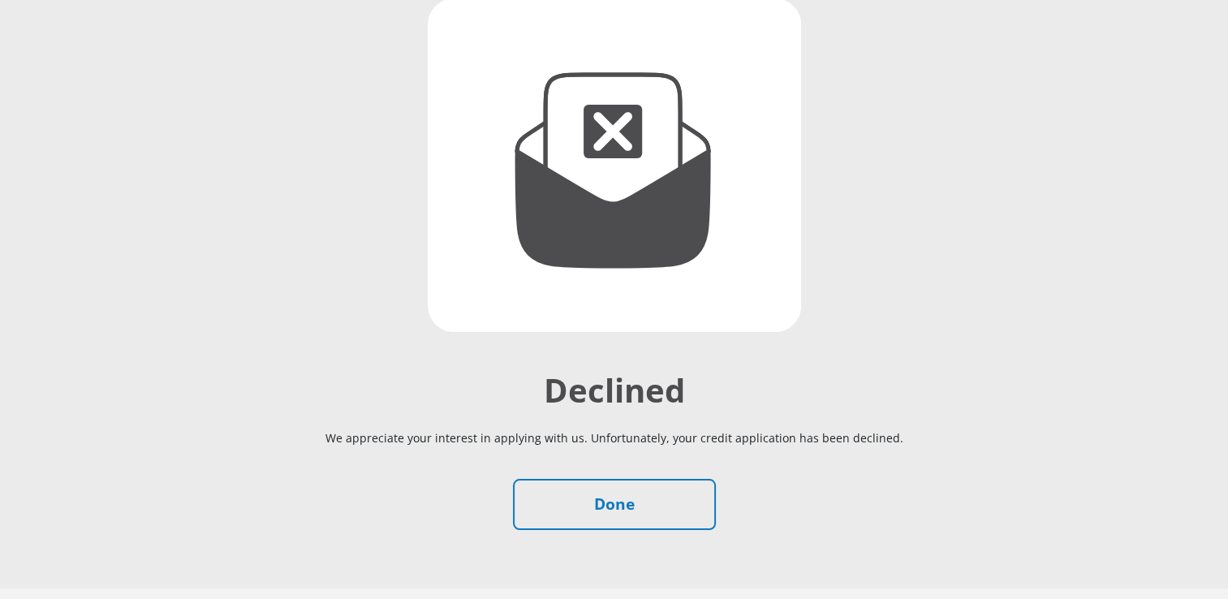
scroll to position [270, 0]
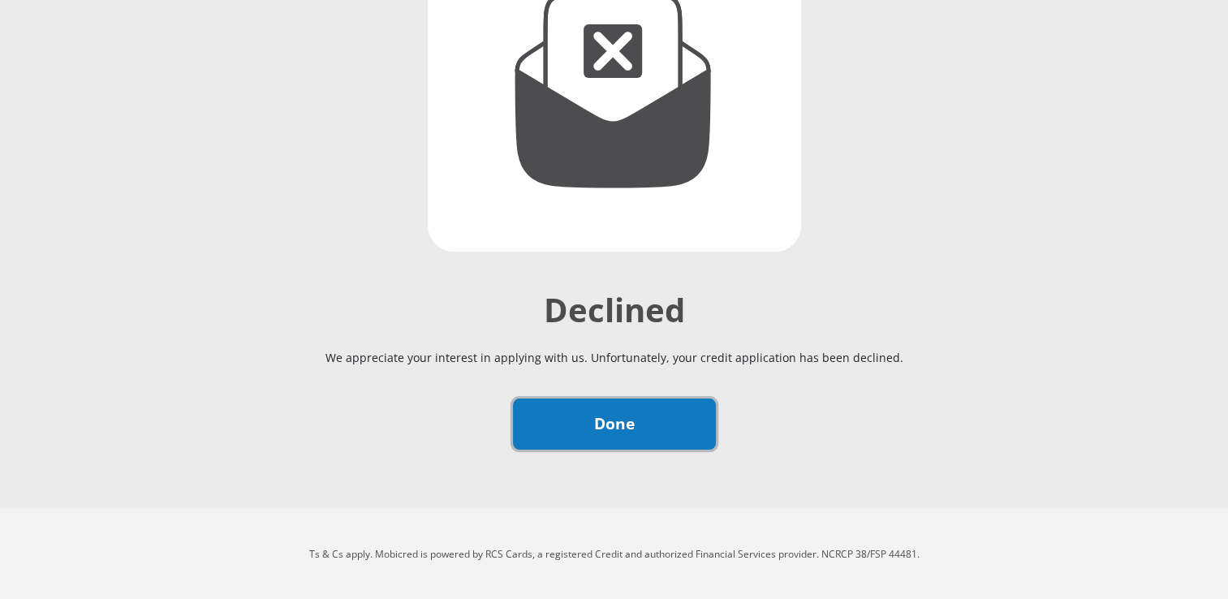
click at [622, 425] on link "Done" at bounding box center [614, 424] width 203 height 51
